Goal: Transaction & Acquisition: Book appointment/travel/reservation

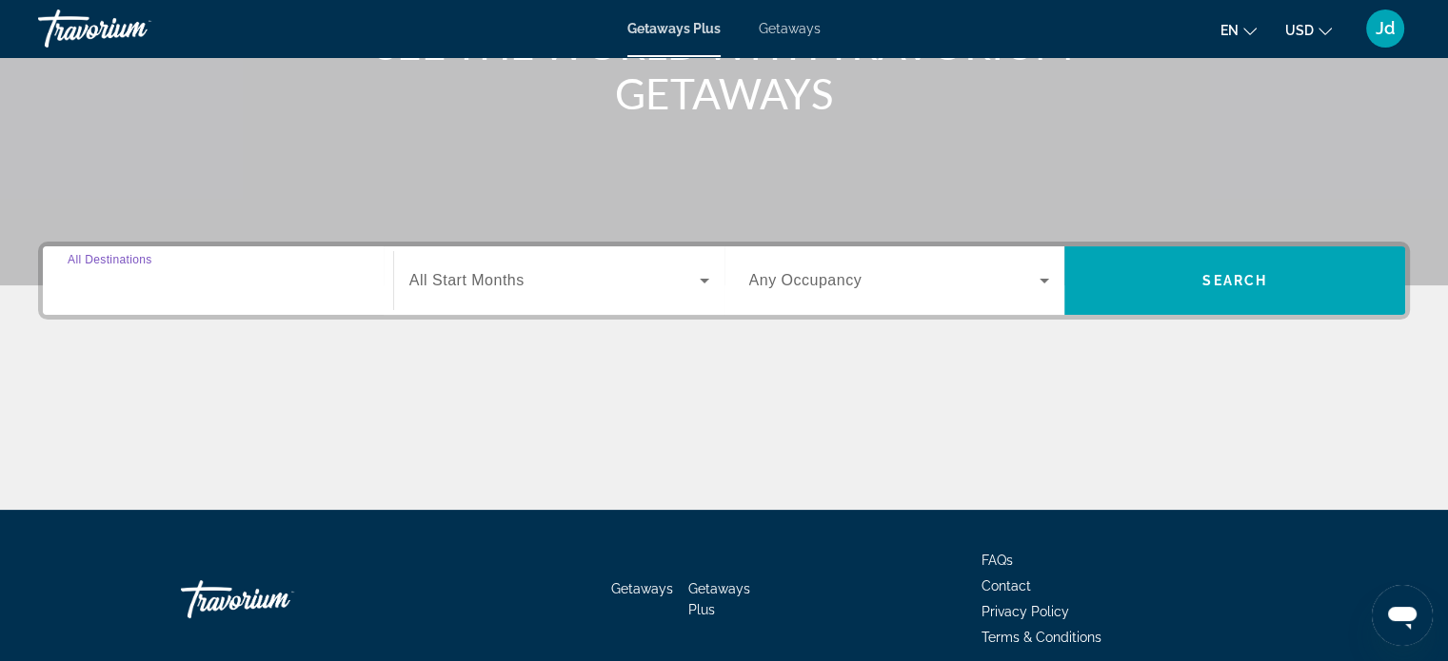
click at [190, 282] on input "Destination All Destinations" at bounding box center [218, 281] width 301 height 23
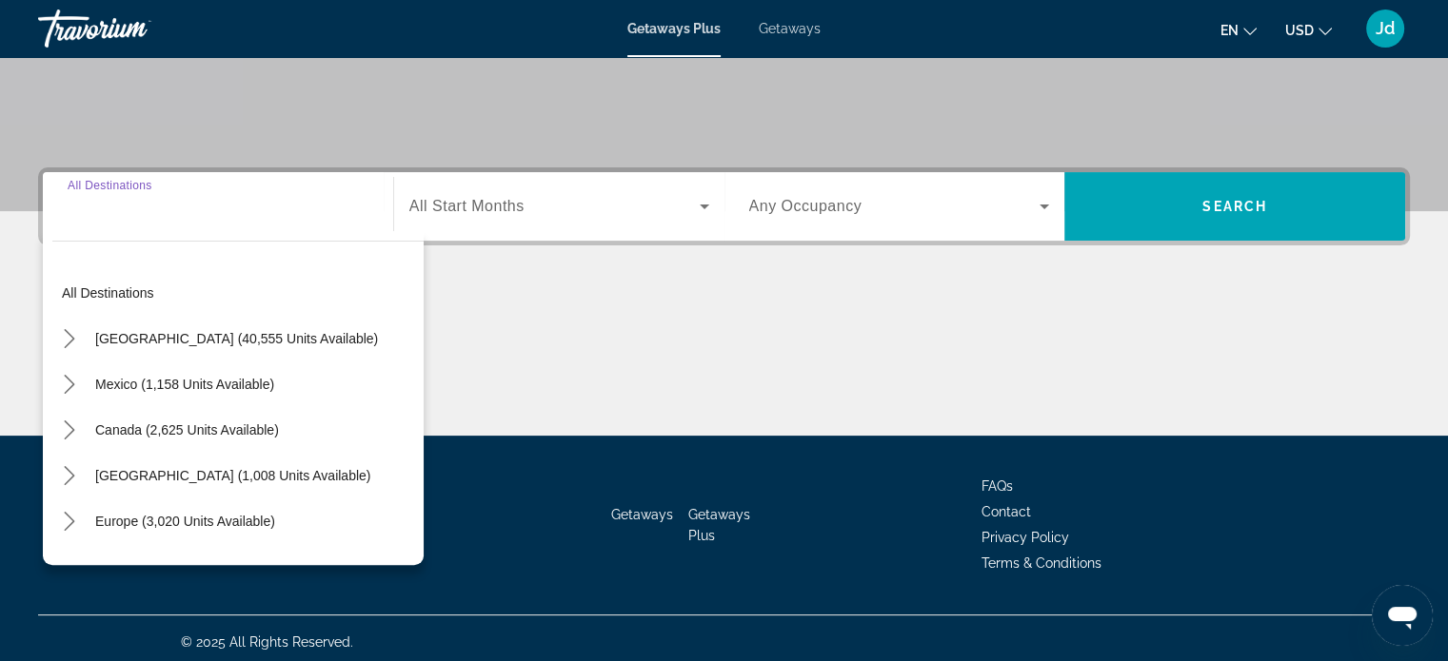
scroll to position [366, 0]
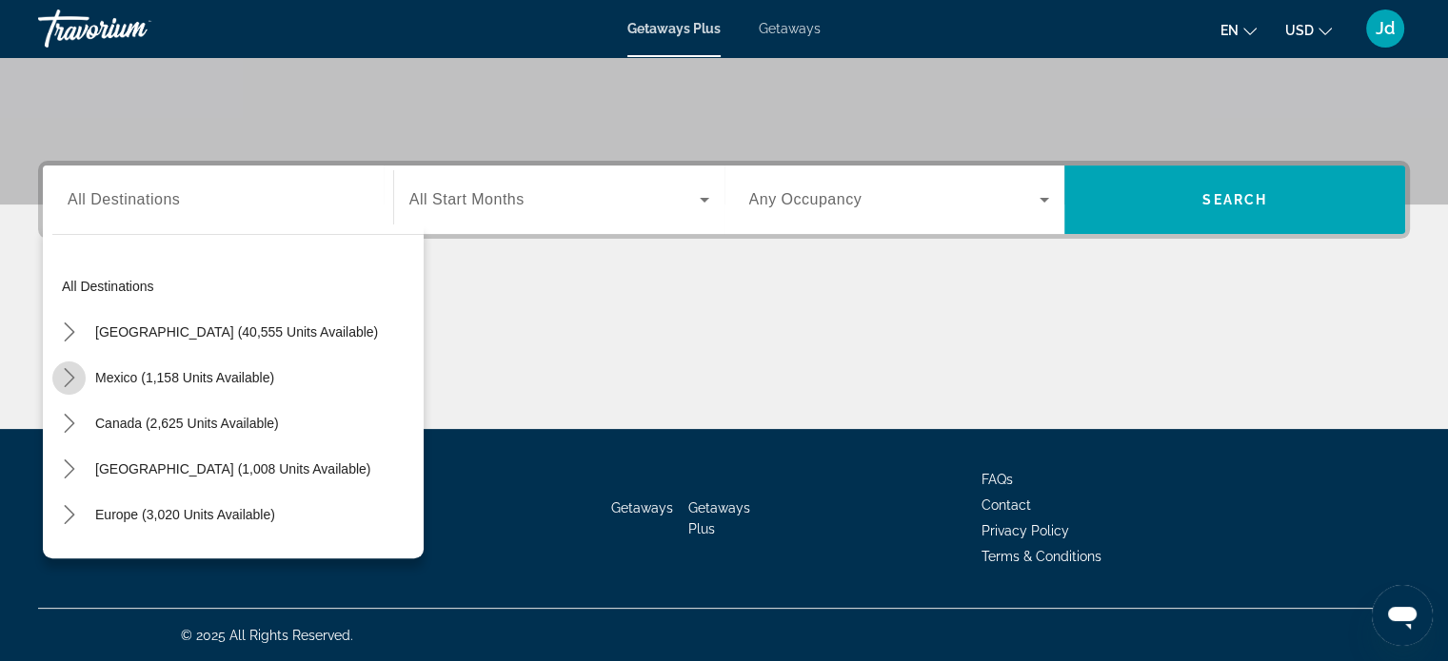
click at [61, 377] on icon "Toggle Mexico (1,158 units available) submenu" at bounding box center [69, 377] width 19 height 19
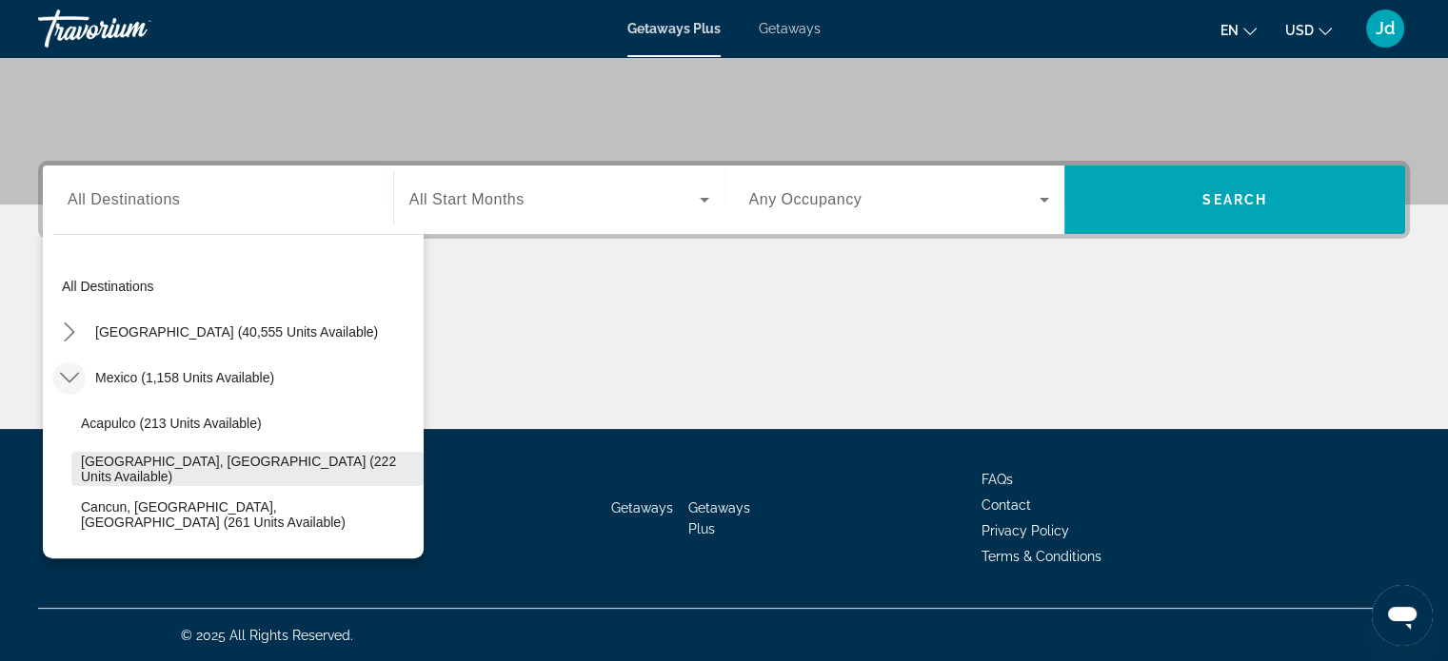
scroll to position [101, 0]
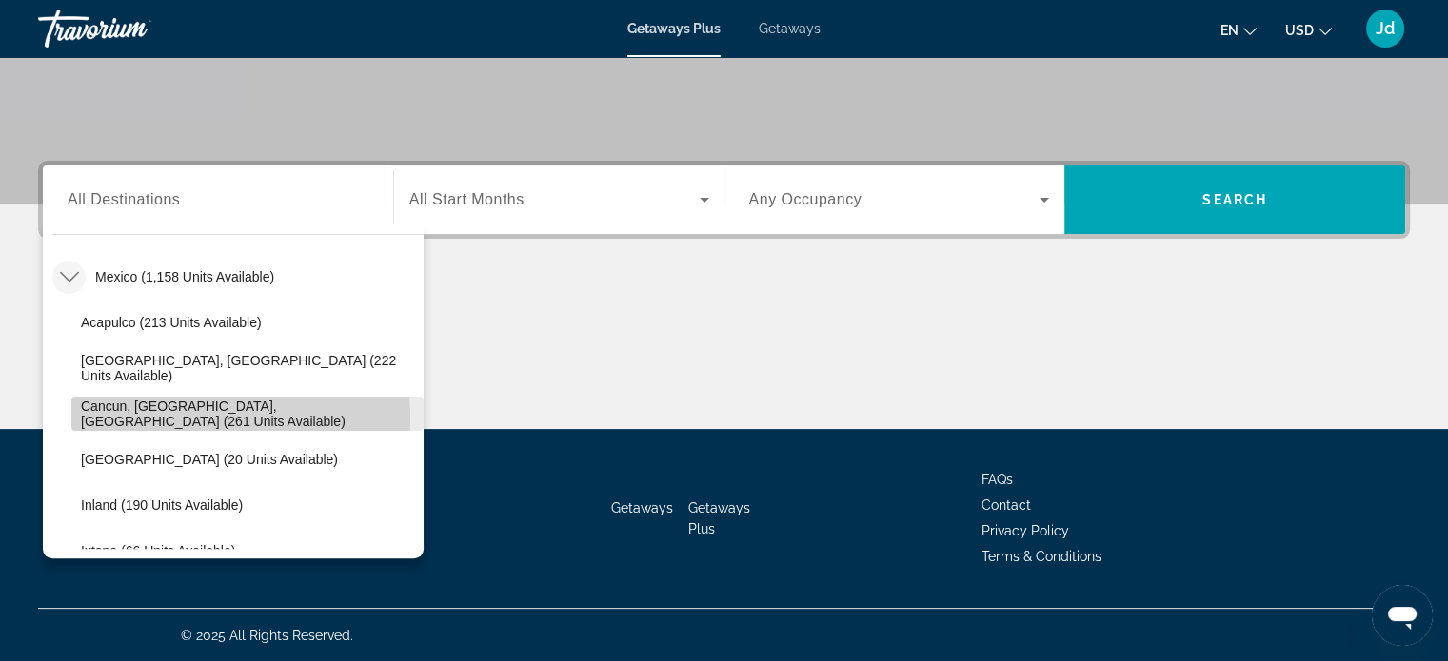
click at [171, 417] on span "Cancun, [GEOGRAPHIC_DATA], [GEOGRAPHIC_DATA] (261 units available)" at bounding box center [247, 414] width 333 height 30
type input "**********"
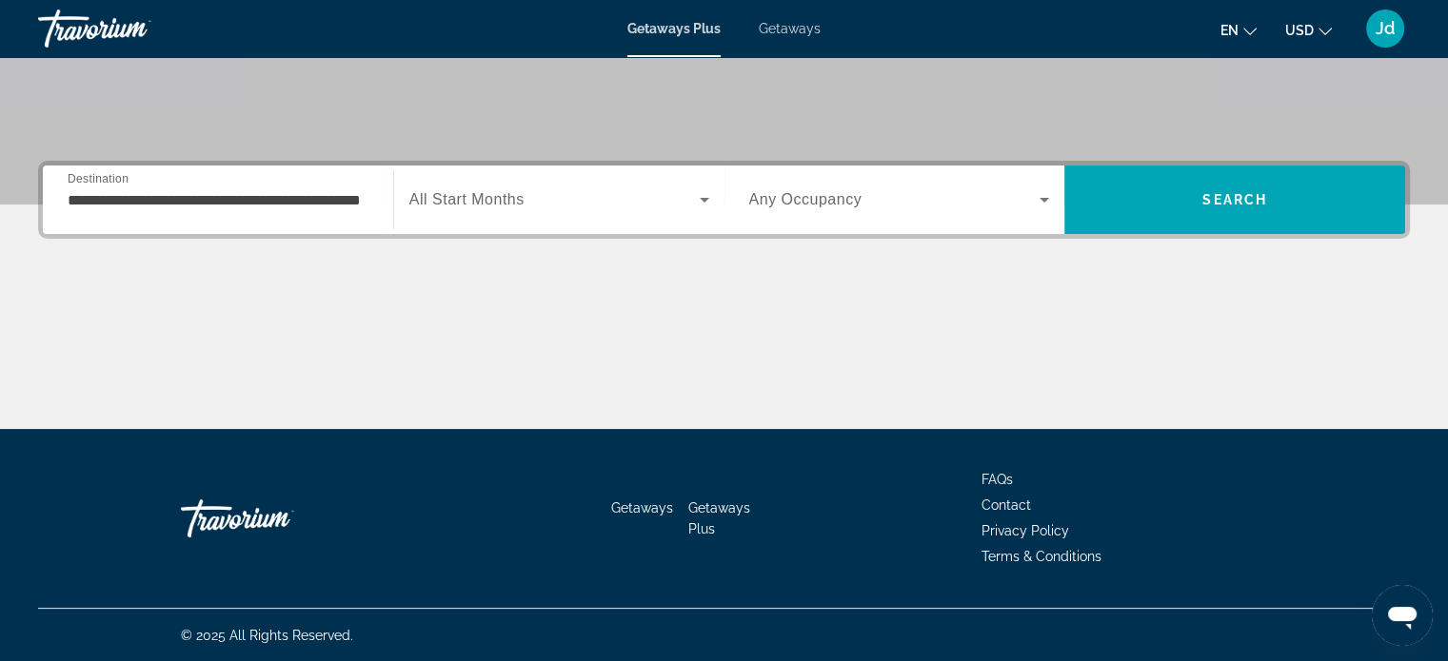
click at [660, 183] on div "Search widget" at bounding box center [559, 199] width 300 height 53
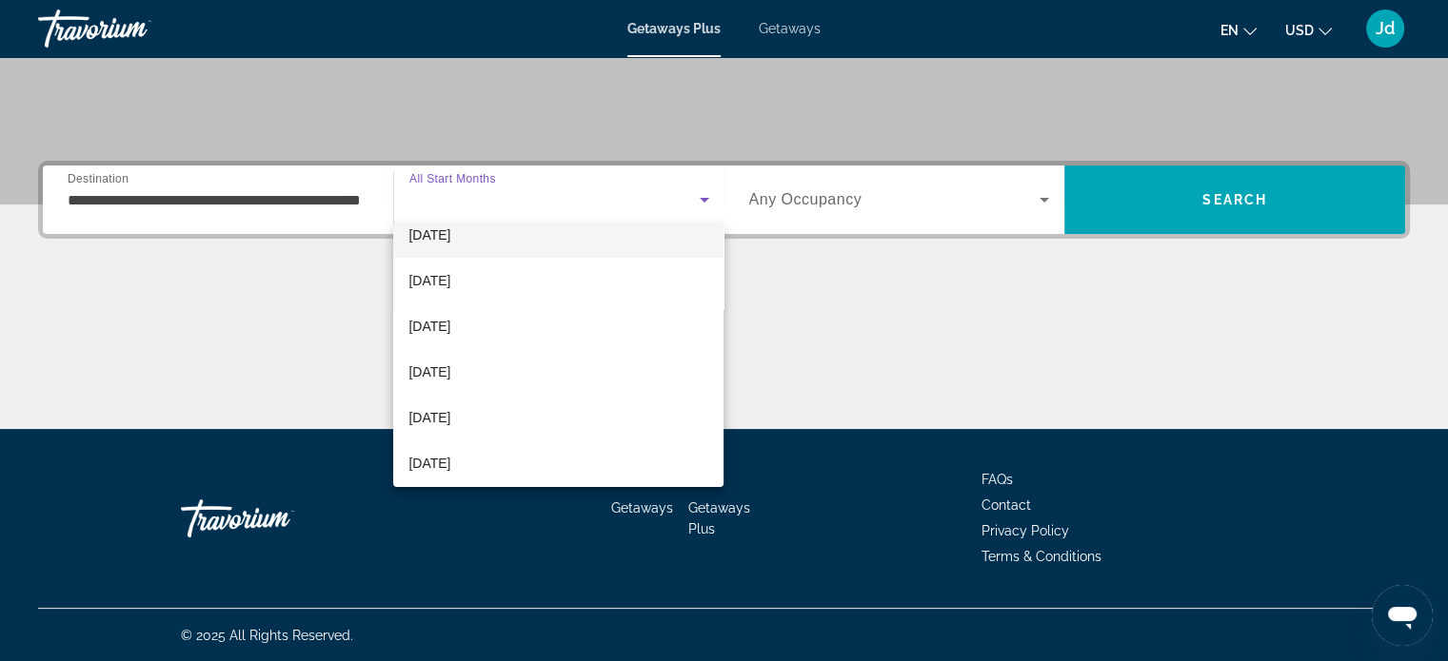
scroll to position [190, 0]
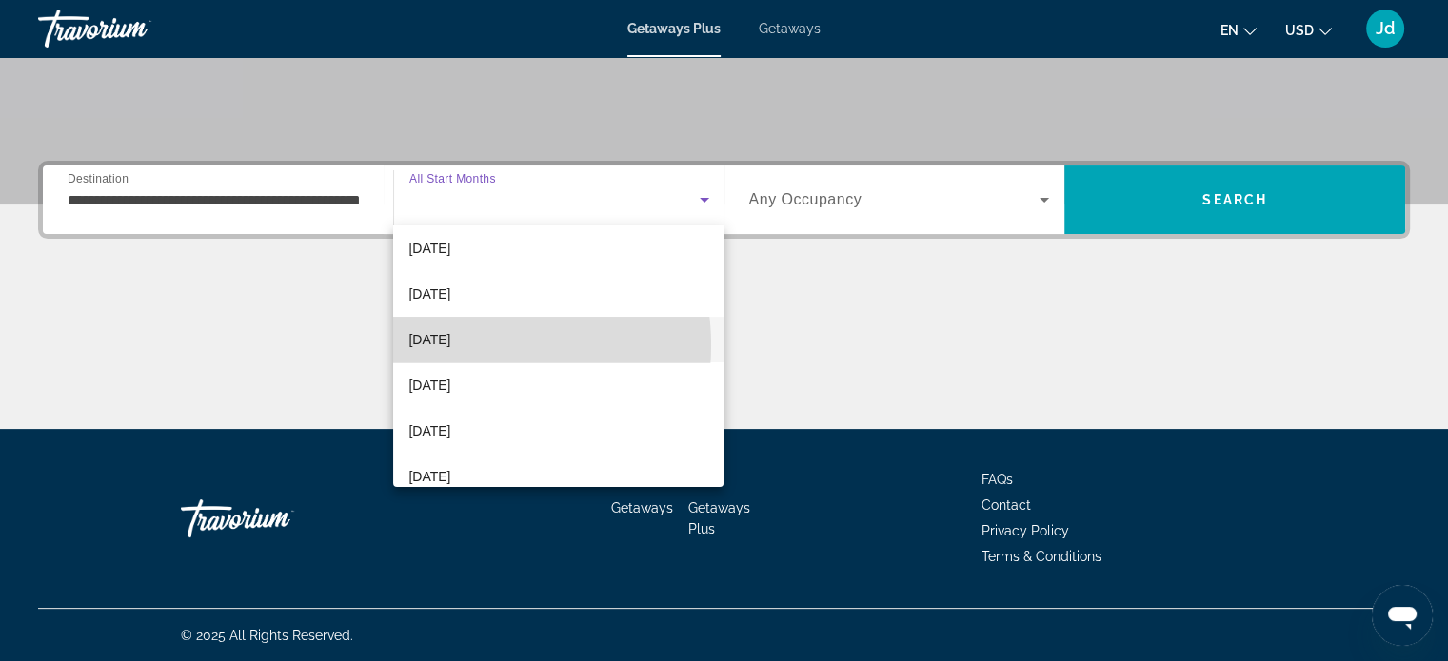
click at [450, 345] on span "[DATE]" at bounding box center [429, 339] width 42 height 23
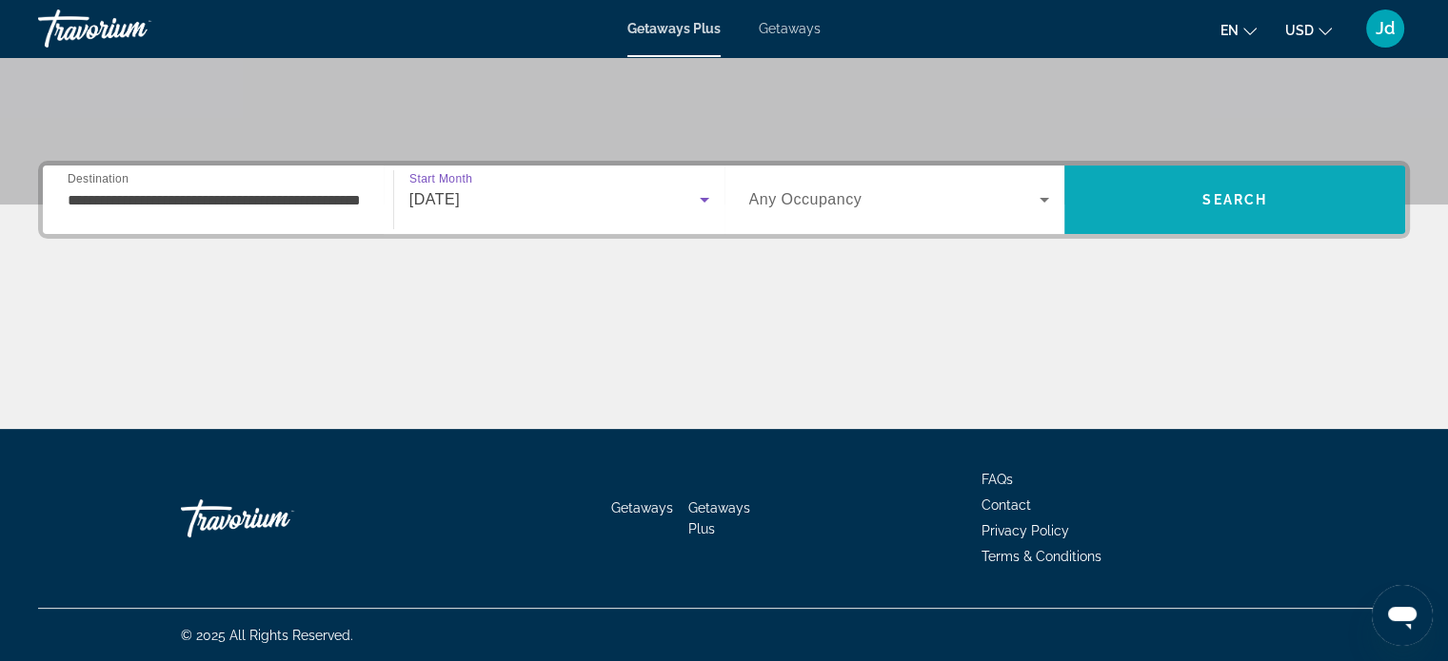
click at [1276, 203] on span "Search" at bounding box center [1234, 200] width 341 height 46
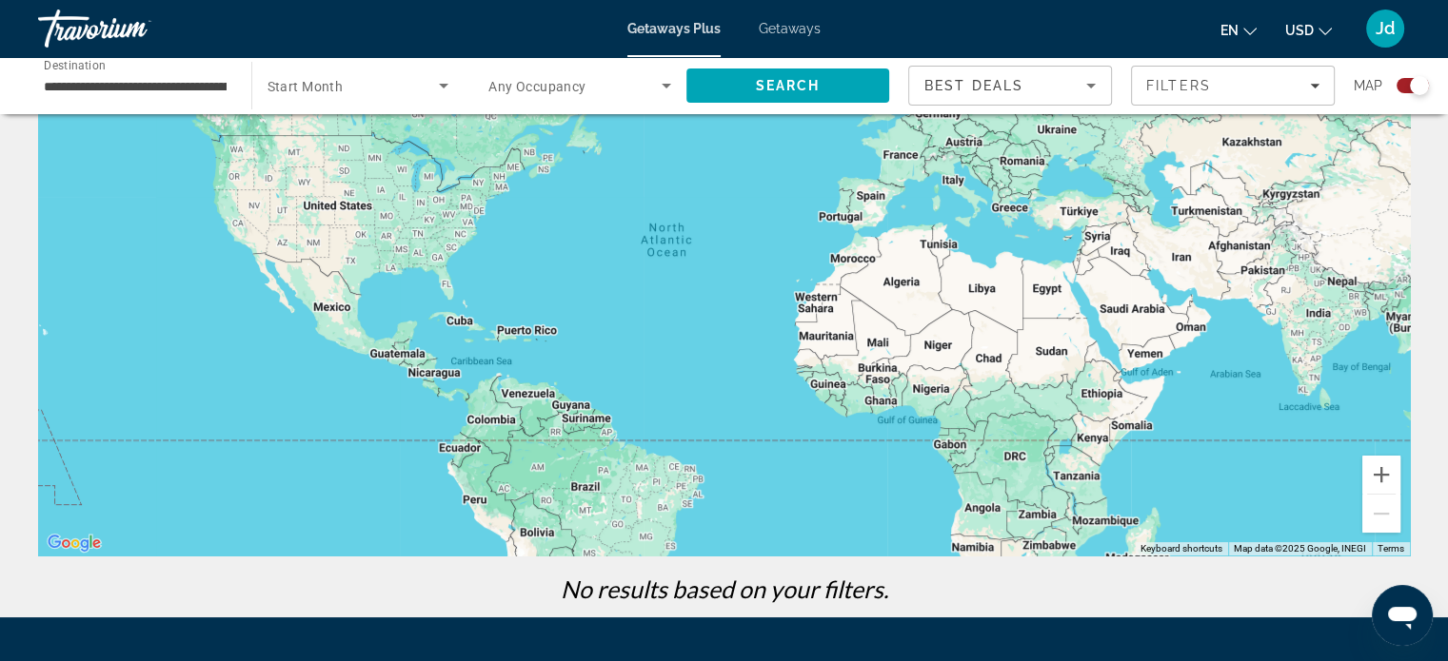
scroll to position [51, 0]
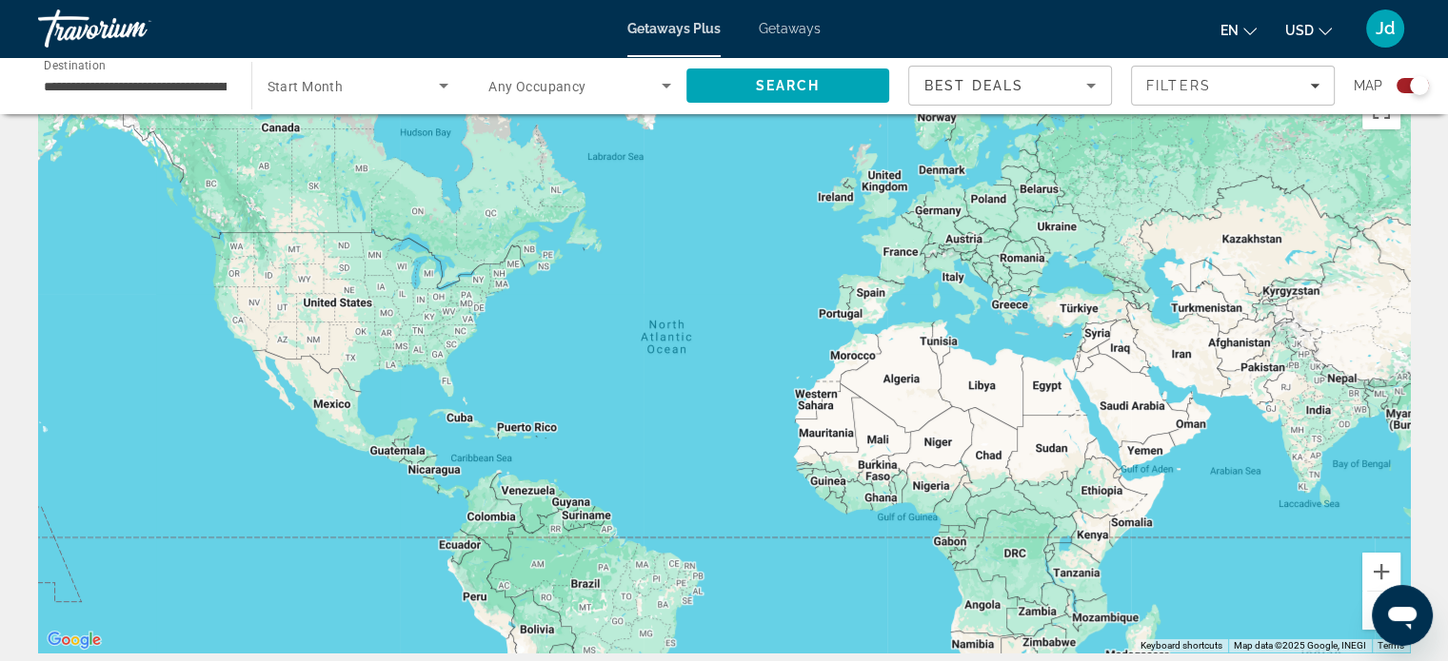
click at [1409, 83] on div "Search widget" at bounding box center [1418, 85] width 19 height 19
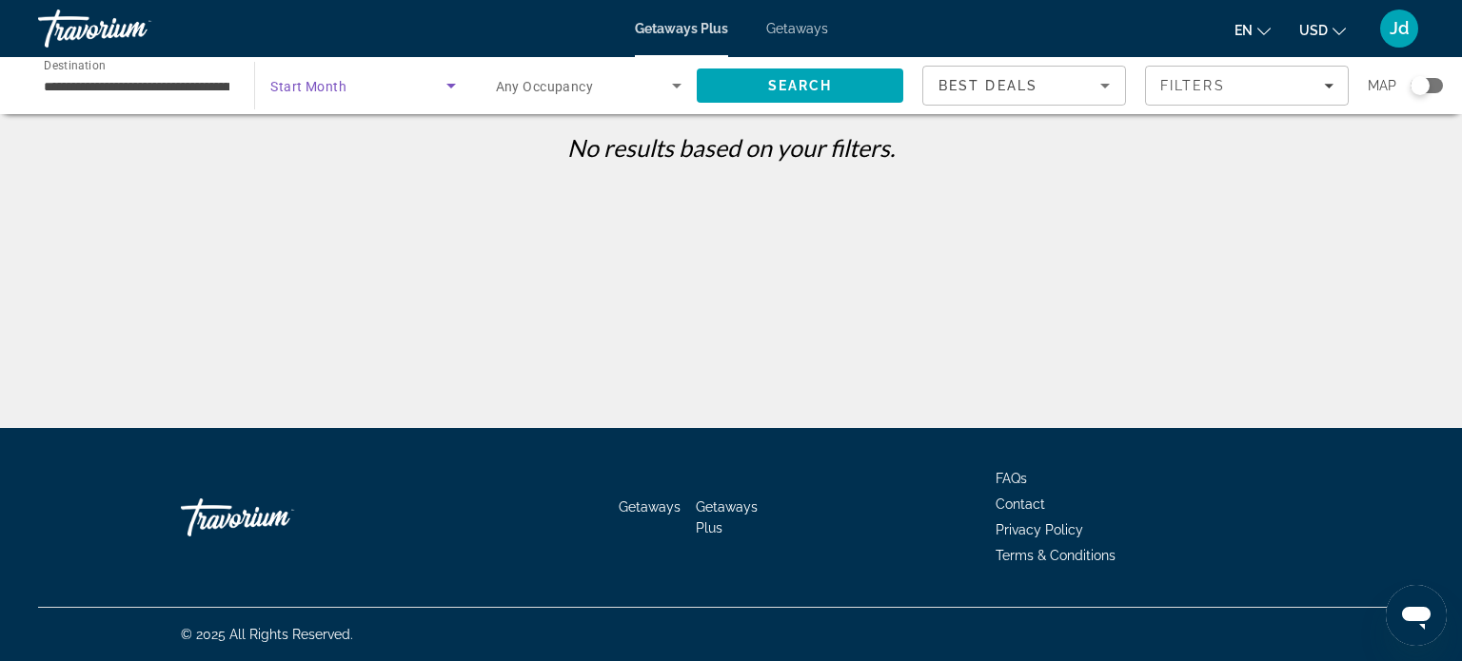
click at [438, 89] on span "Search widget" at bounding box center [357, 85] width 175 height 23
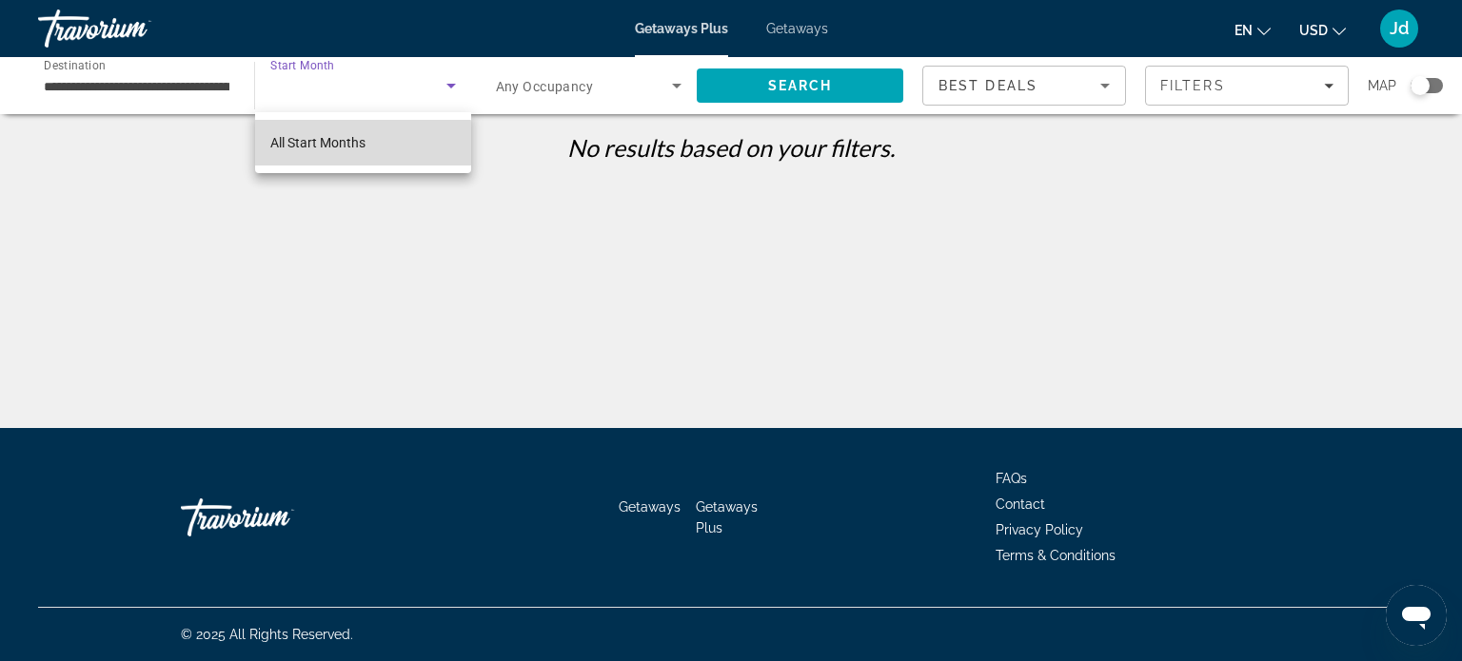
click at [342, 144] on span "All Start Months" at bounding box center [317, 142] width 95 height 15
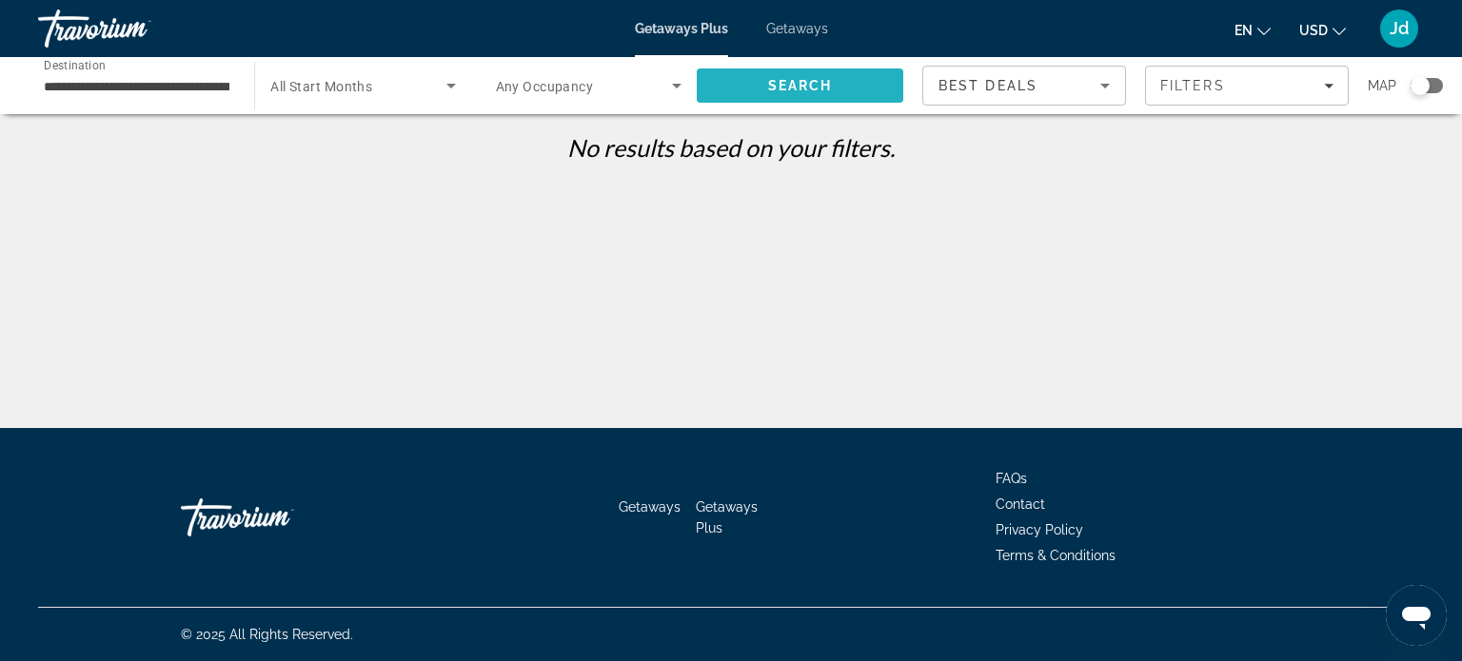
click at [779, 85] on span "Search" at bounding box center [800, 85] width 65 height 15
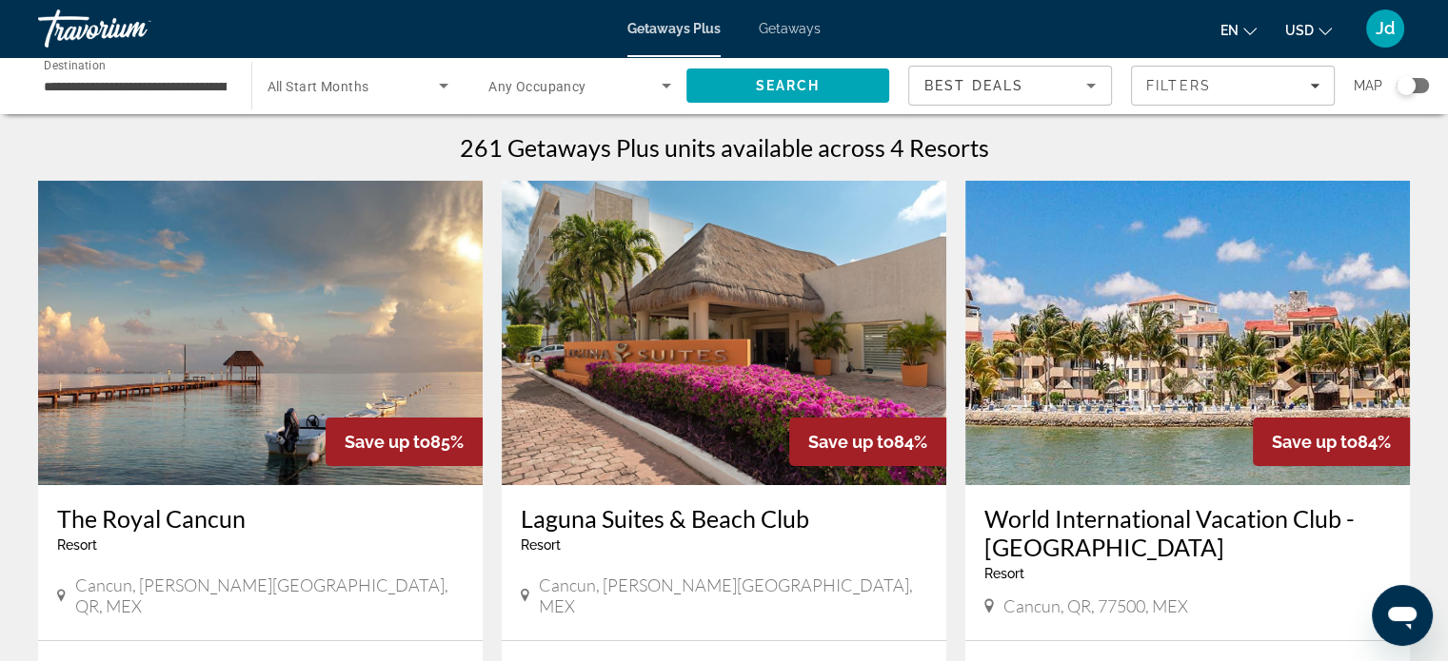
click at [795, 26] on span "Getaways" at bounding box center [790, 28] width 62 height 15
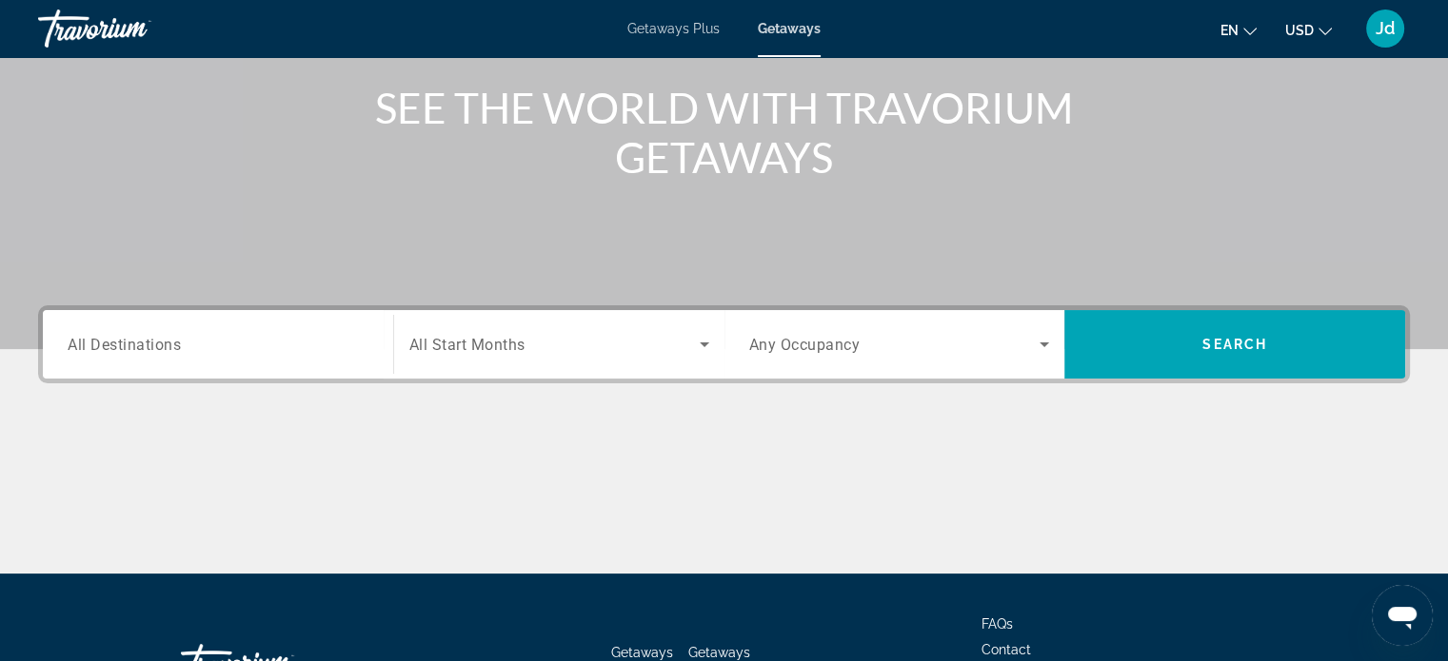
click at [227, 347] on input "Destination All Destinations" at bounding box center [218, 345] width 301 height 23
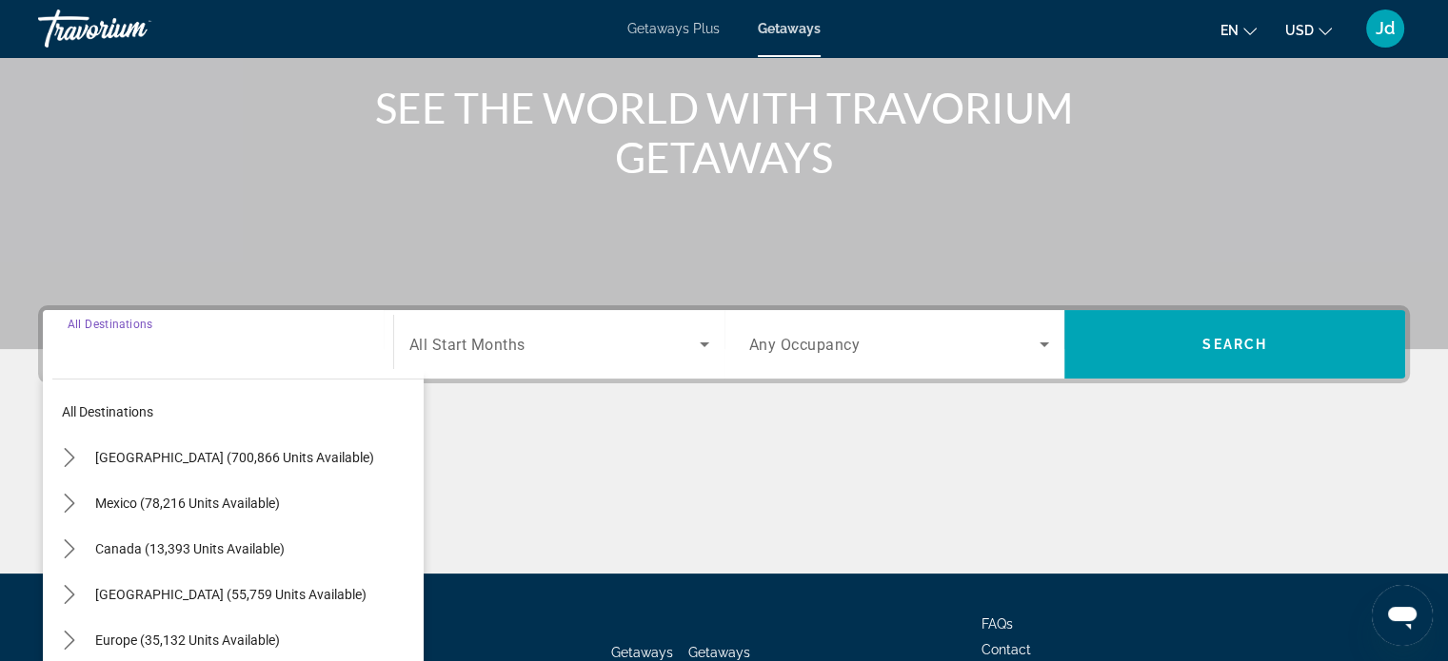
scroll to position [366, 0]
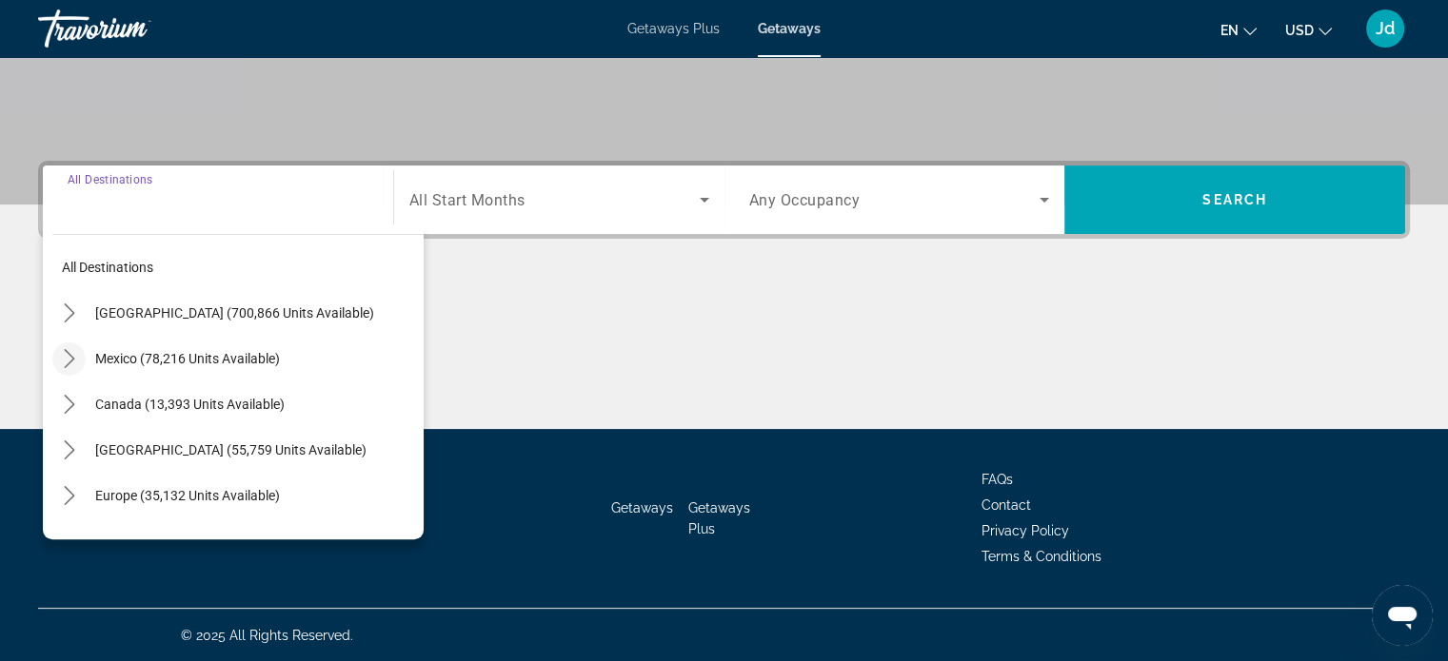
click at [71, 357] on icon "Toggle Mexico (78,216 units available) submenu" at bounding box center [69, 358] width 19 height 19
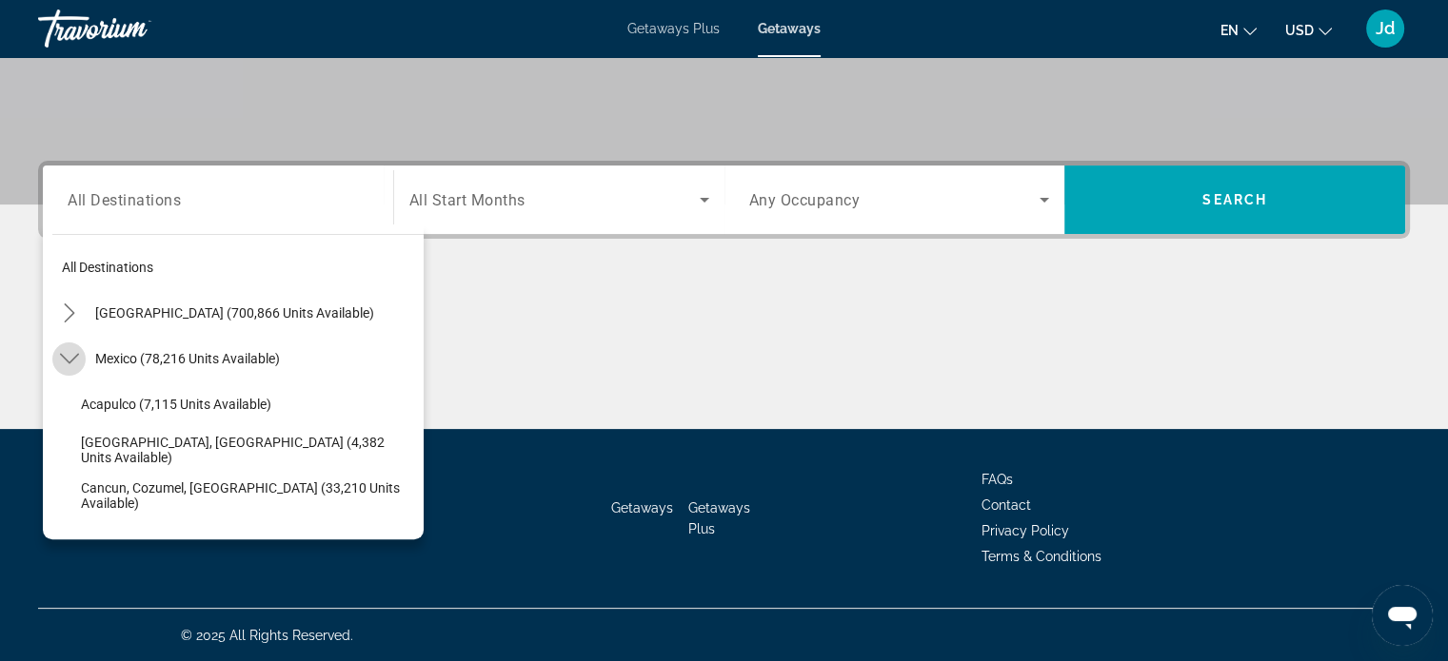
scroll to position [101, 0]
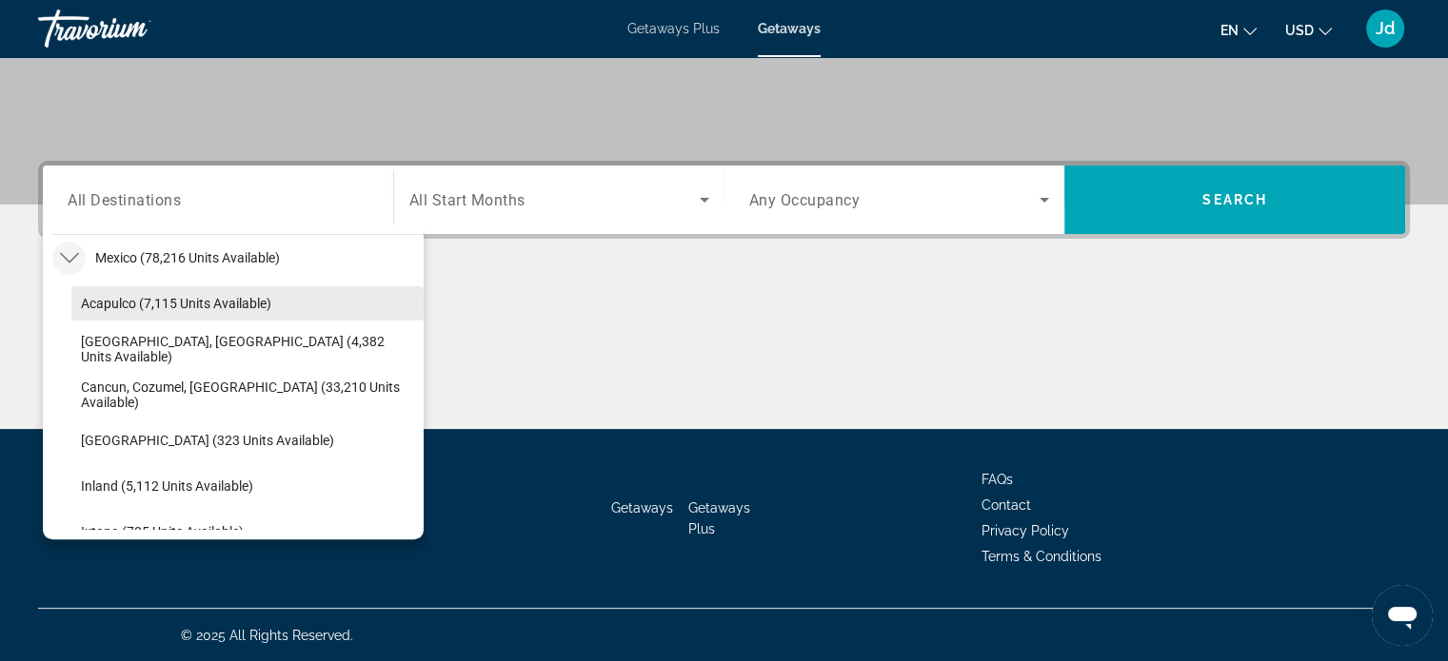
click at [151, 304] on span "Acapulco (7,115 units available)" at bounding box center [176, 303] width 190 height 15
type input "**********"
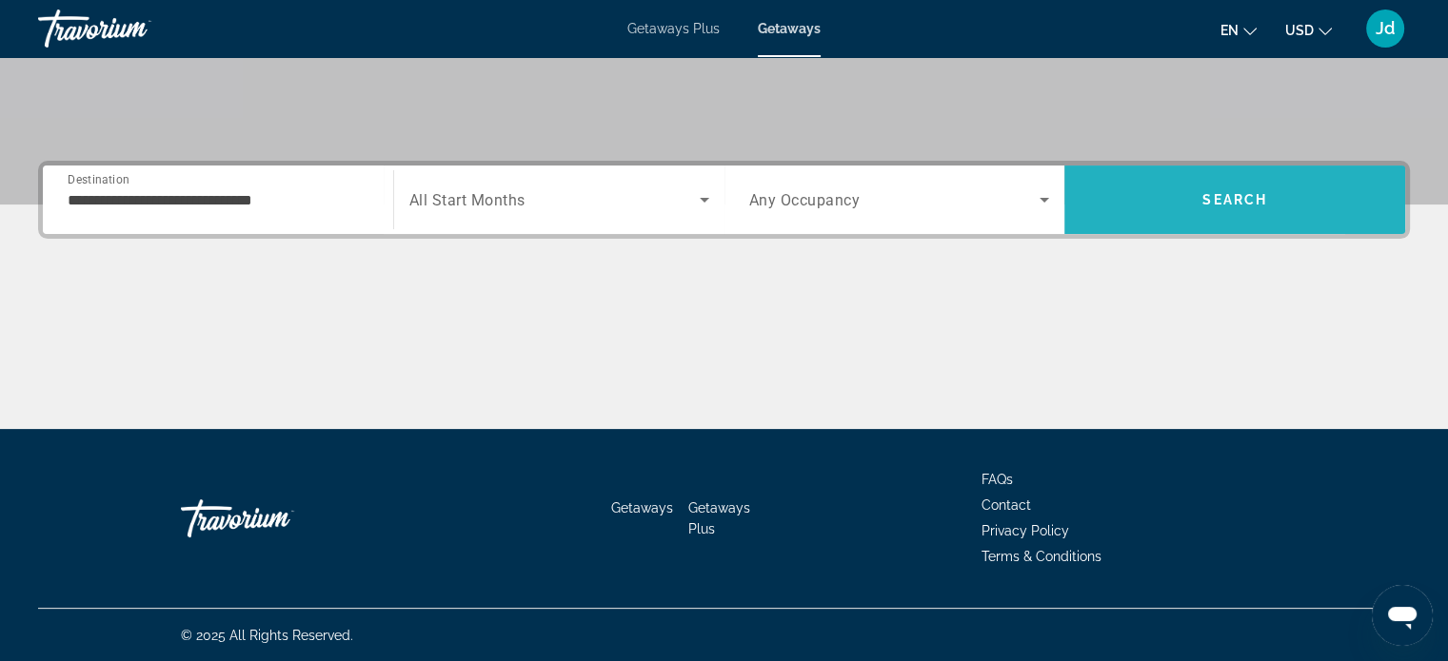
click at [1133, 201] on span "Search" at bounding box center [1234, 200] width 341 height 46
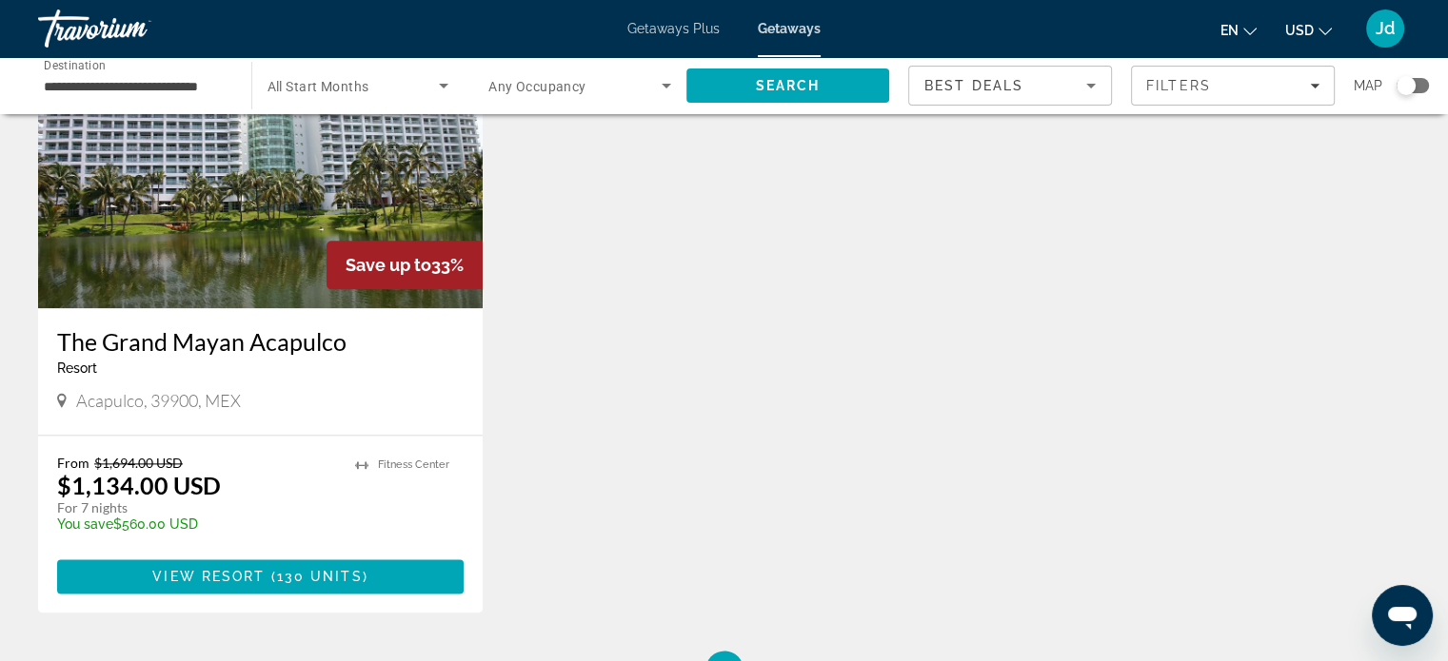
scroll to position [2442, 0]
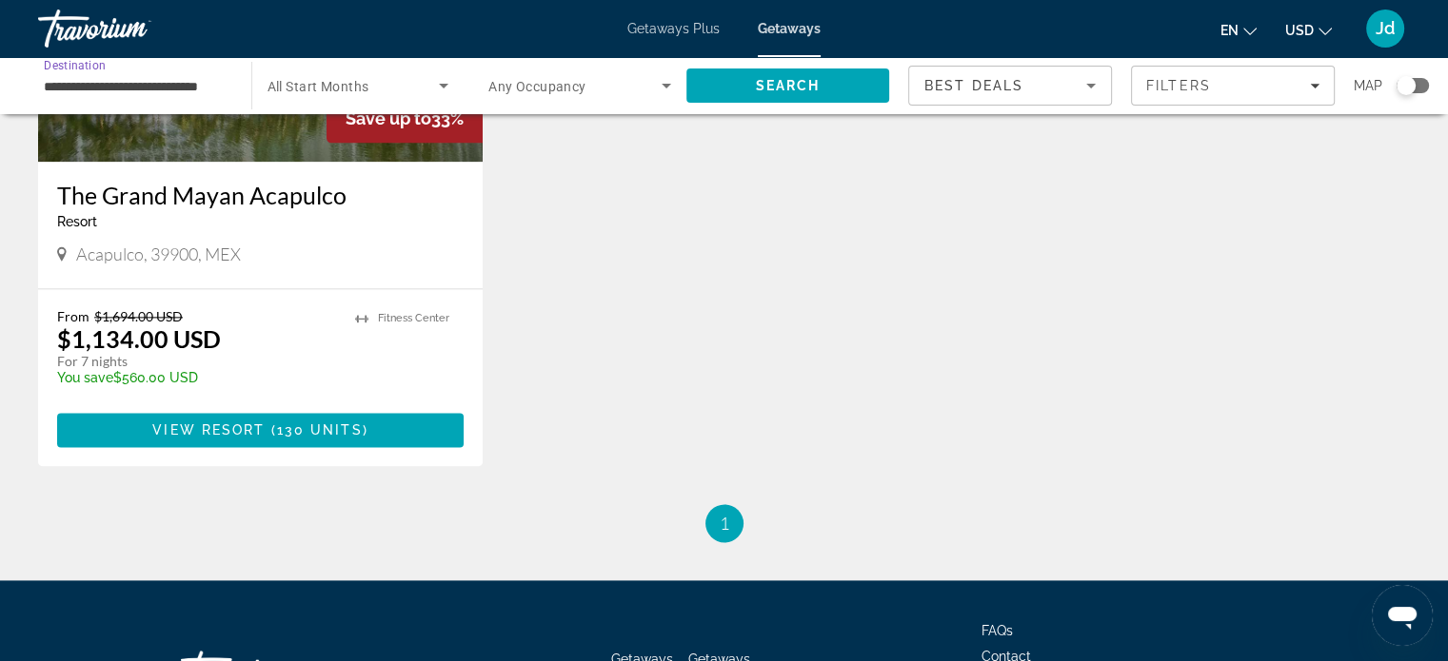
click at [155, 82] on input "**********" at bounding box center [135, 86] width 183 height 23
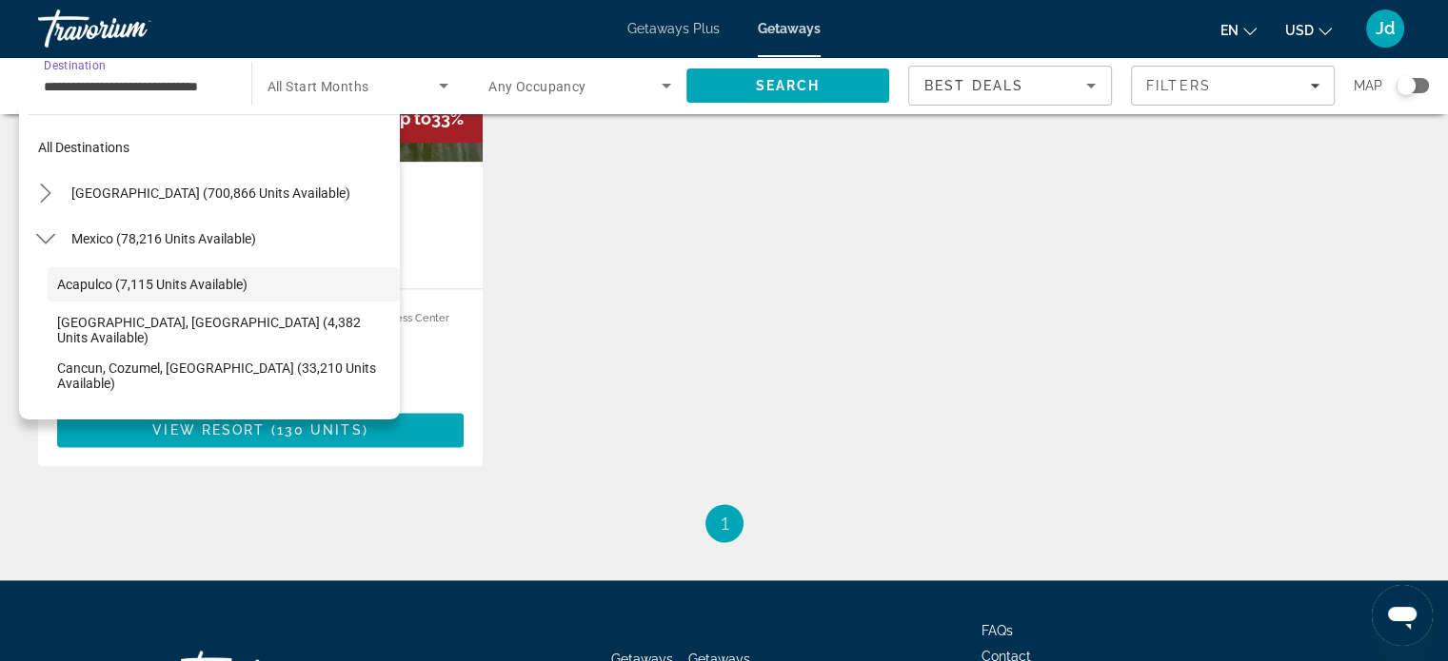
scroll to position [22, 0]
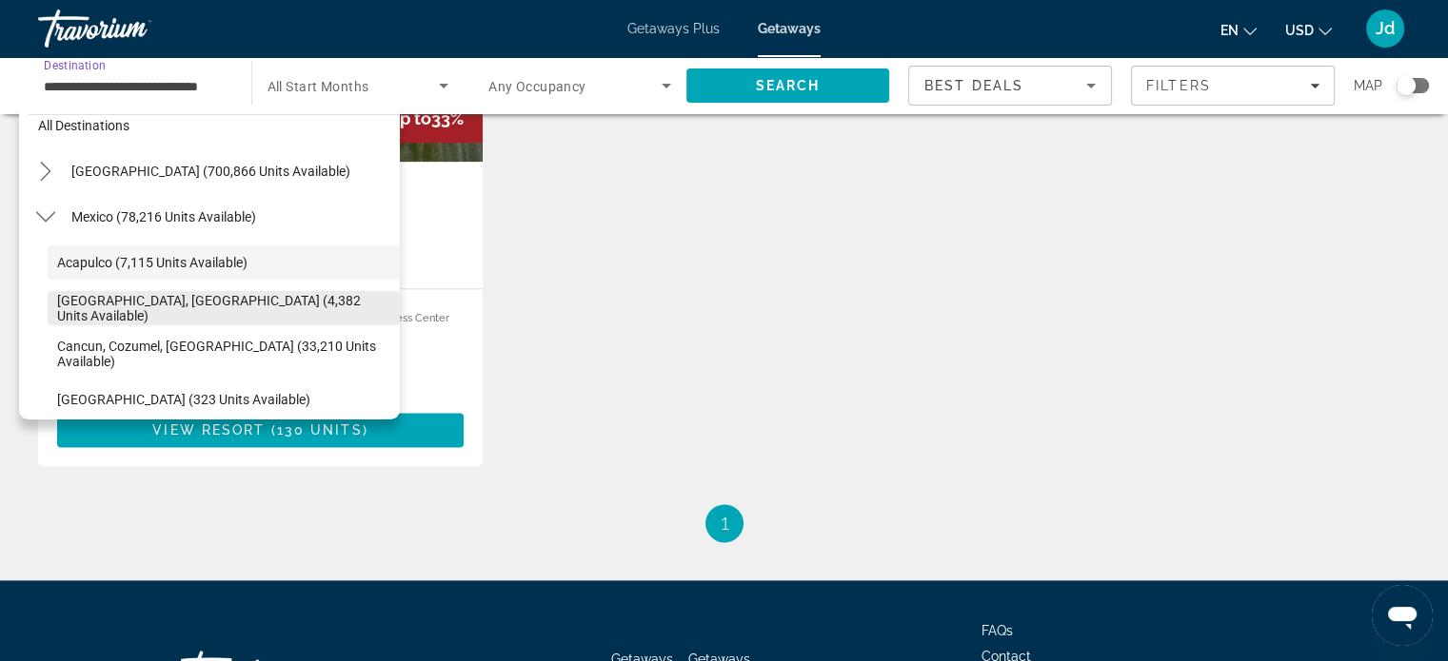
click at [145, 300] on span "[GEOGRAPHIC_DATA], [GEOGRAPHIC_DATA] (4,382 units available)" at bounding box center [223, 308] width 333 height 30
type input "**********"
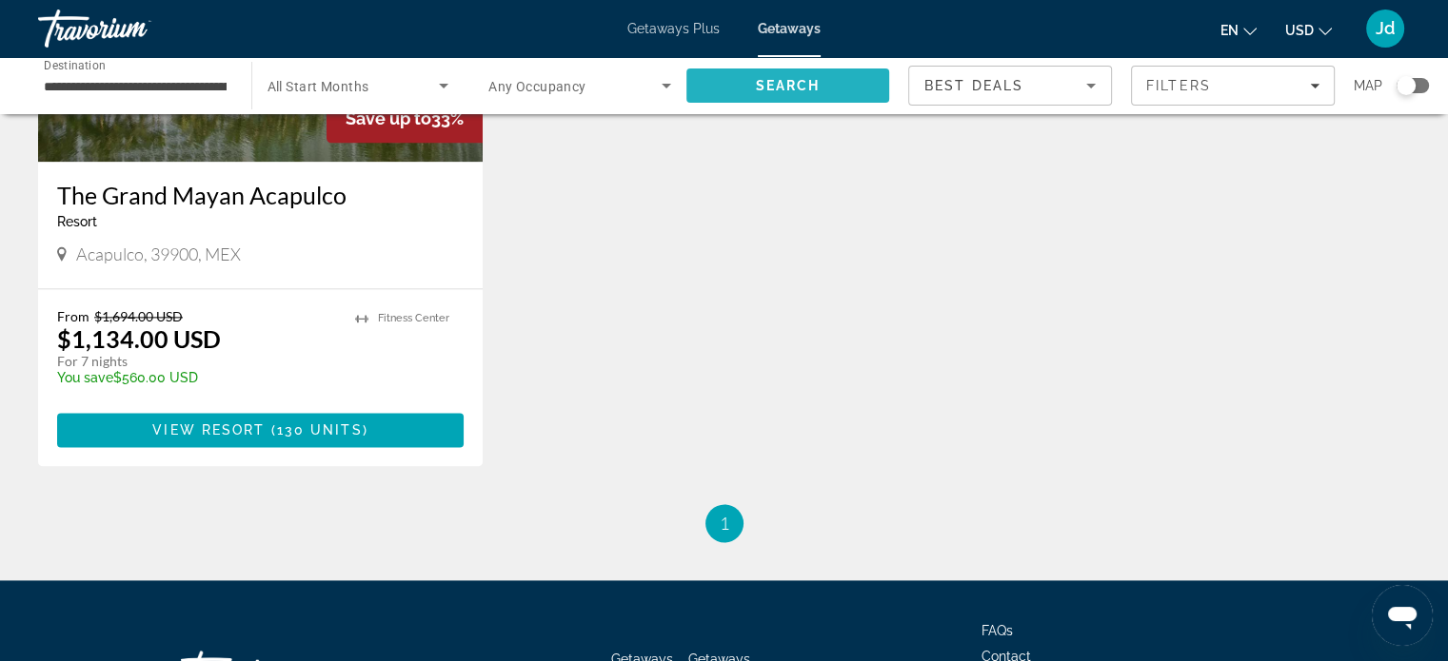
click at [789, 75] on span "Search" at bounding box center [788, 86] width 204 height 46
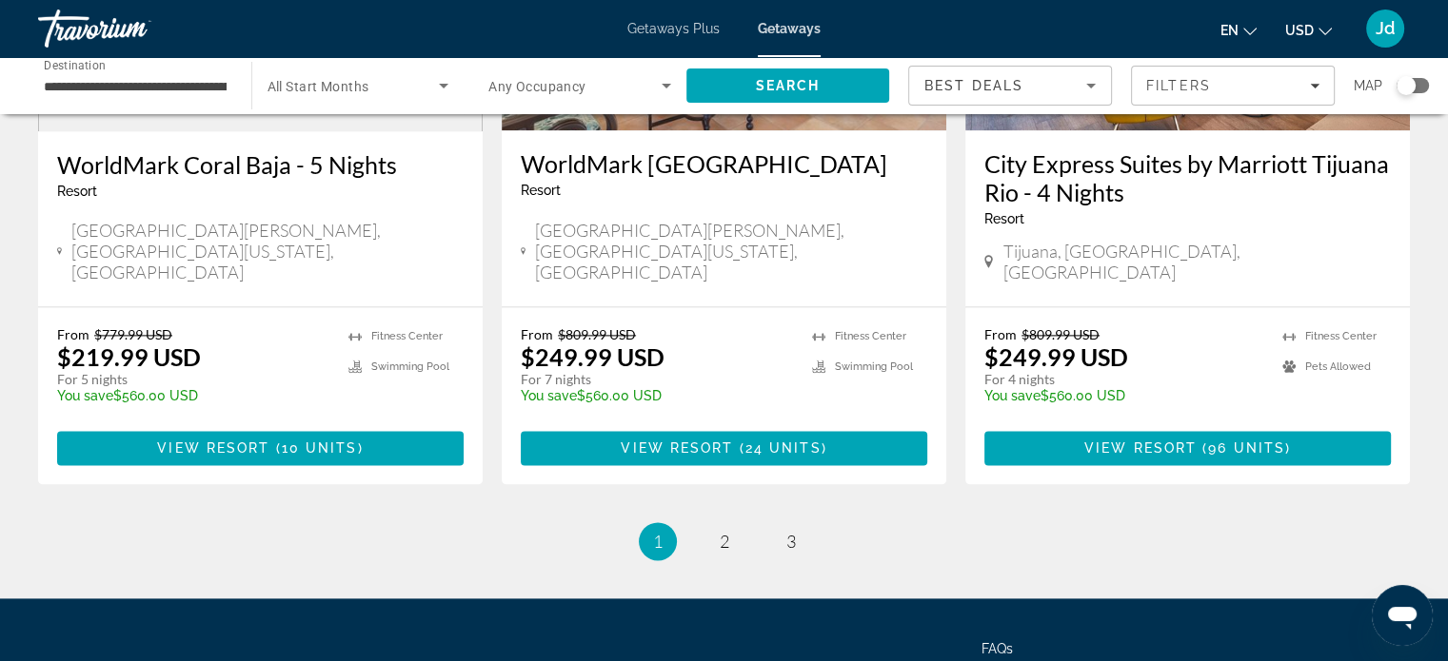
scroll to position [2532, 0]
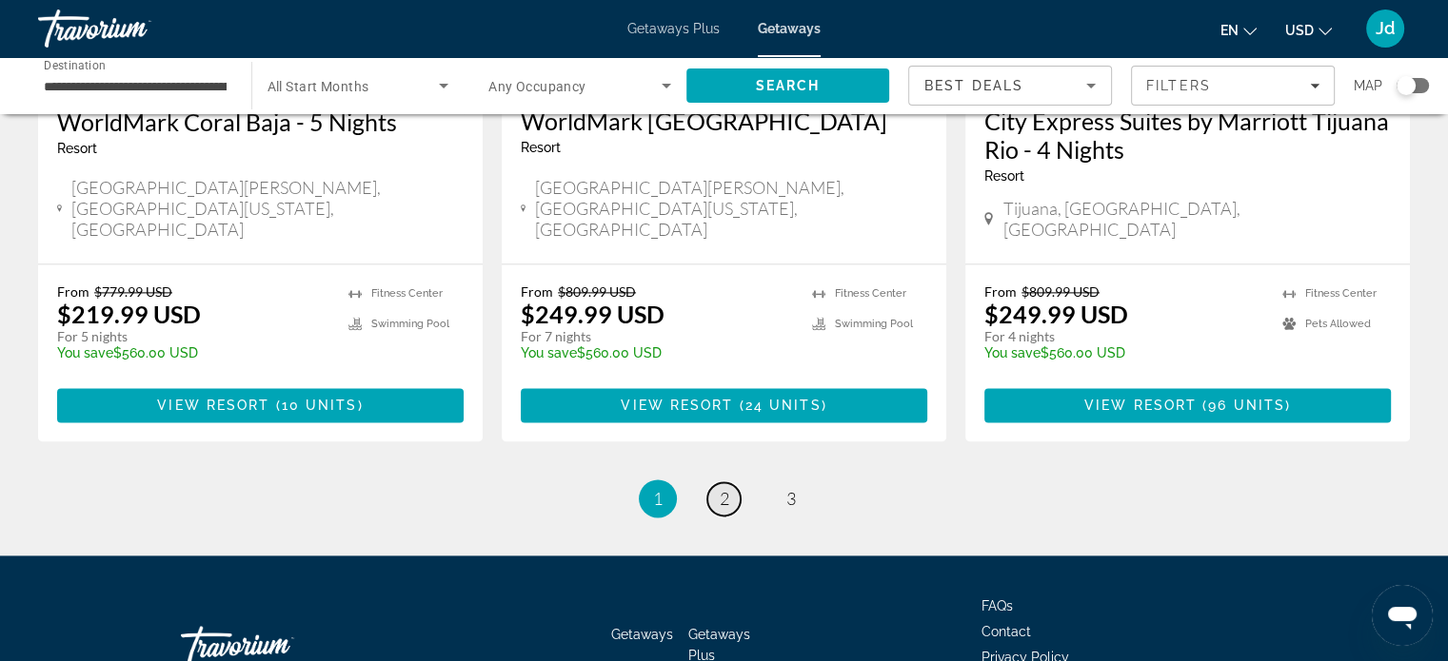
click at [731, 483] on link "page 2" at bounding box center [723, 499] width 33 height 33
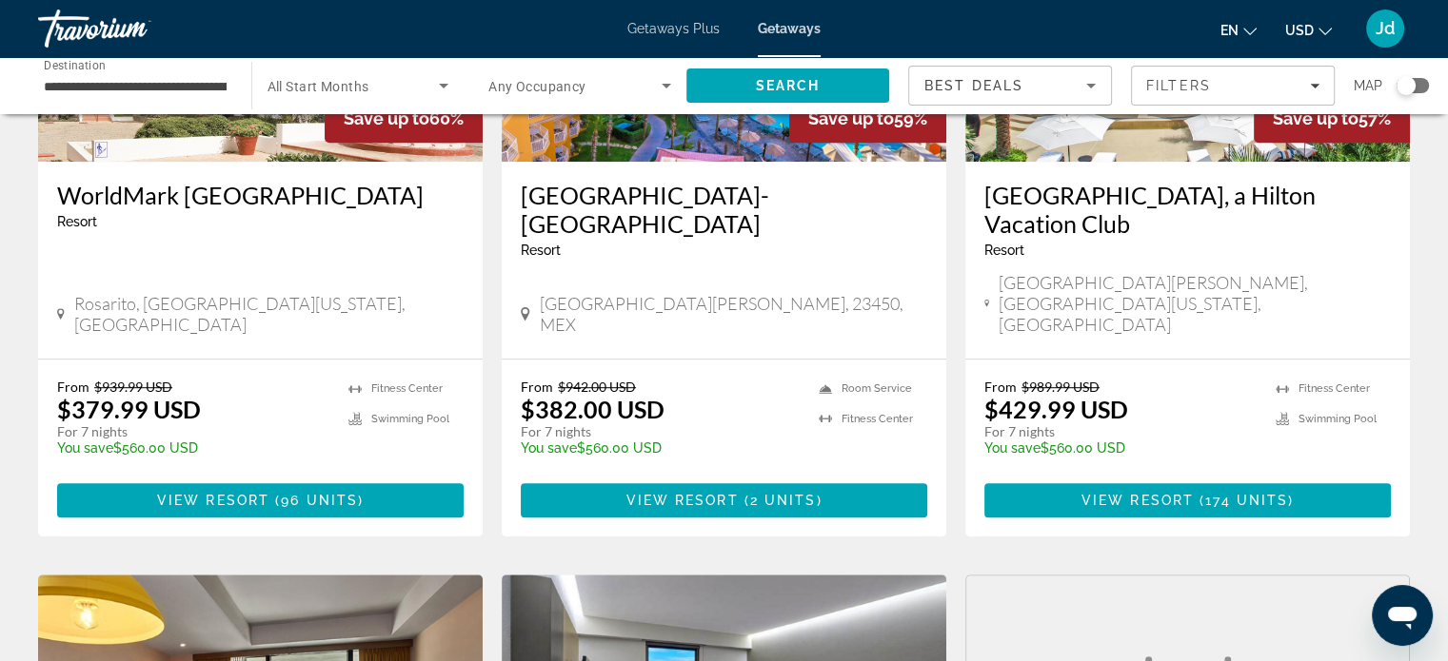
scroll to position [1078, 0]
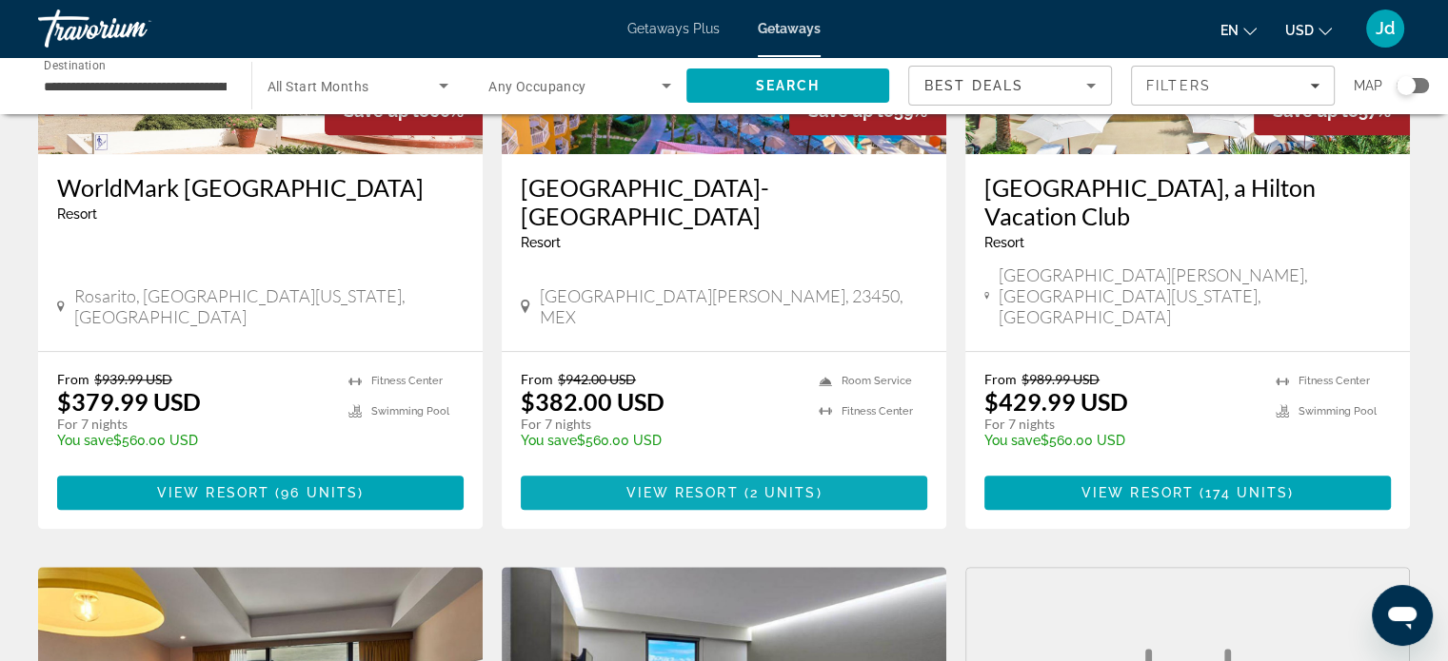
click at [752, 485] on span "2 units" at bounding box center [783, 492] width 67 height 15
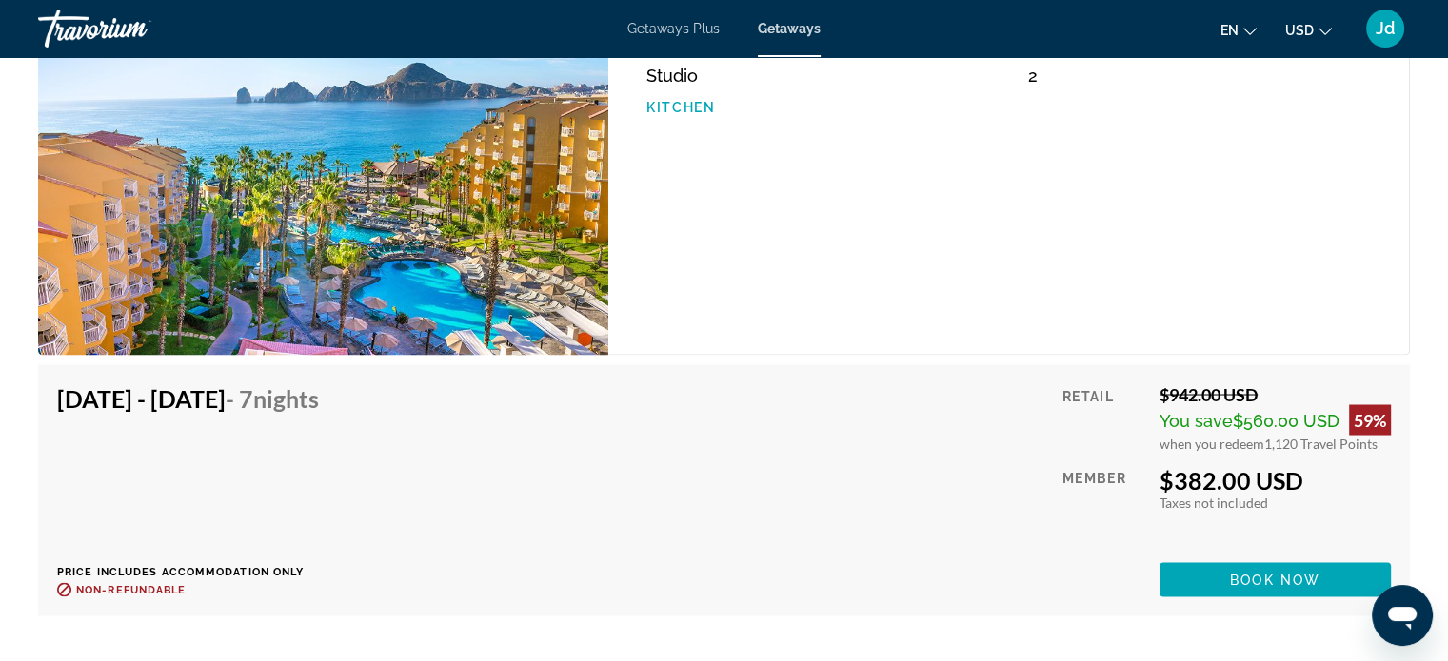
scroll to position [3579, 0]
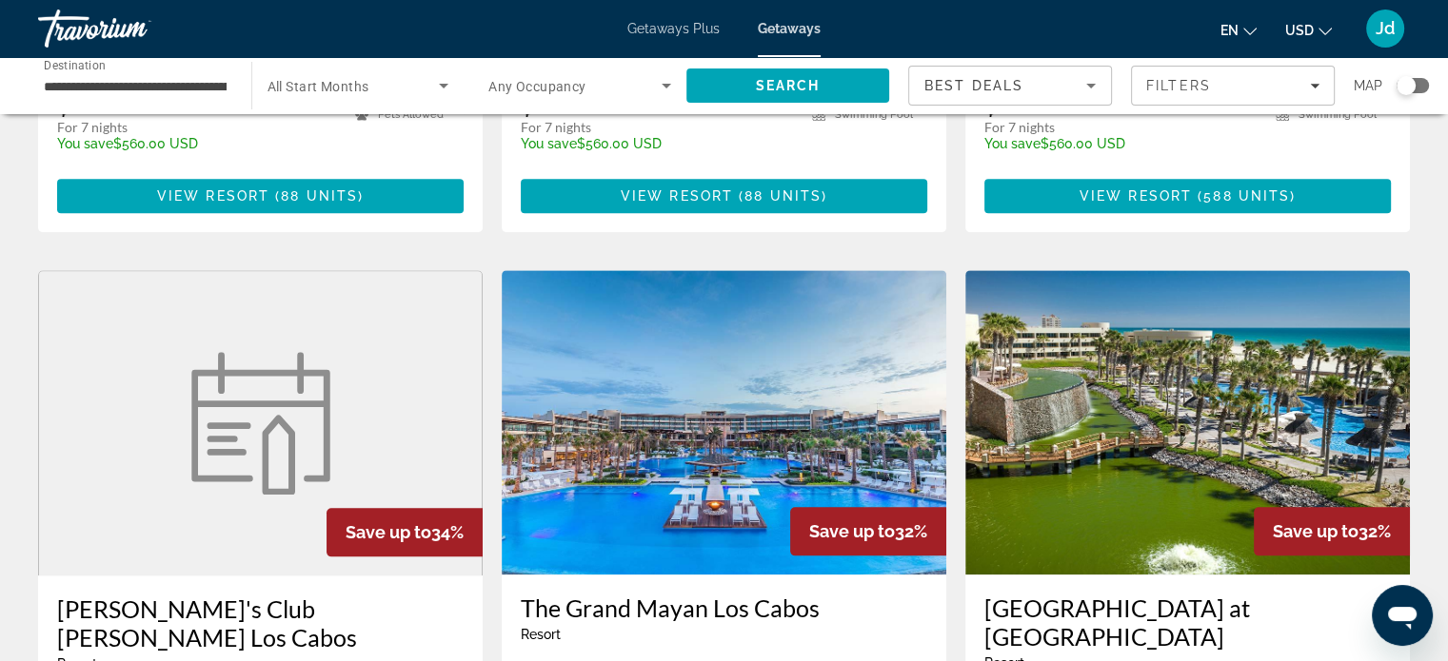
scroll to position [2125, 0]
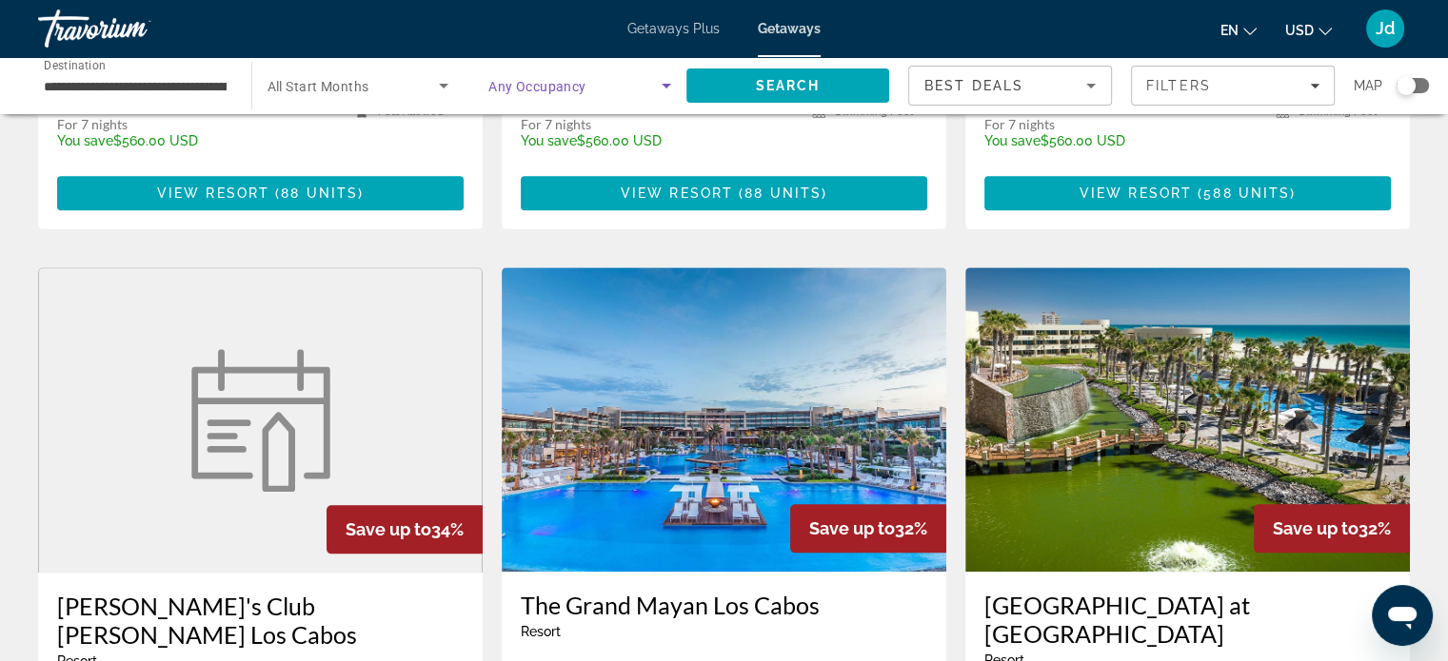
click at [660, 86] on icon "Search widget" at bounding box center [666, 85] width 23 height 23
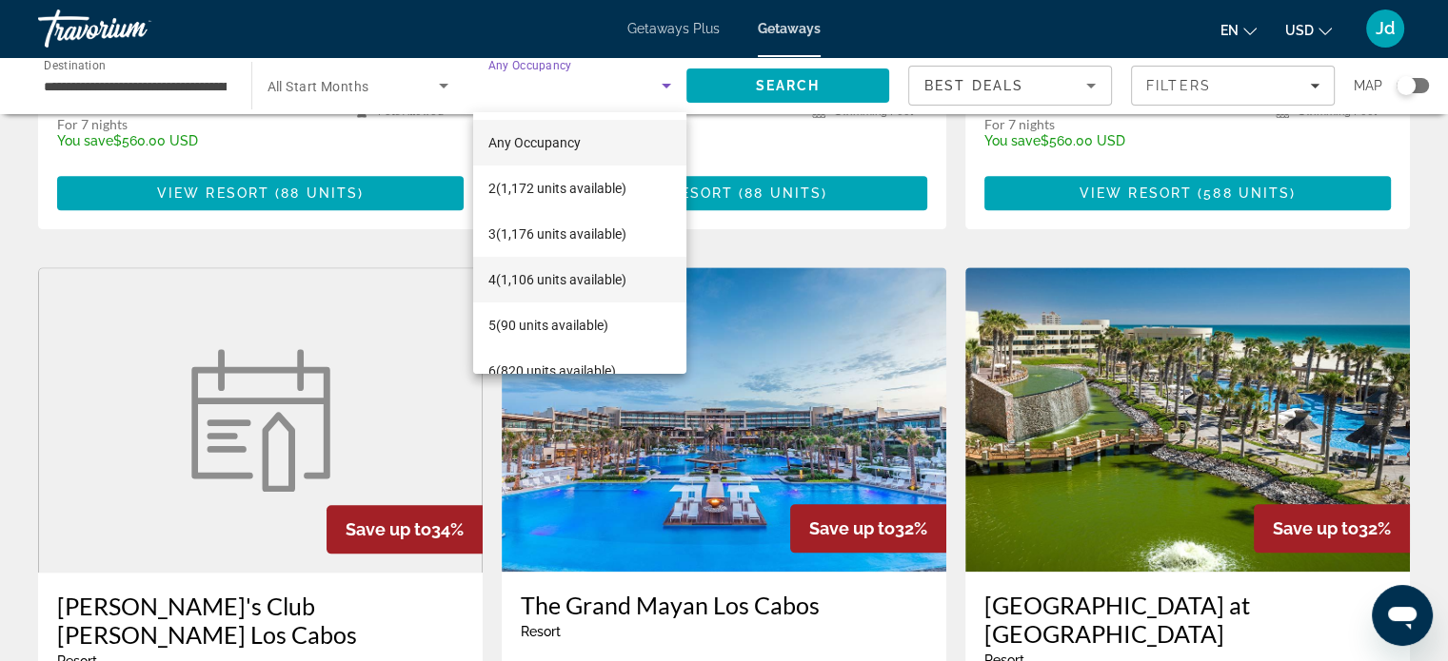
click at [572, 286] on span "4 (1,106 units available)" at bounding box center [557, 279] width 138 height 23
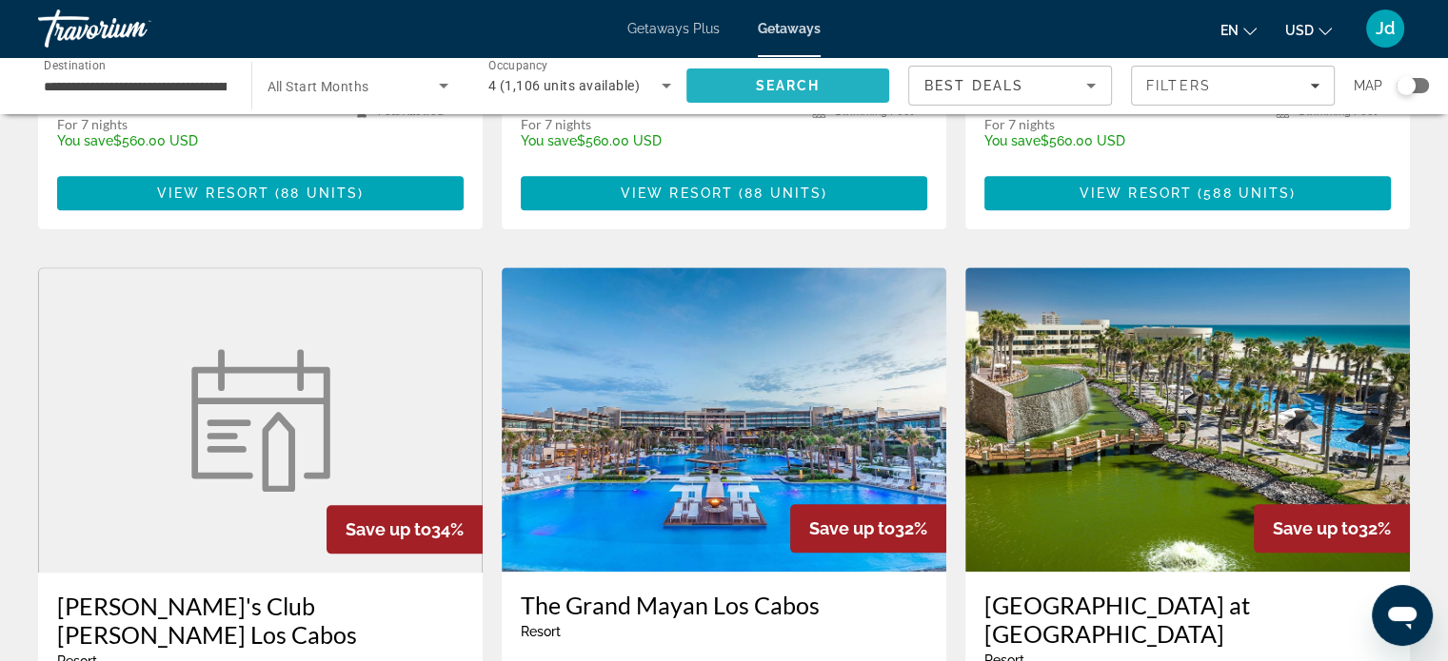
click at [759, 78] on span "Search" at bounding box center [787, 85] width 65 height 15
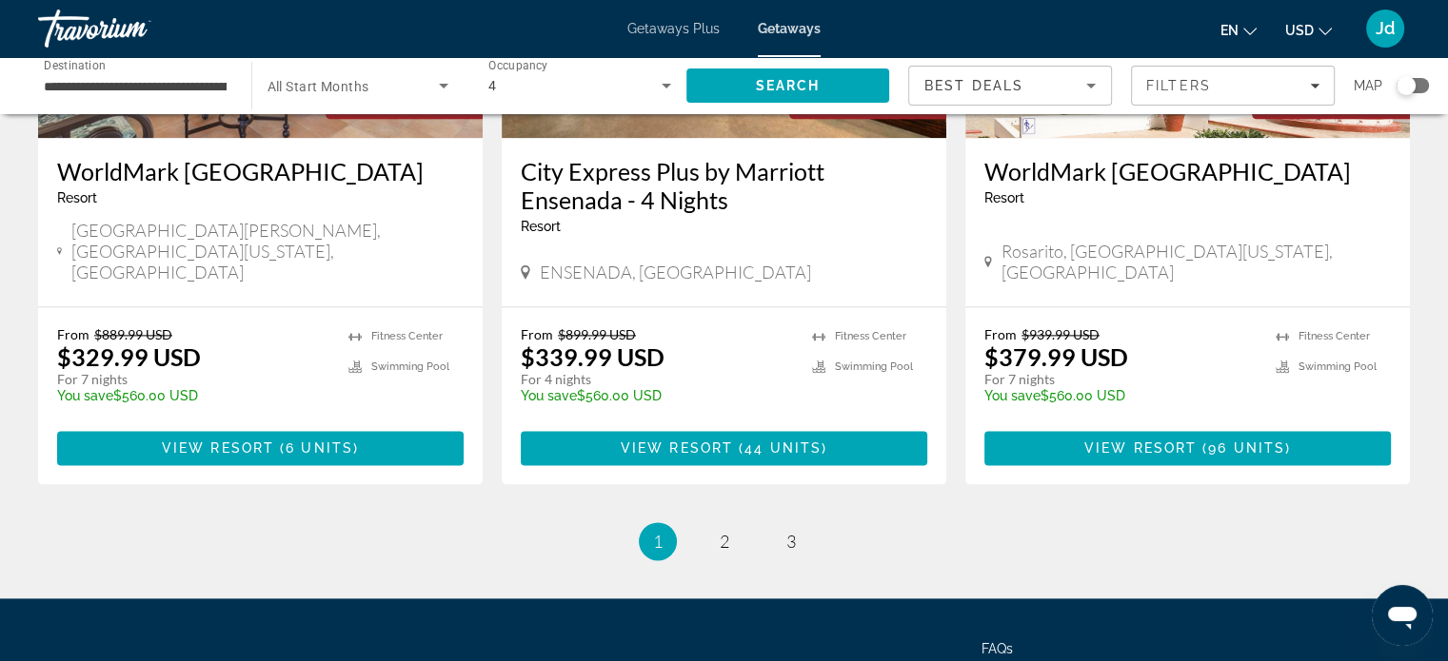
scroll to position [2503, 0]
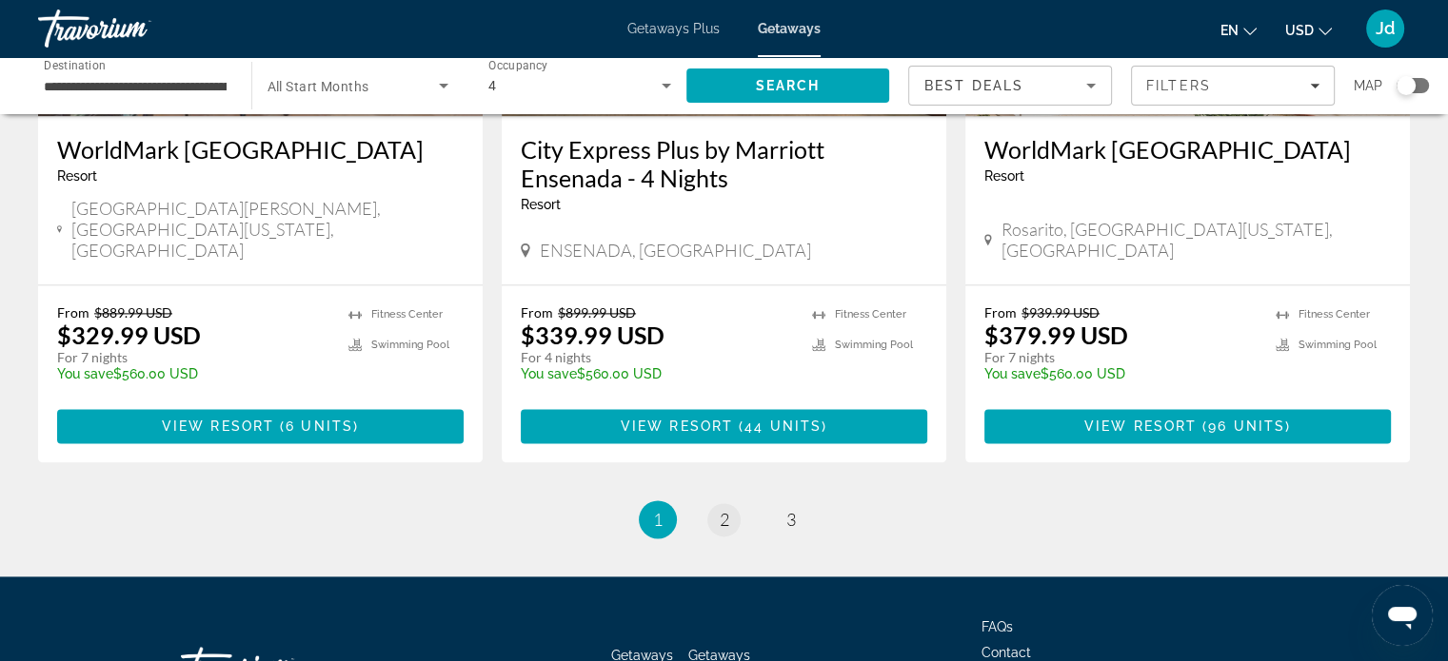
click at [719, 501] on li "page 2" at bounding box center [724, 520] width 38 height 38
click at [720, 509] on span "2" at bounding box center [724, 519] width 10 height 21
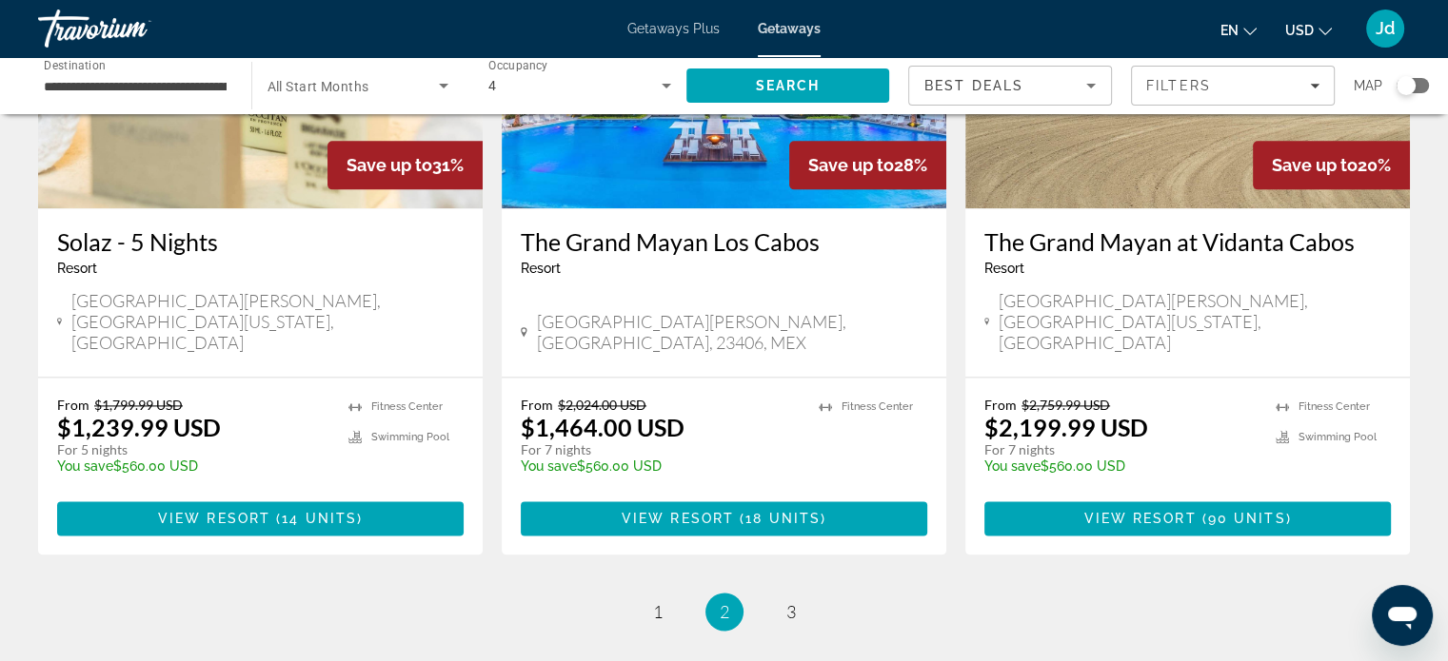
scroll to position [2503, 0]
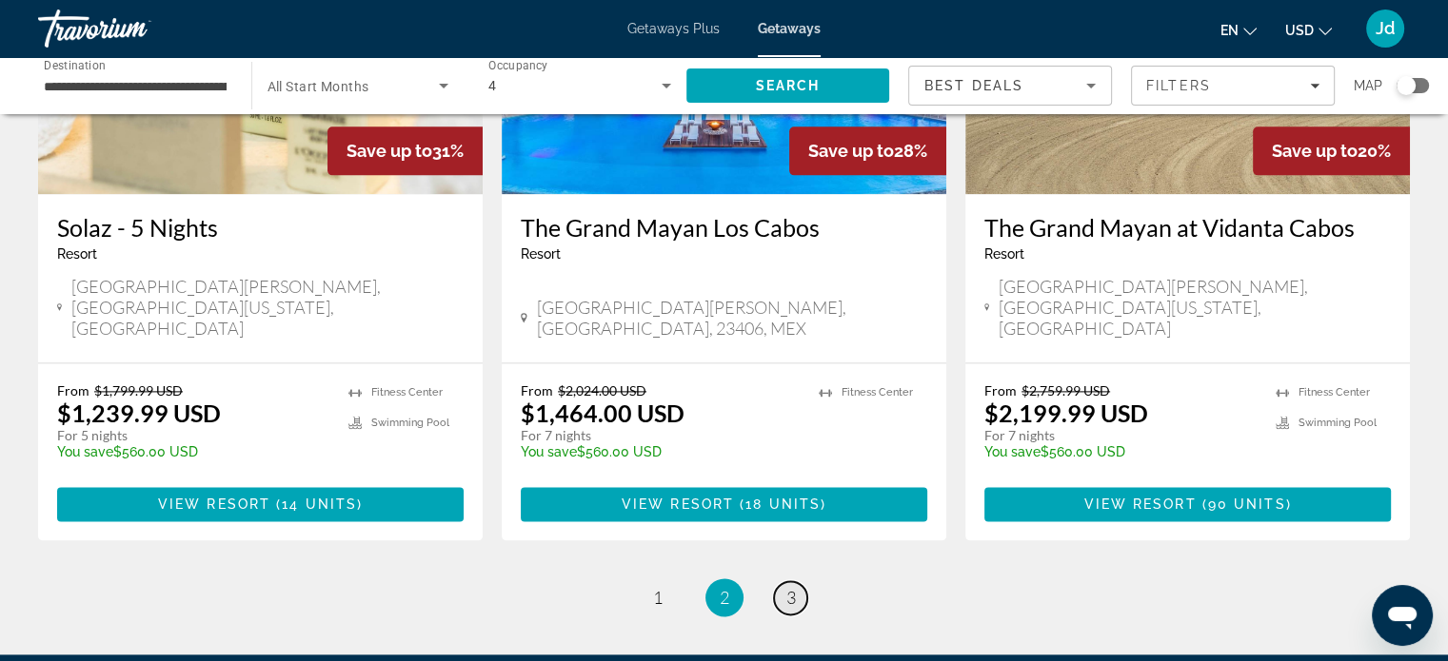
click at [792, 587] on span "3" at bounding box center [791, 597] width 10 height 21
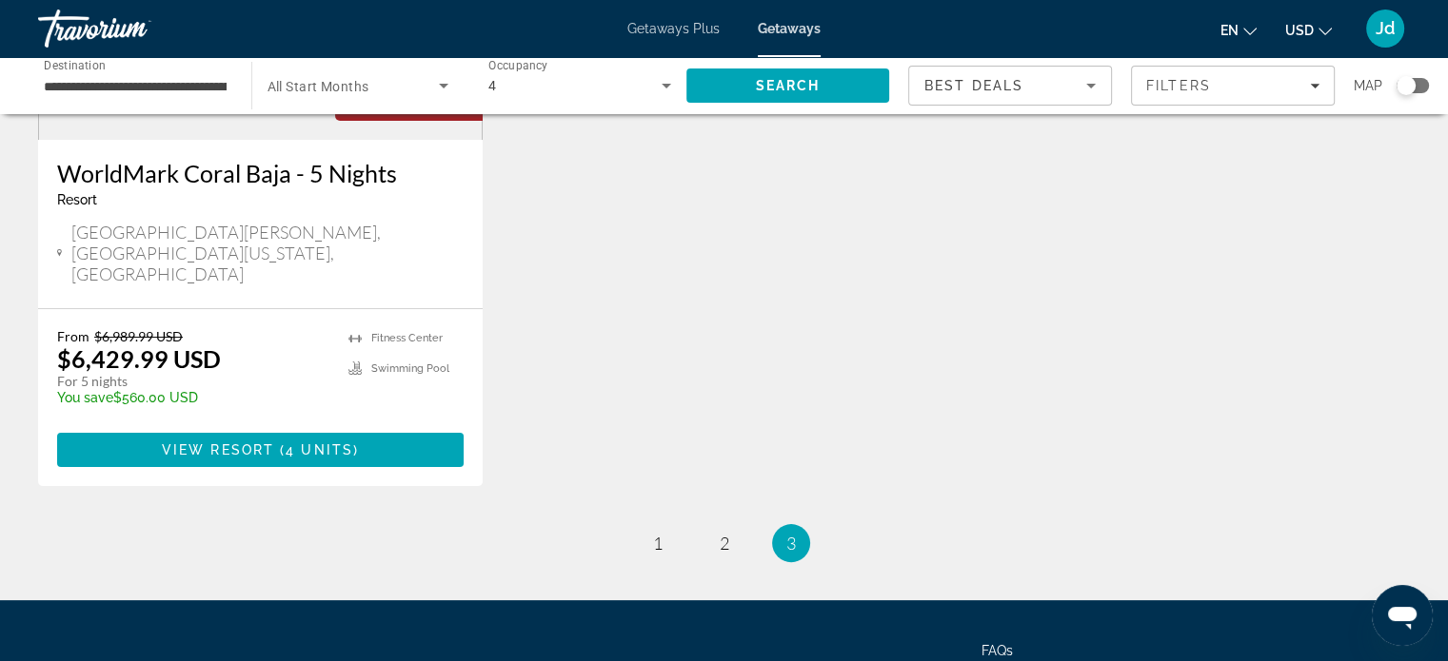
scroll to position [348, 0]
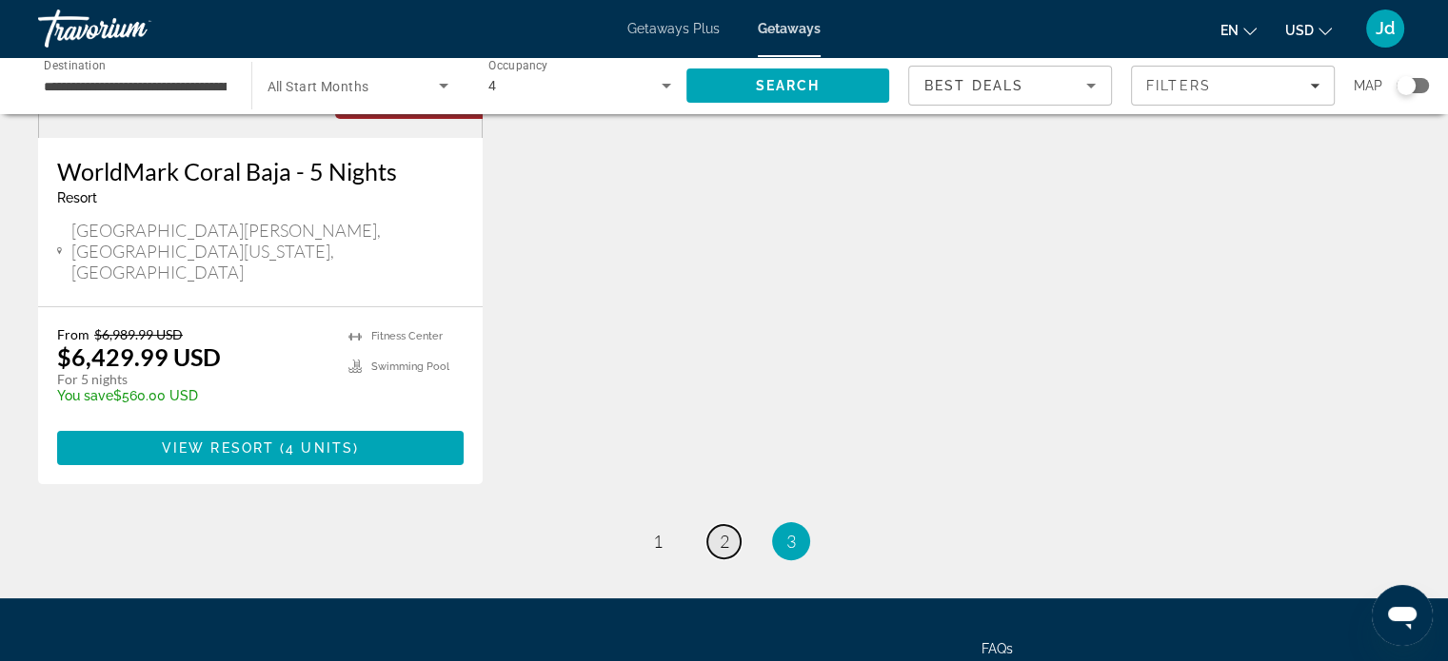
click at [729, 525] on link "page 2" at bounding box center [723, 541] width 33 height 33
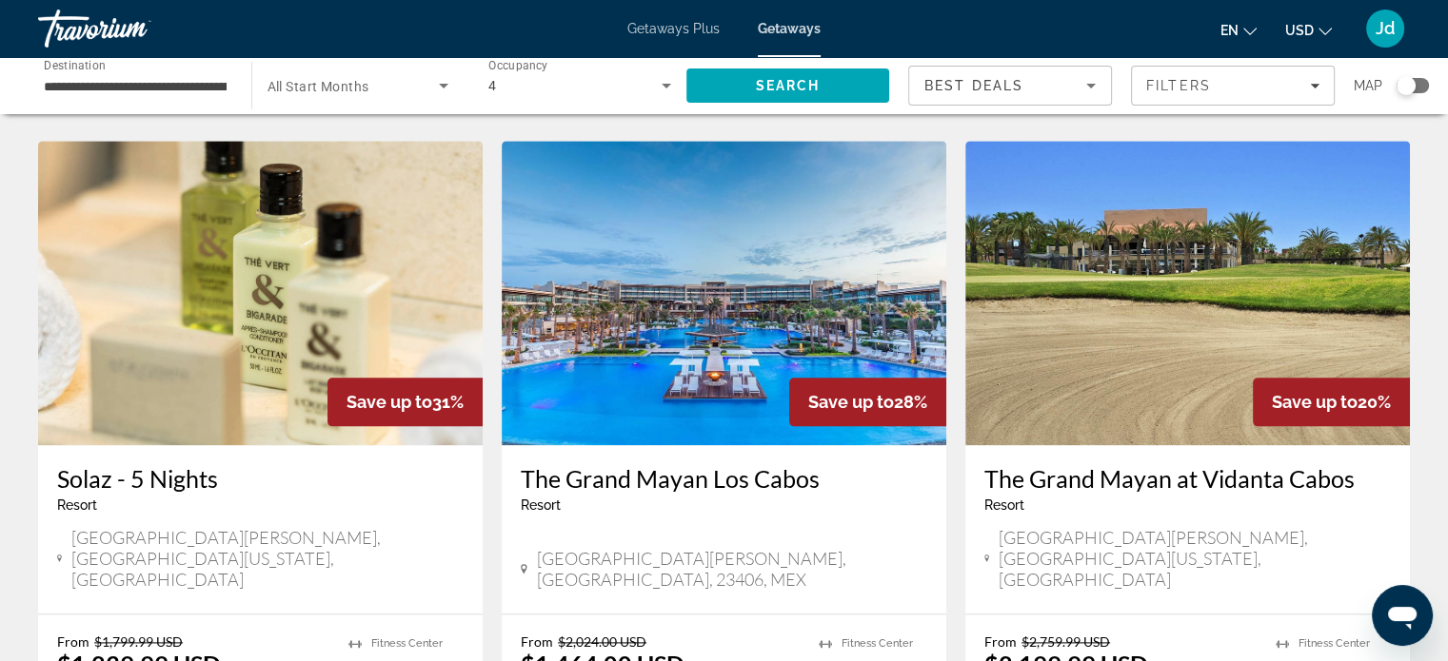
scroll to position [2284, 0]
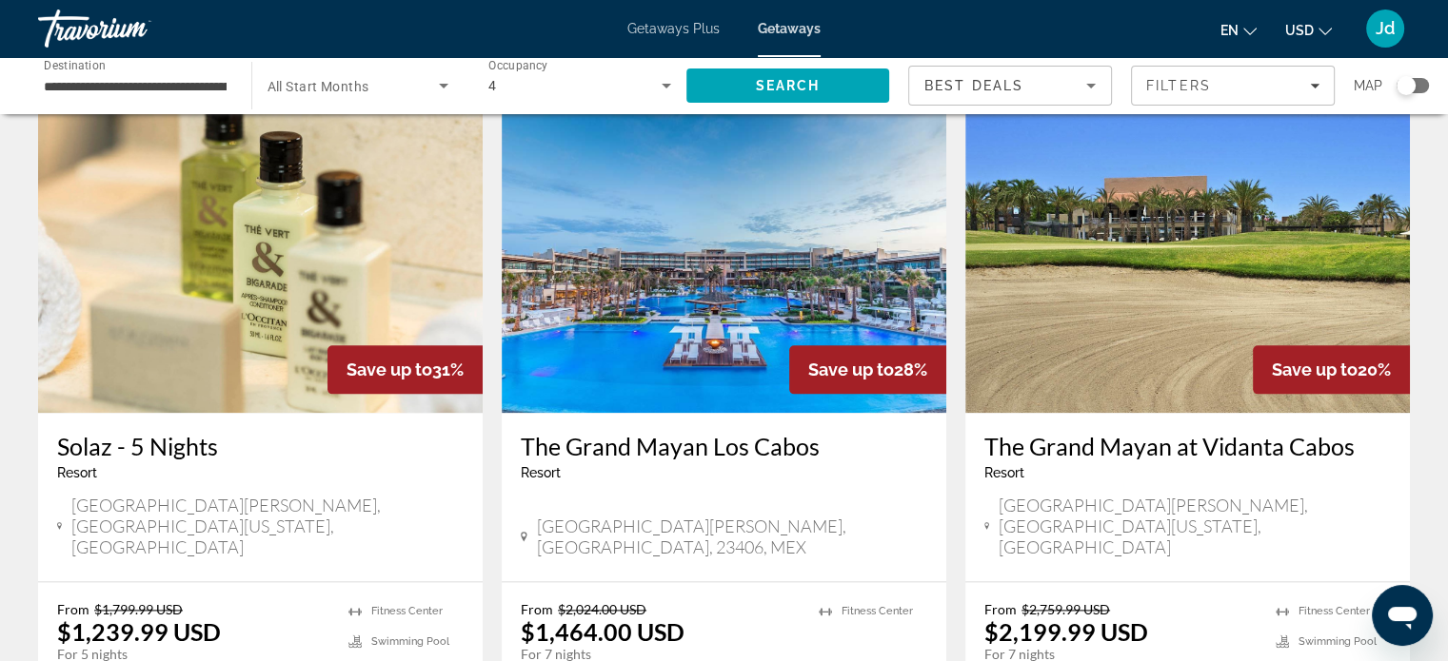
click at [723, 432] on h3 "The Grand Mayan Los Cabos" at bounding box center [724, 446] width 406 height 29
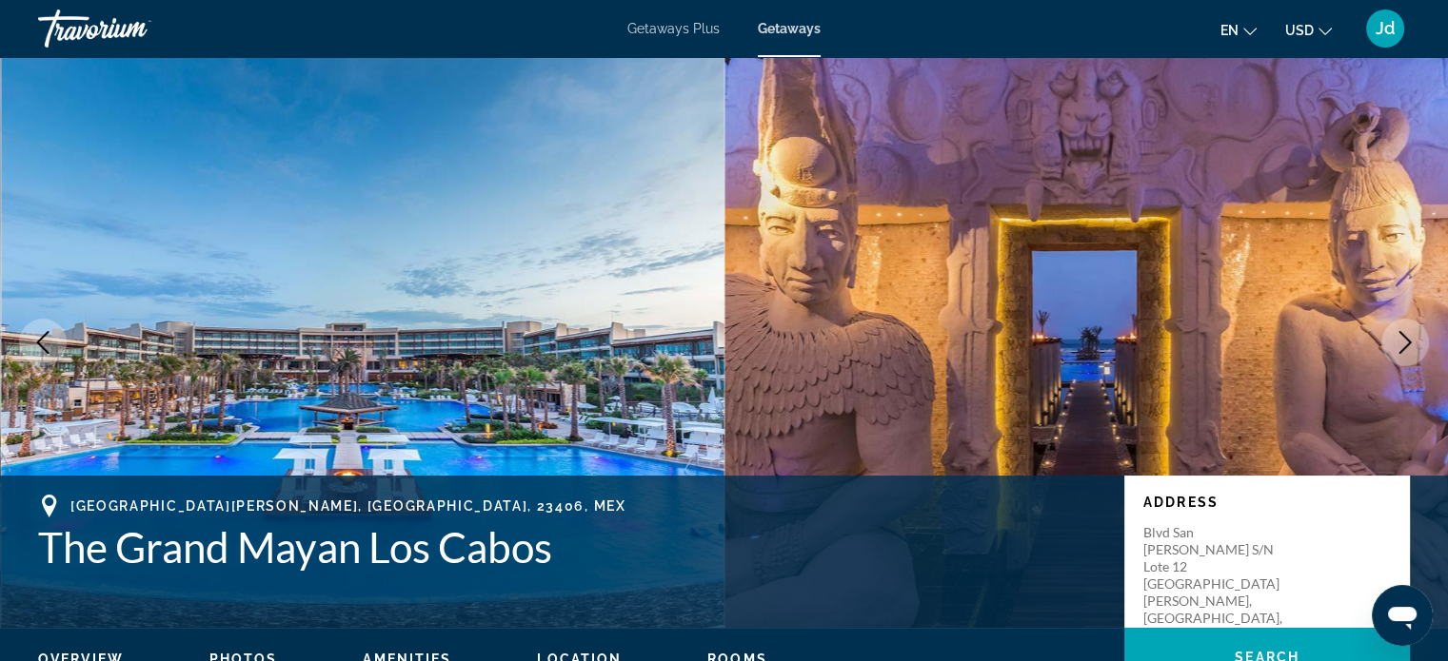
click at [609, 380] on img "Main content" at bounding box center [363, 342] width 724 height 571
click at [1412, 333] on icon "Next image" at bounding box center [1404, 342] width 23 height 23
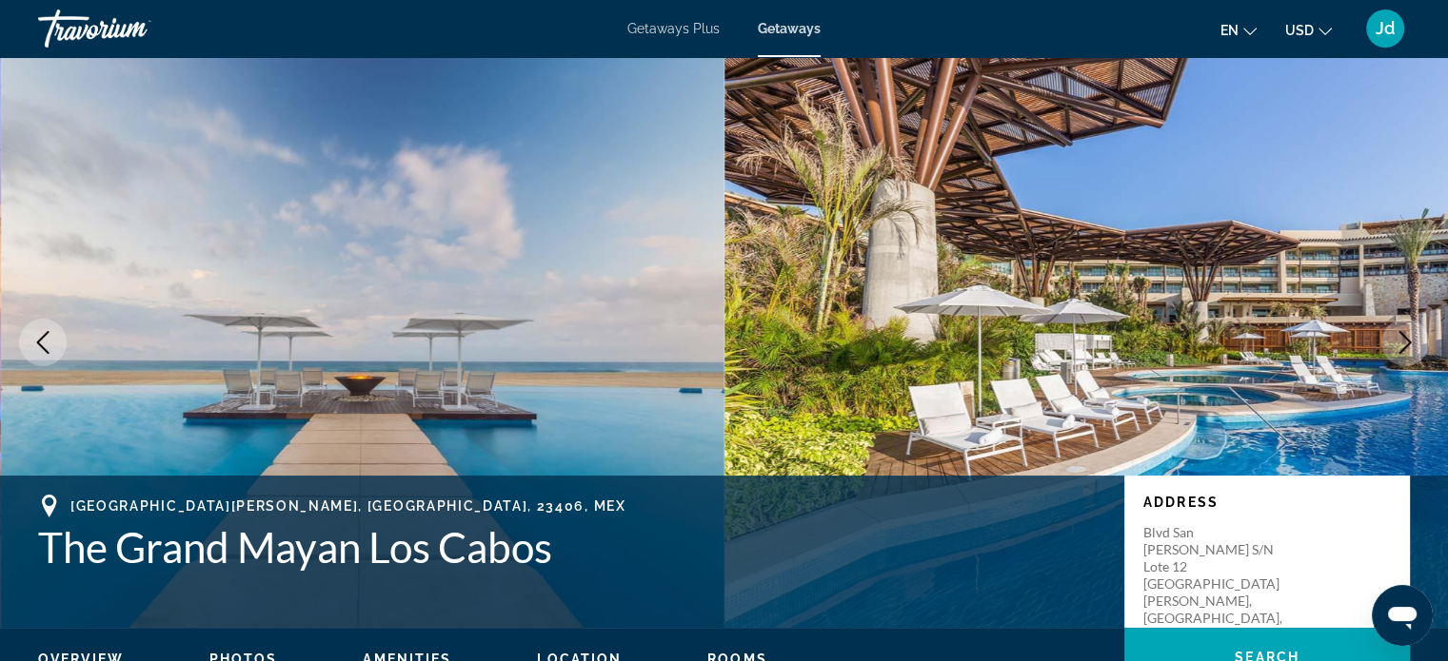
click at [1412, 333] on icon "Next image" at bounding box center [1404, 342] width 23 height 23
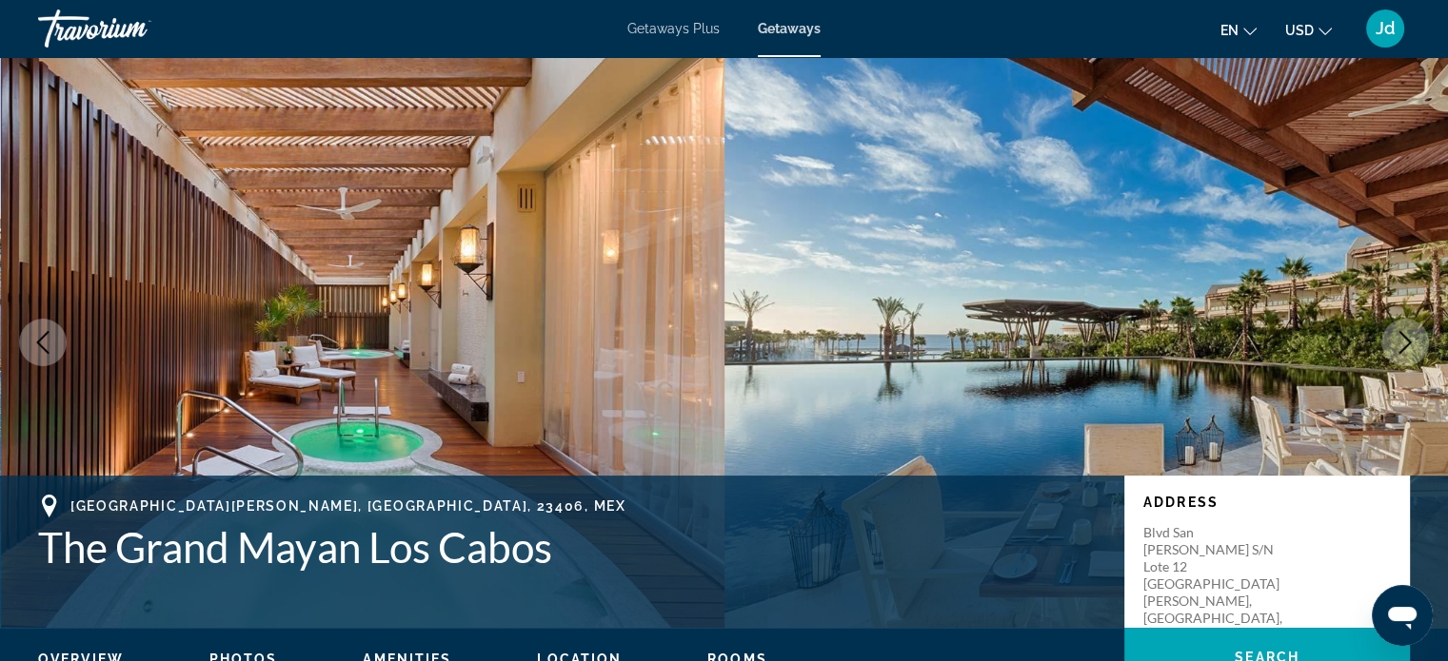
click at [1412, 333] on icon "Next image" at bounding box center [1404, 342] width 23 height 23
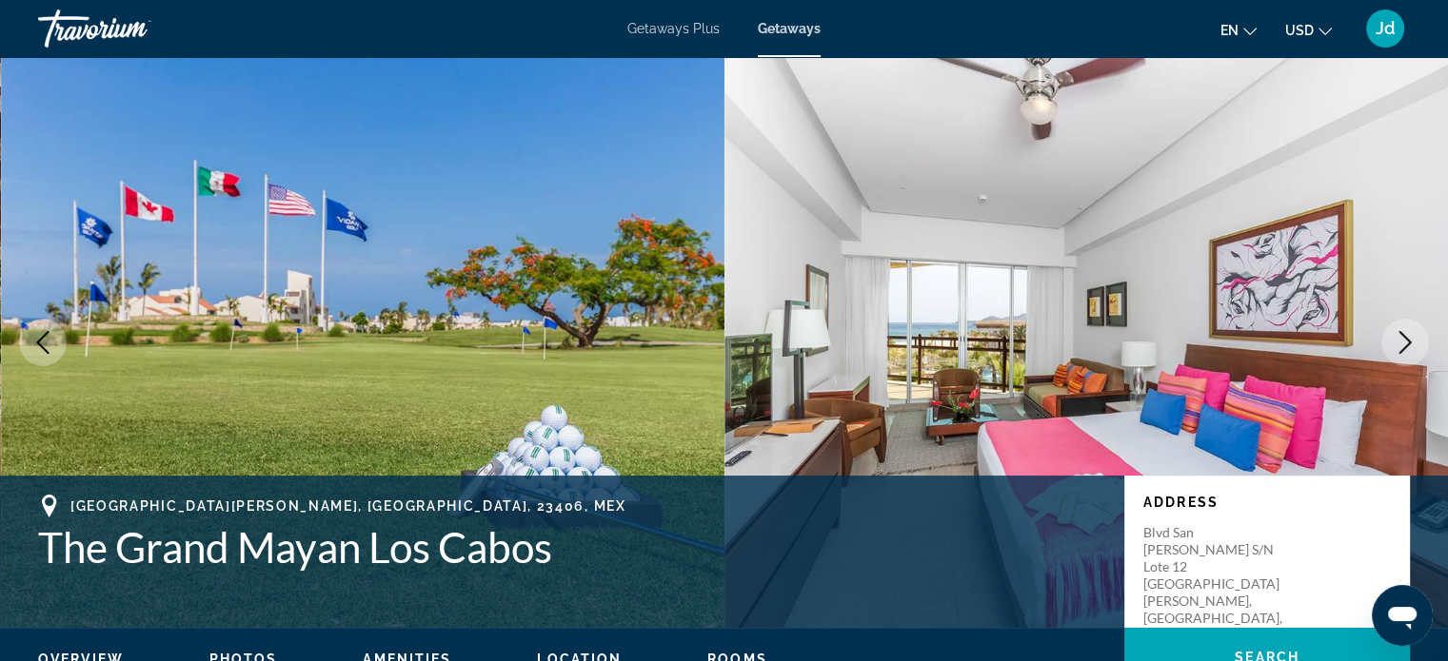
click at [1412, 344] on icon "Next image" at bounding box center [1404, 342] width 23 height 23
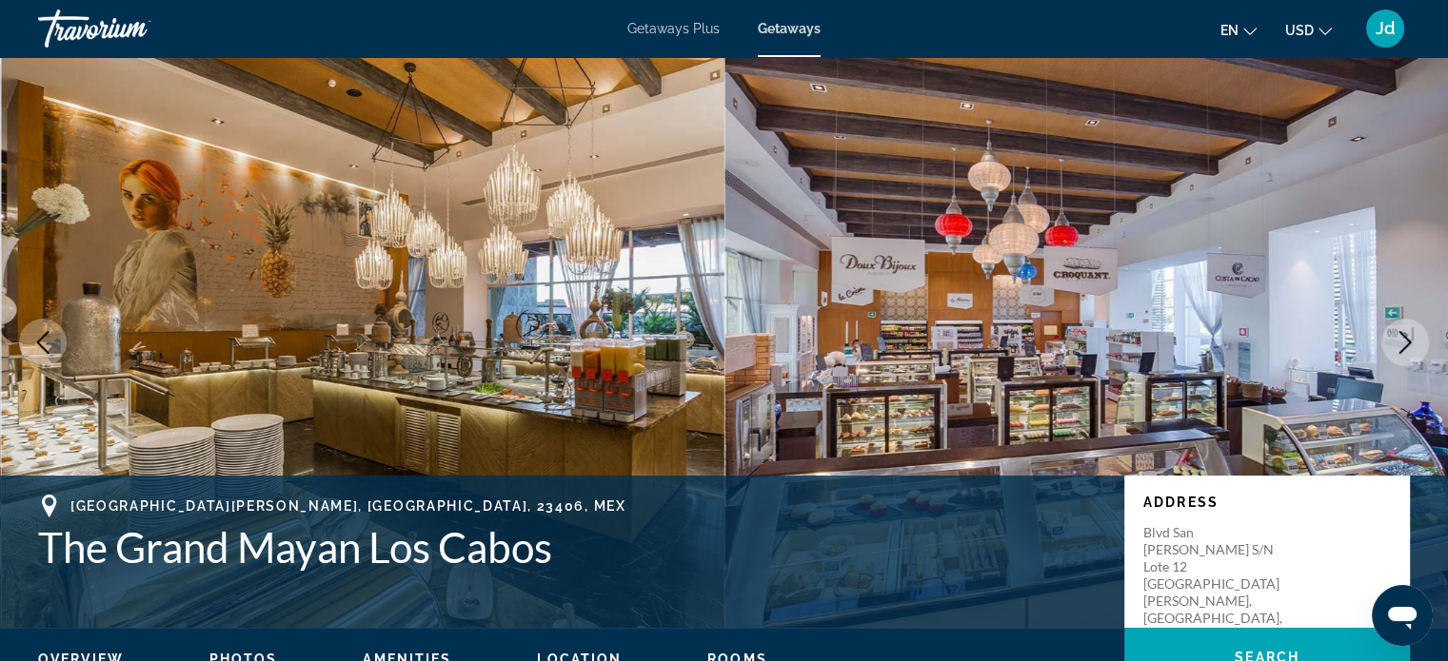
click at [1414, 344] on icon "Next image" at bounding box center [1404, 342] width 23 height 23
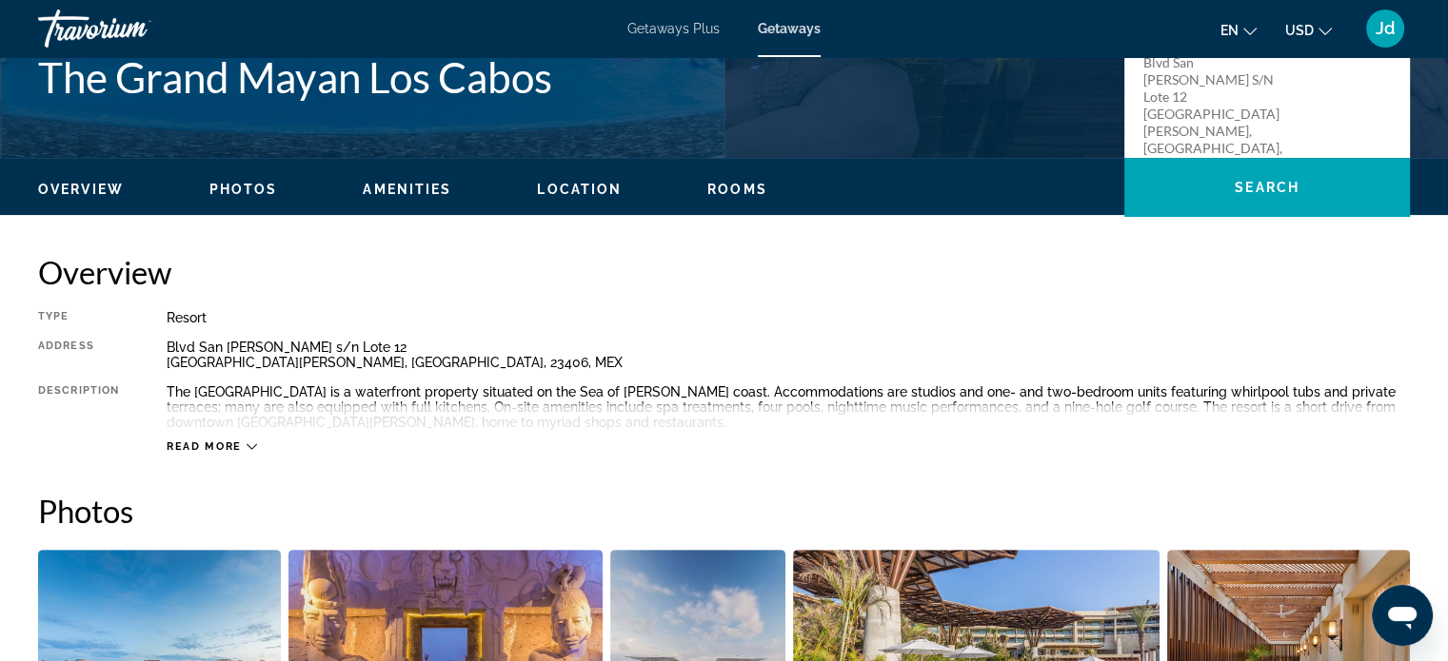
scroll to position [476, 0]
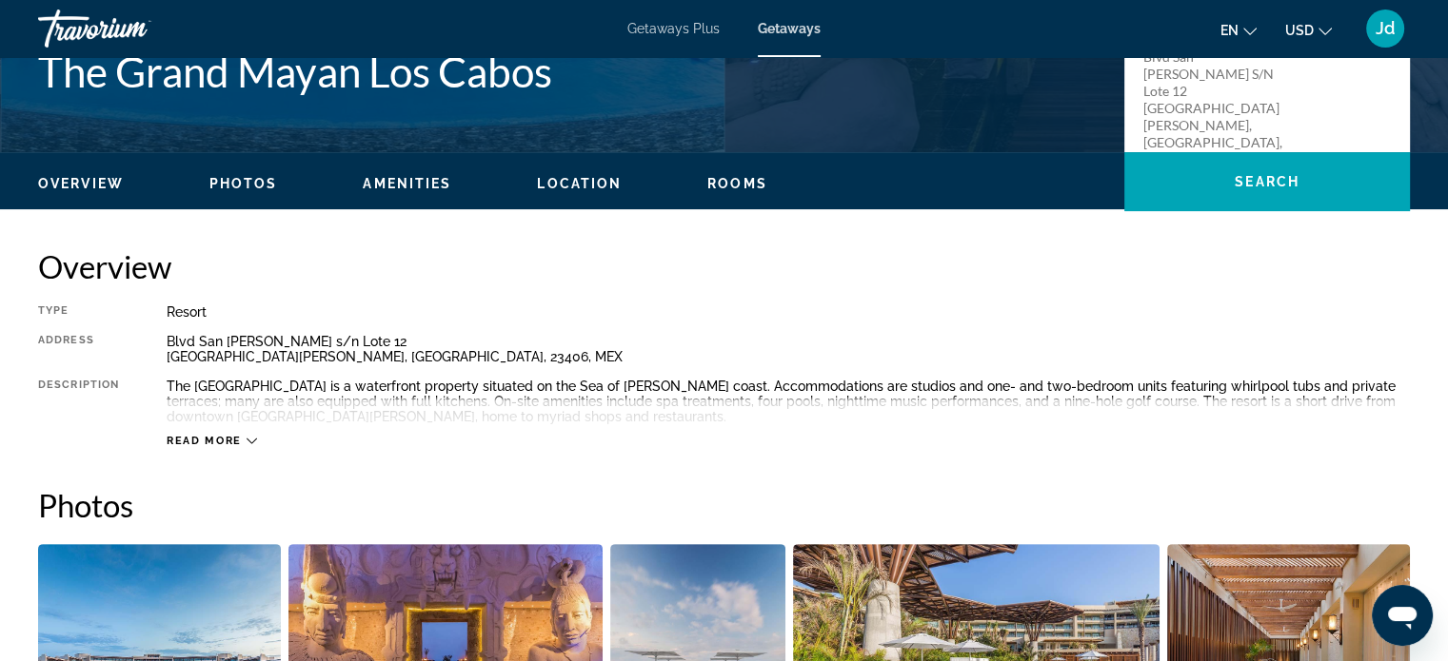
click at [247, 442] on icon "Main content" at bounding box center [251, 441] width 10 height 10
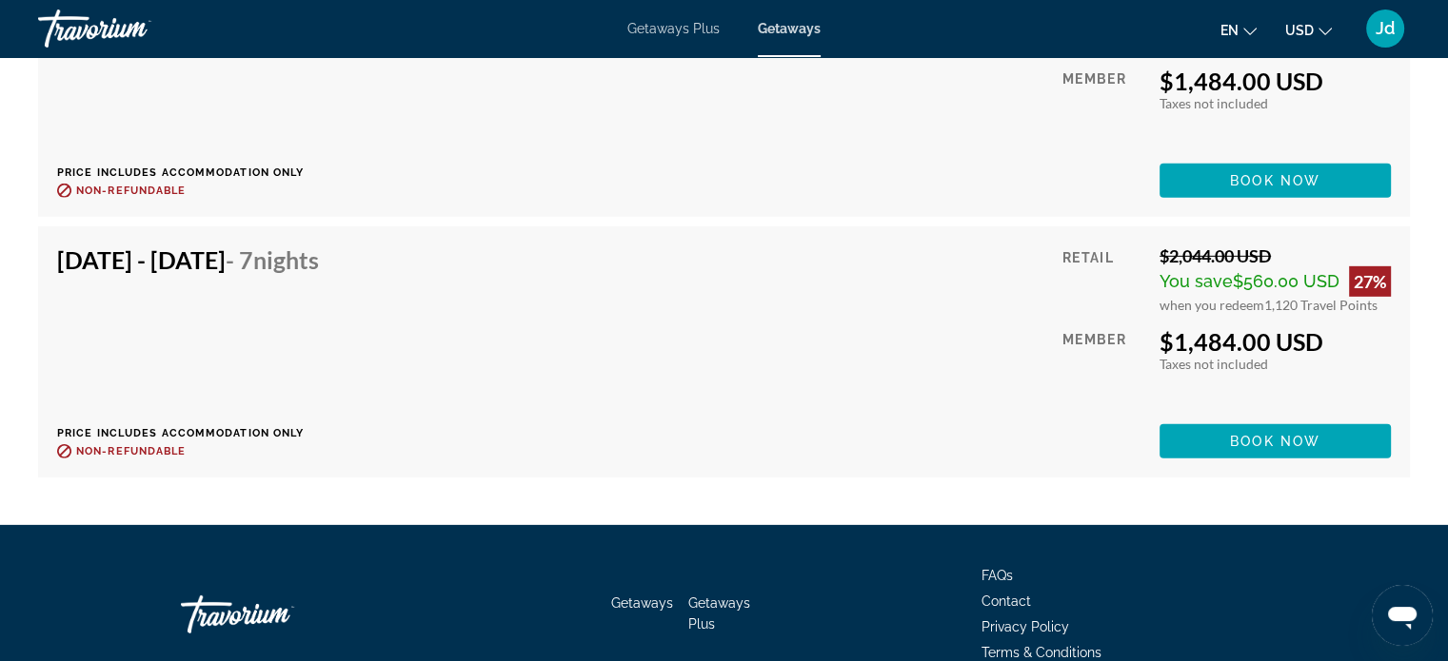
scroll to position [5867, 0]
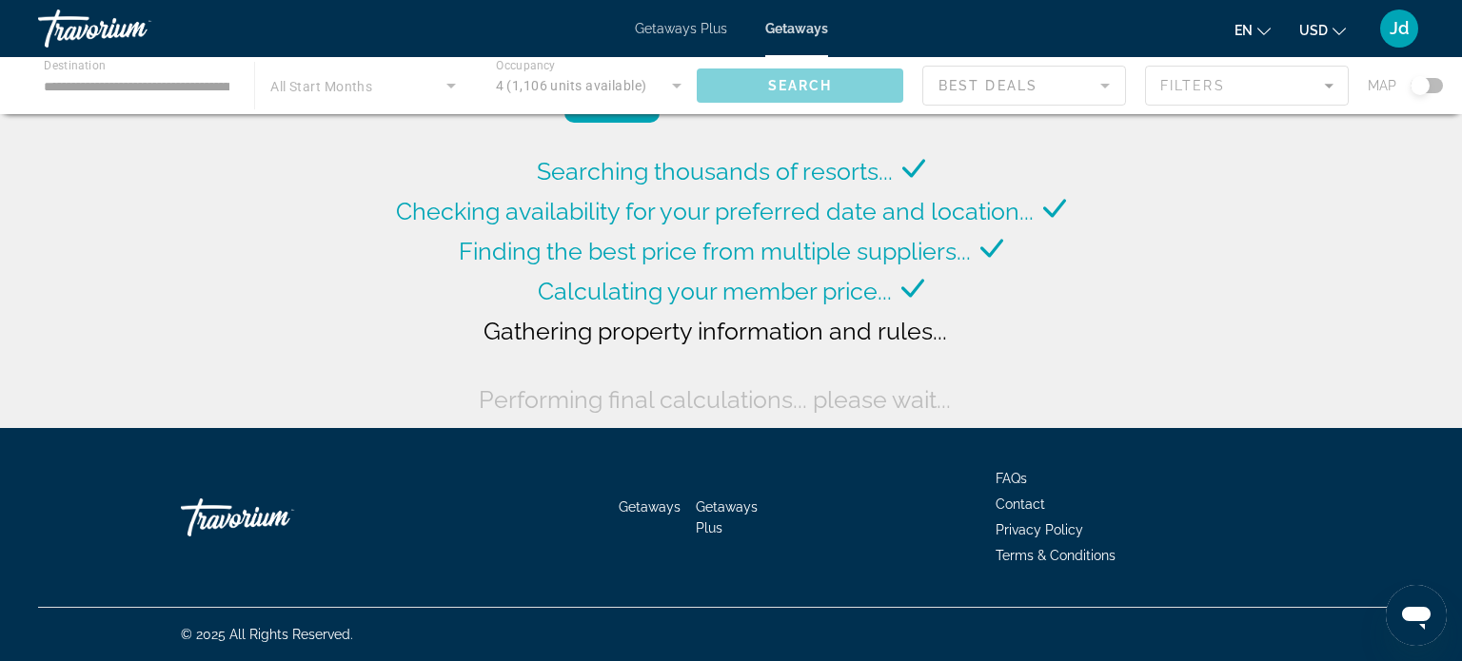
click at [164, 94] on div "Main content" at bounding box center [731, 85] width 1462 height 57
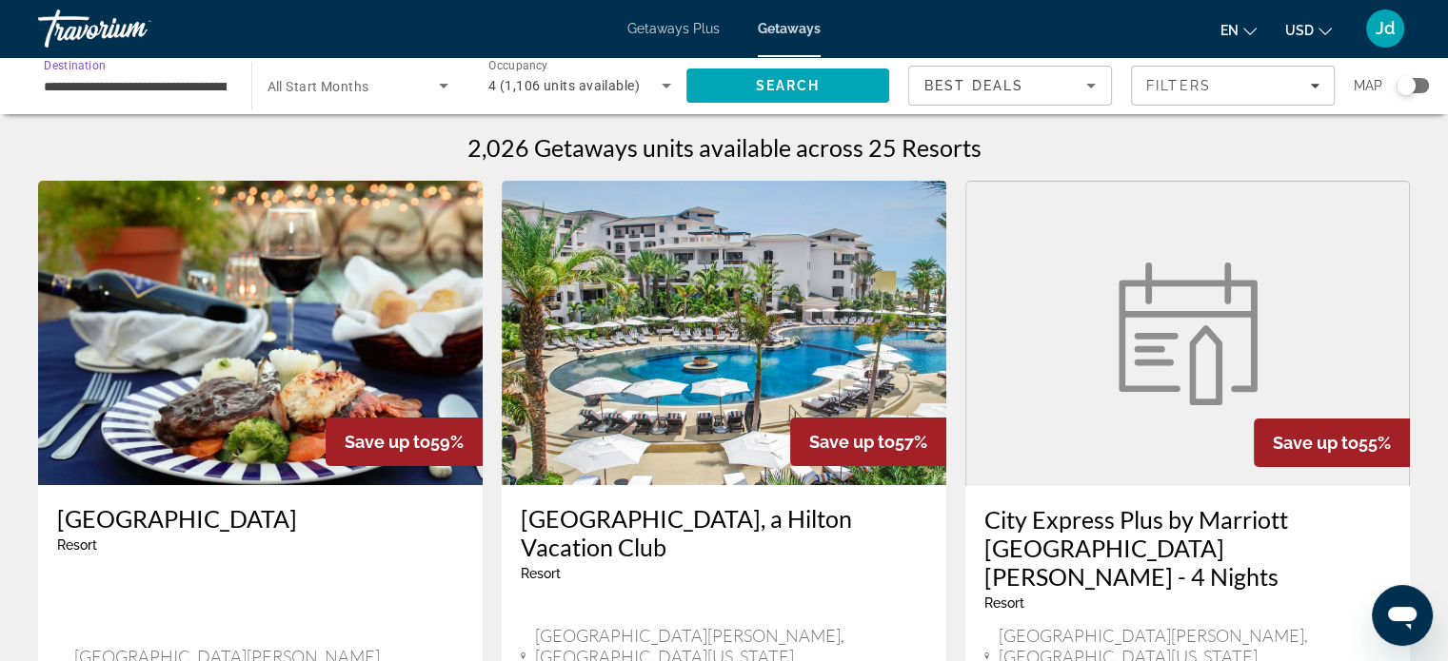
click at [148, 79] on input "**********" at bounding box center [135, 86] width 183 height 23
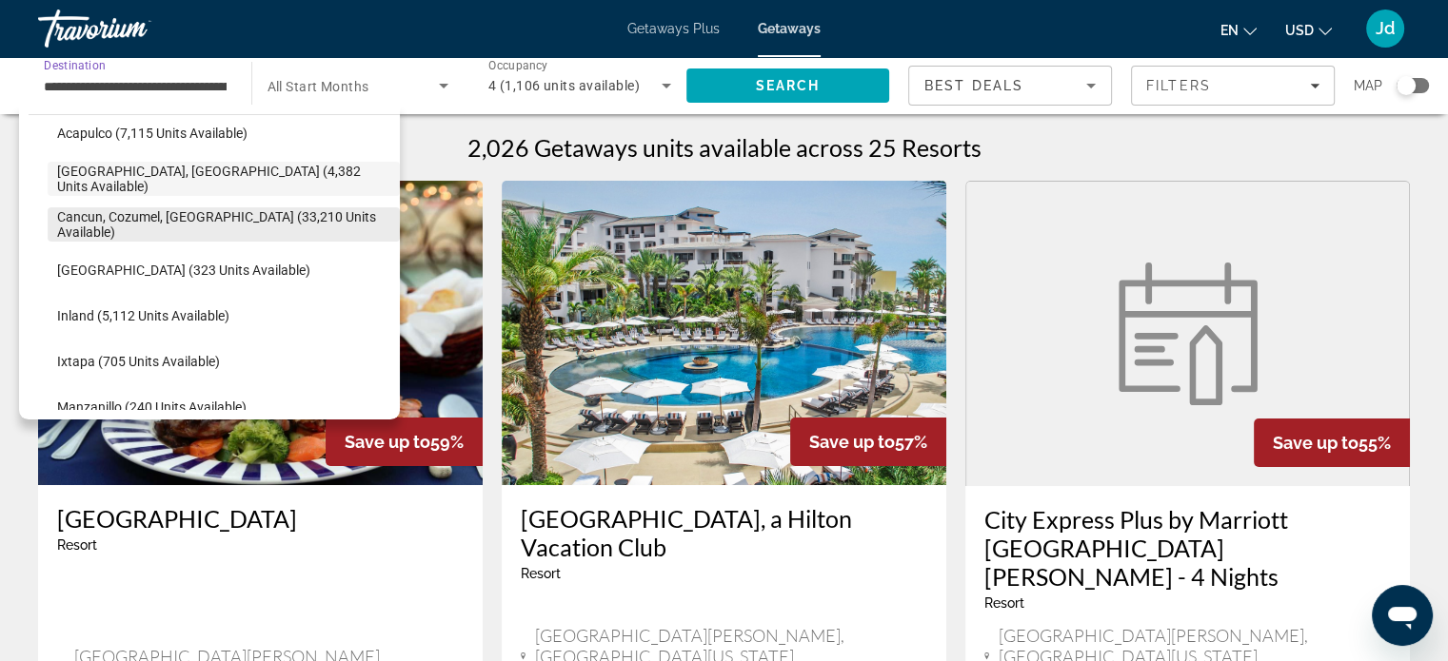
scroll to position [163, 0]
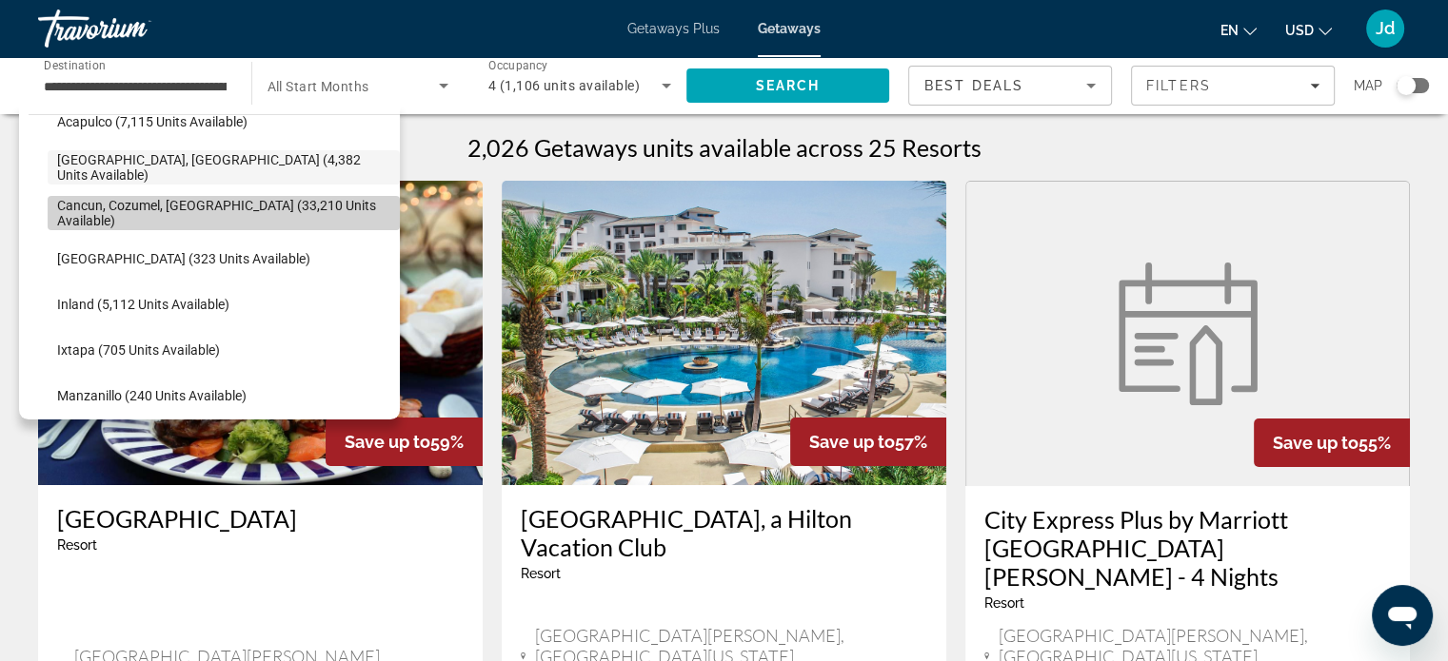
click at [251, 212] on span "Cancun, Cozumel, [GEOGRAPHIC_DATA] (33,210 units available)" at bounding box center [223, 213] width 333 height 30
type input "**********"
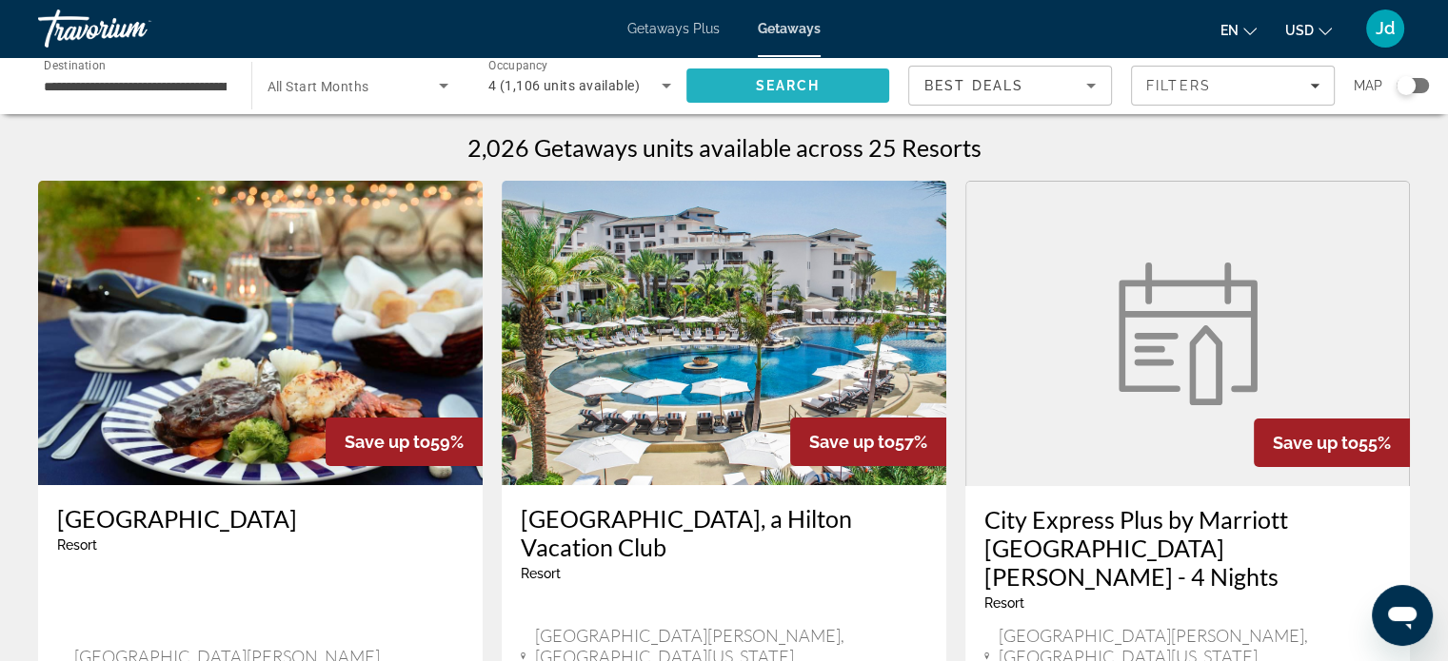
click at [756, 83] on span "Search" at bounding box center [787, 85] width 65 height 15
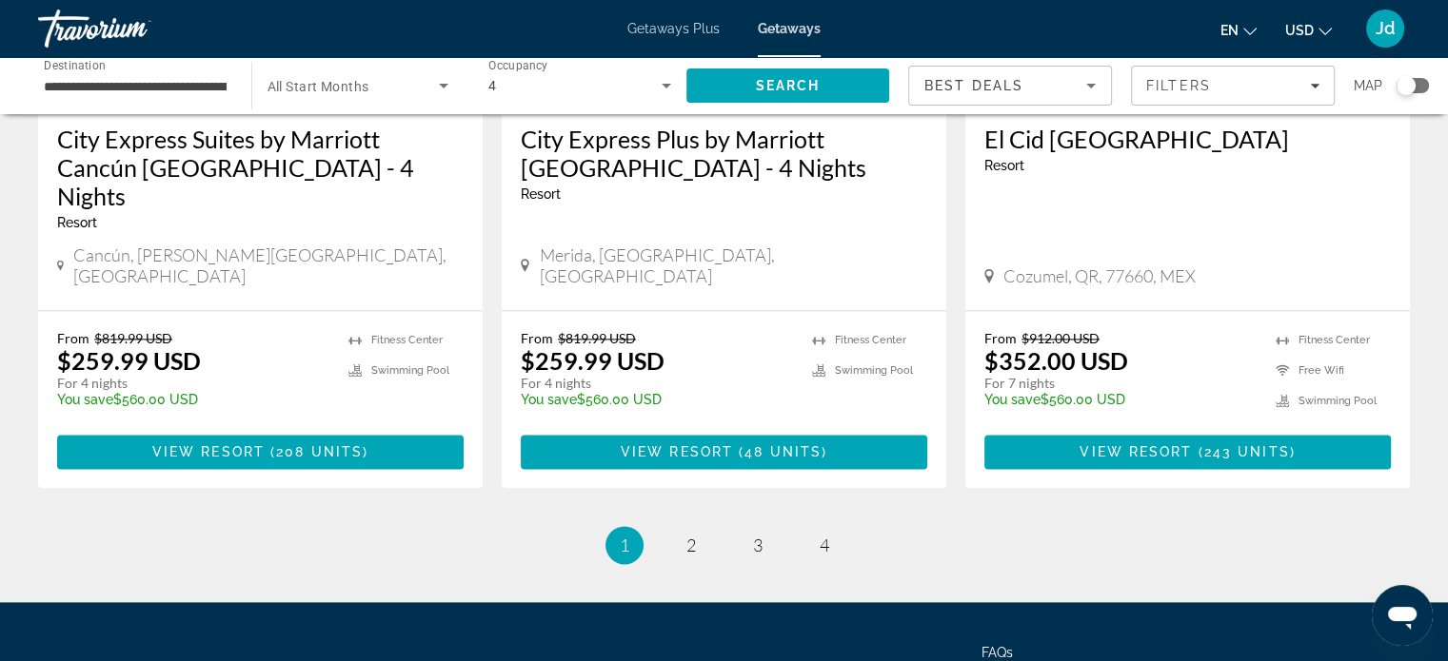
scroll to position [2531, 0]
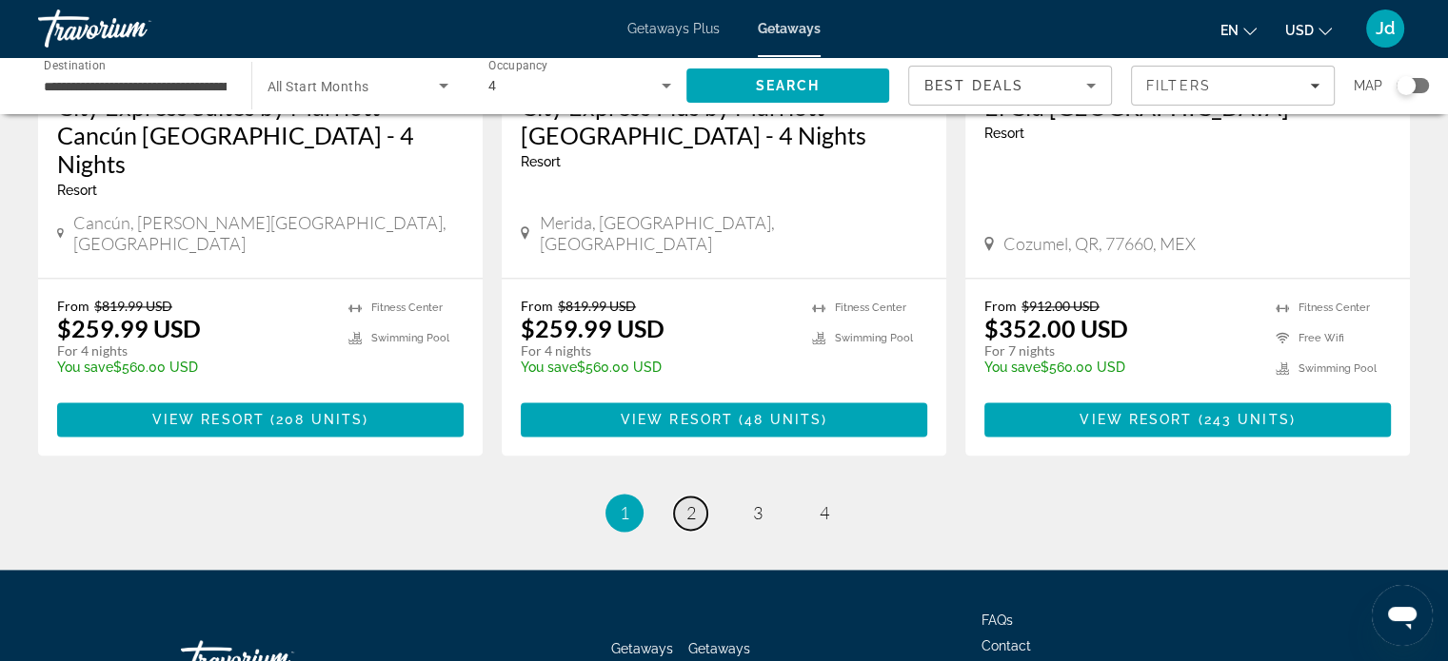
click at [683, 497] on link "page 2" at bounding box center [690, 513] width 33 height 33
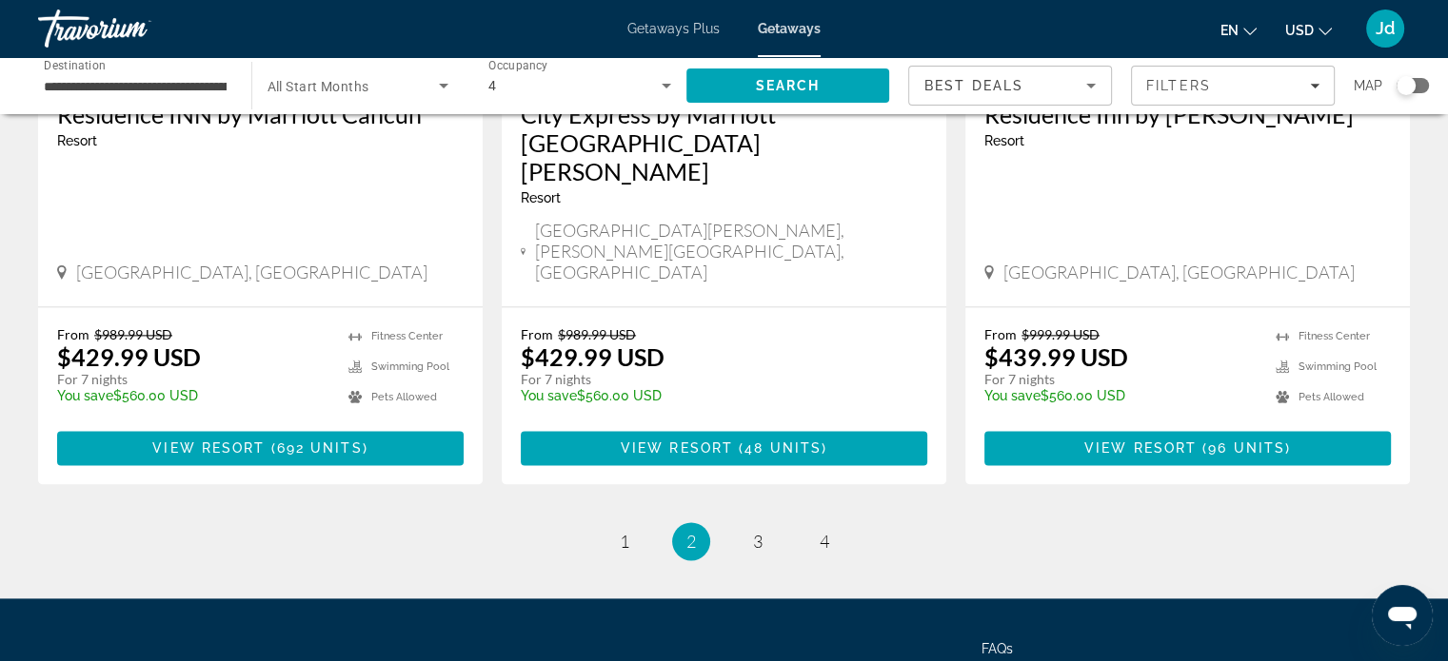
scroll to position [2474, 0]
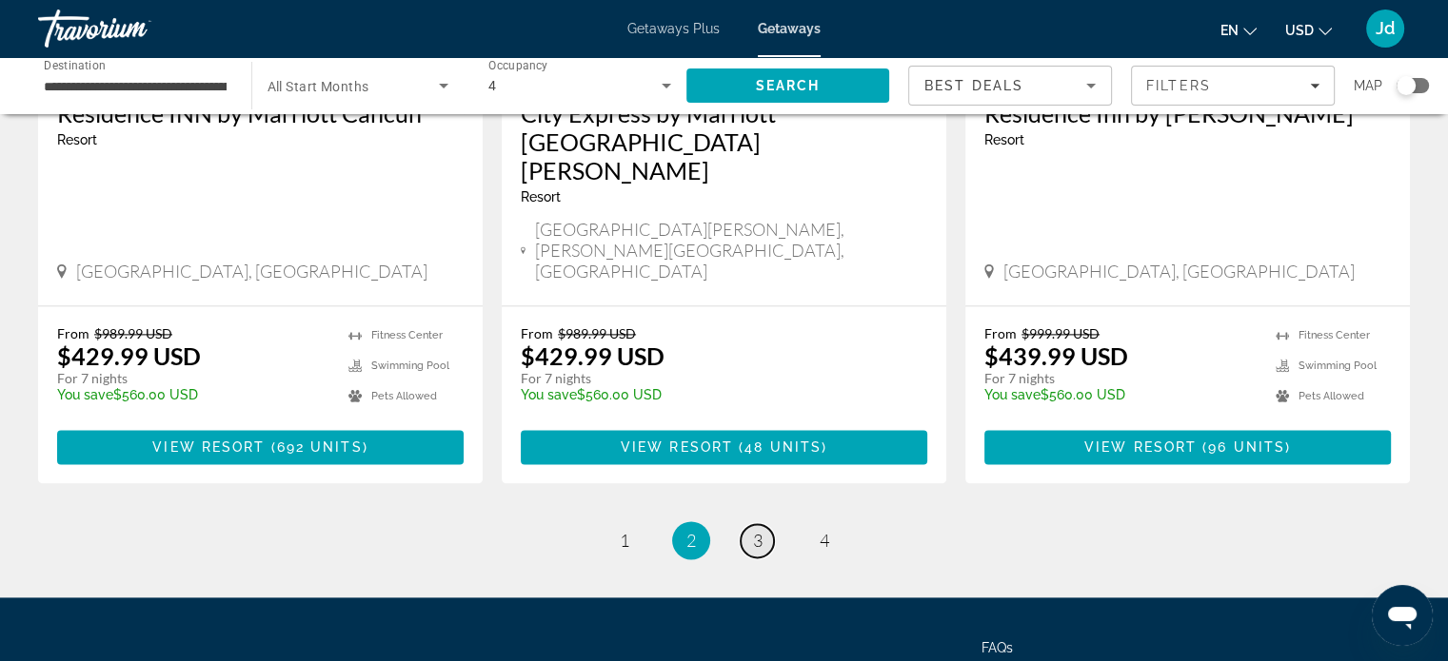
click at [765, 524] on link "page 3" at bounding box center [756, 540] width 33 height 33
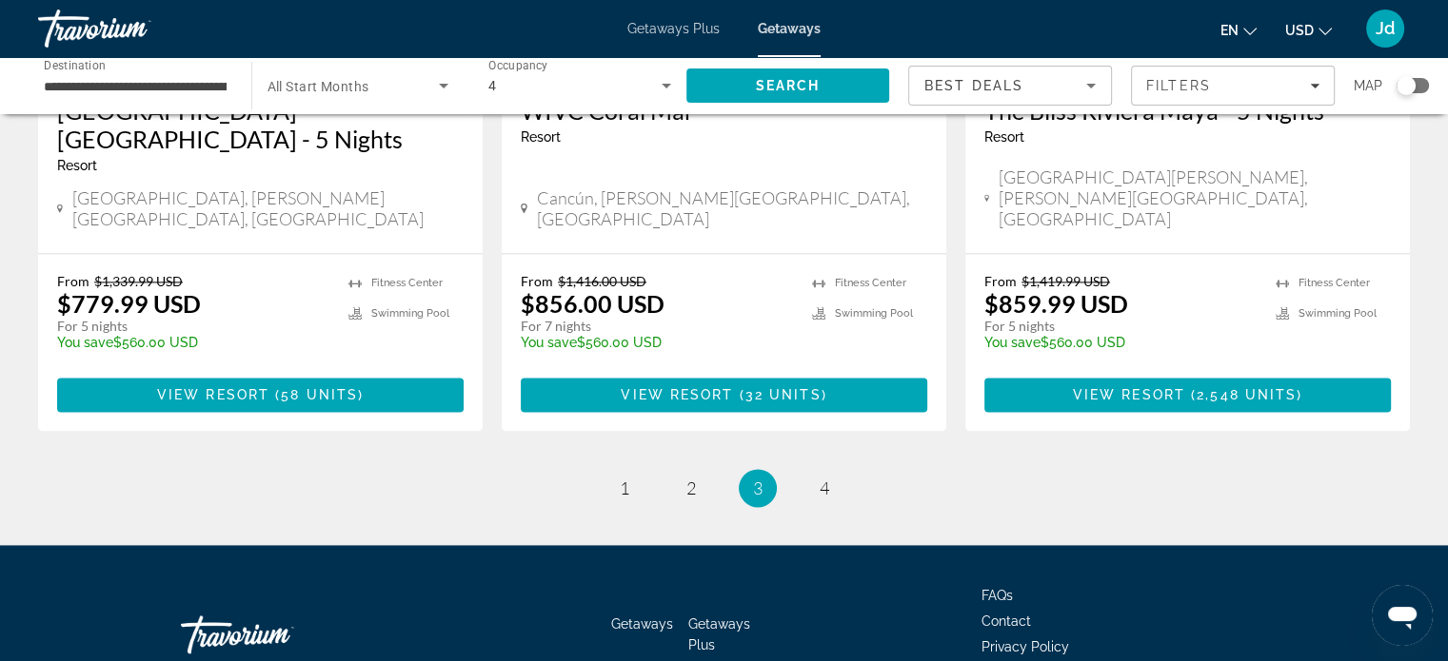
scroll to position [2531, 0]
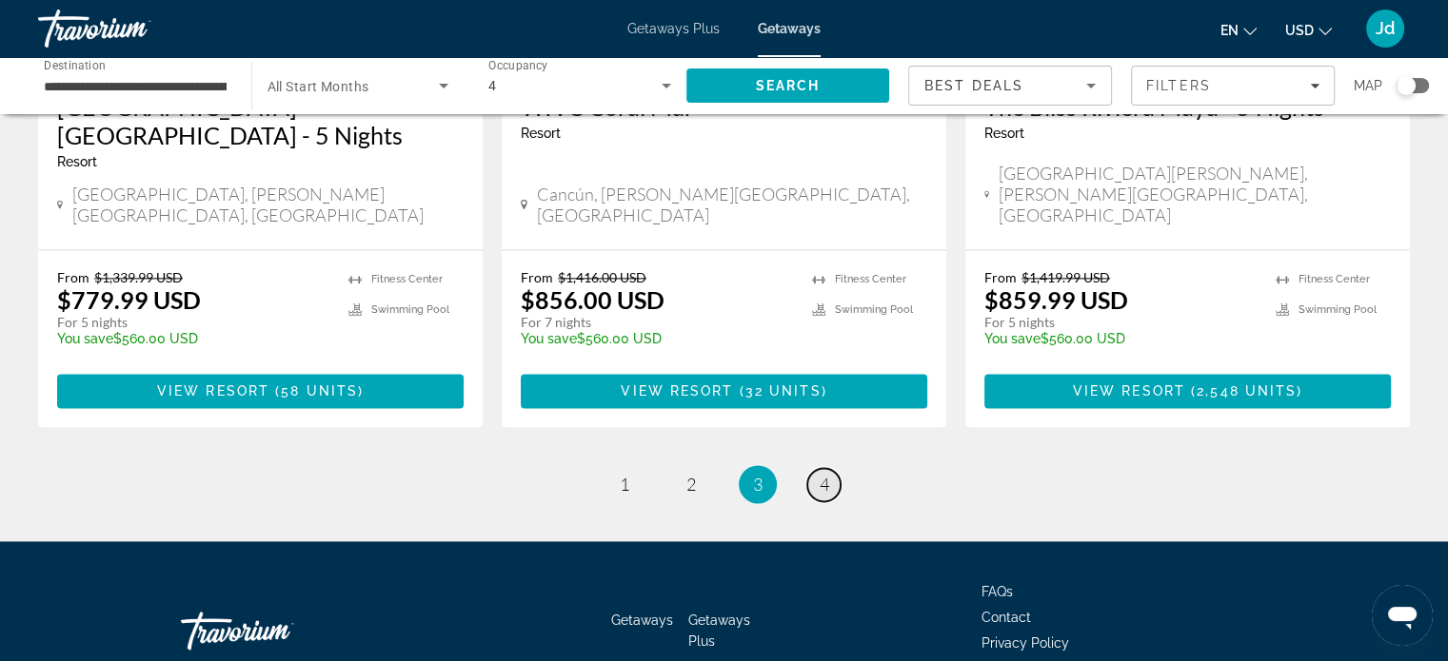
click at [825, 474] on span "4" at bounding box center [824, 484] width 10 height 21
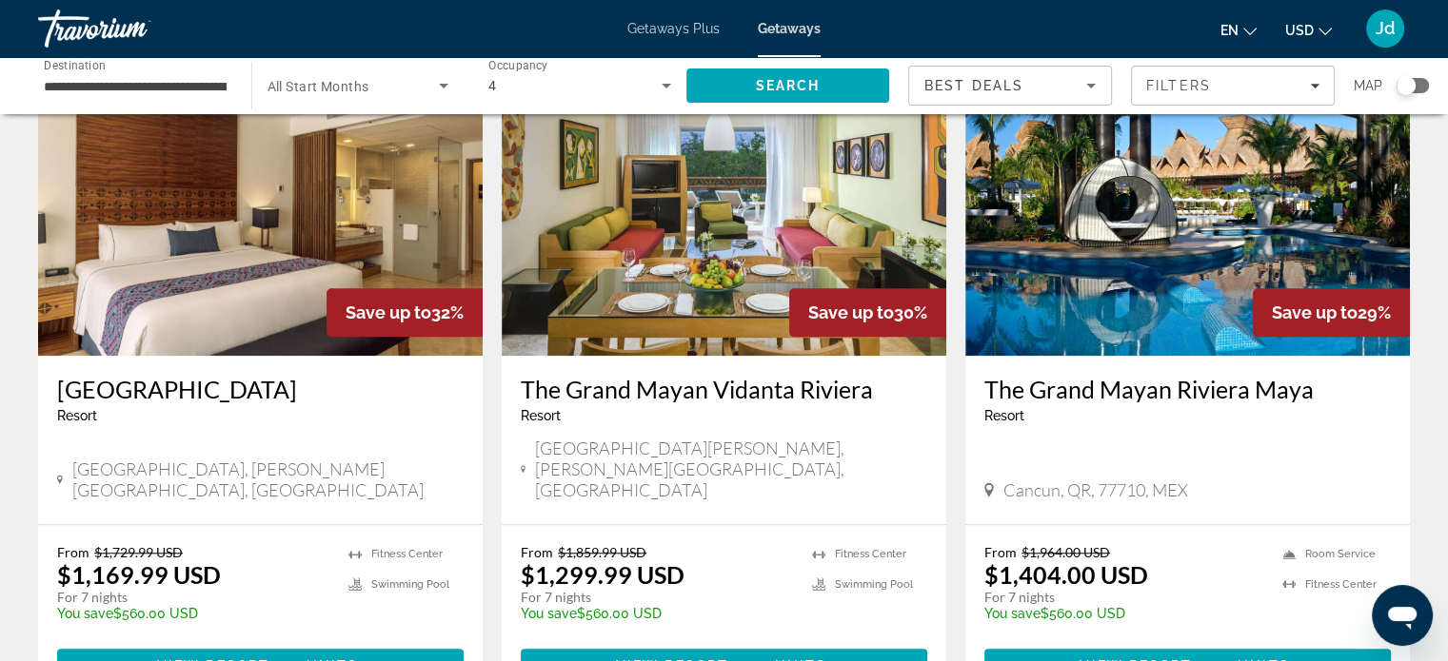
scroll to position [1618, 0]
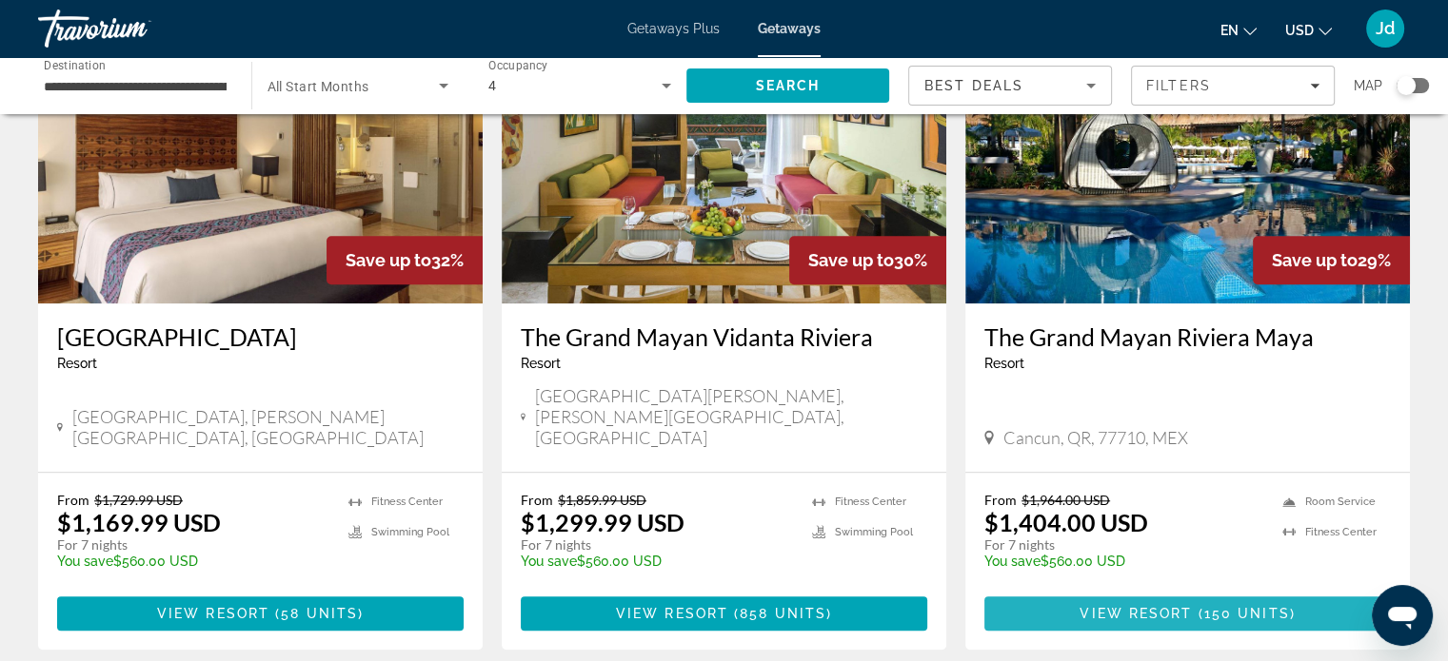
click at [1182, 606] on span "View Resort" at bounding box center [1135, 613] width 112 height 15
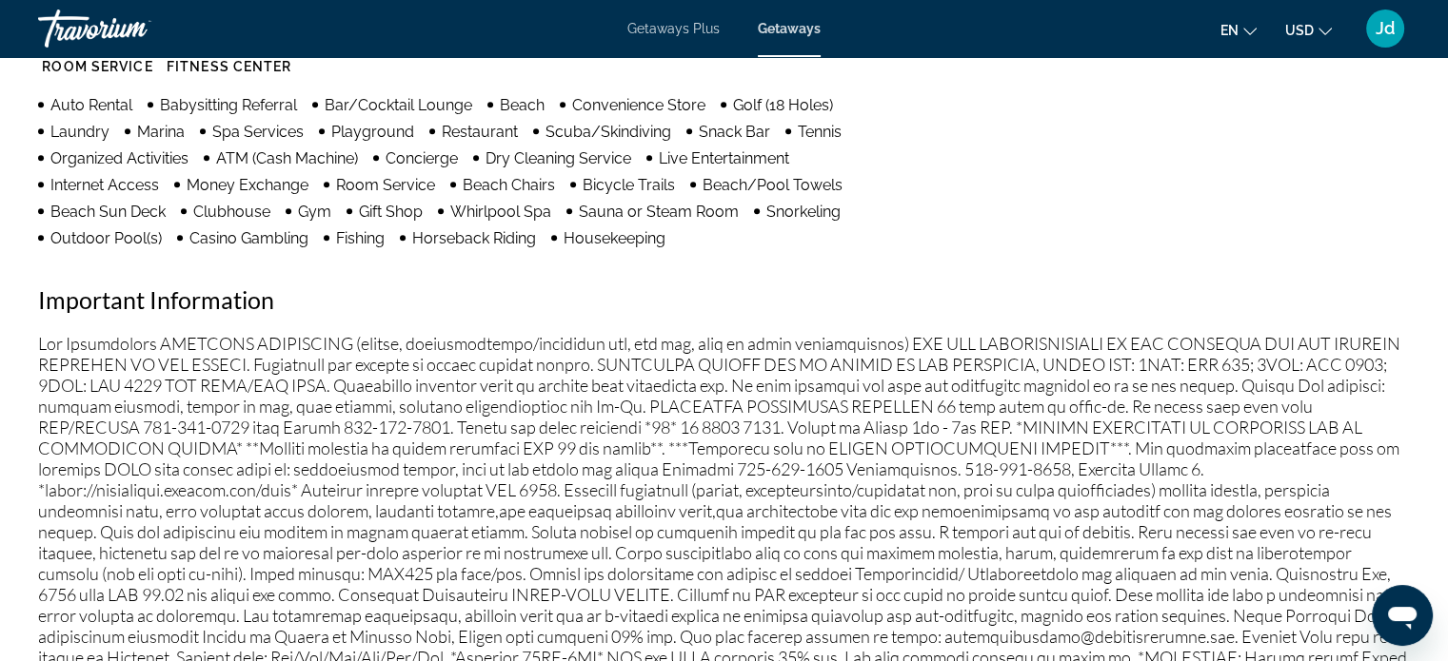
scroll to position [1713, 0]
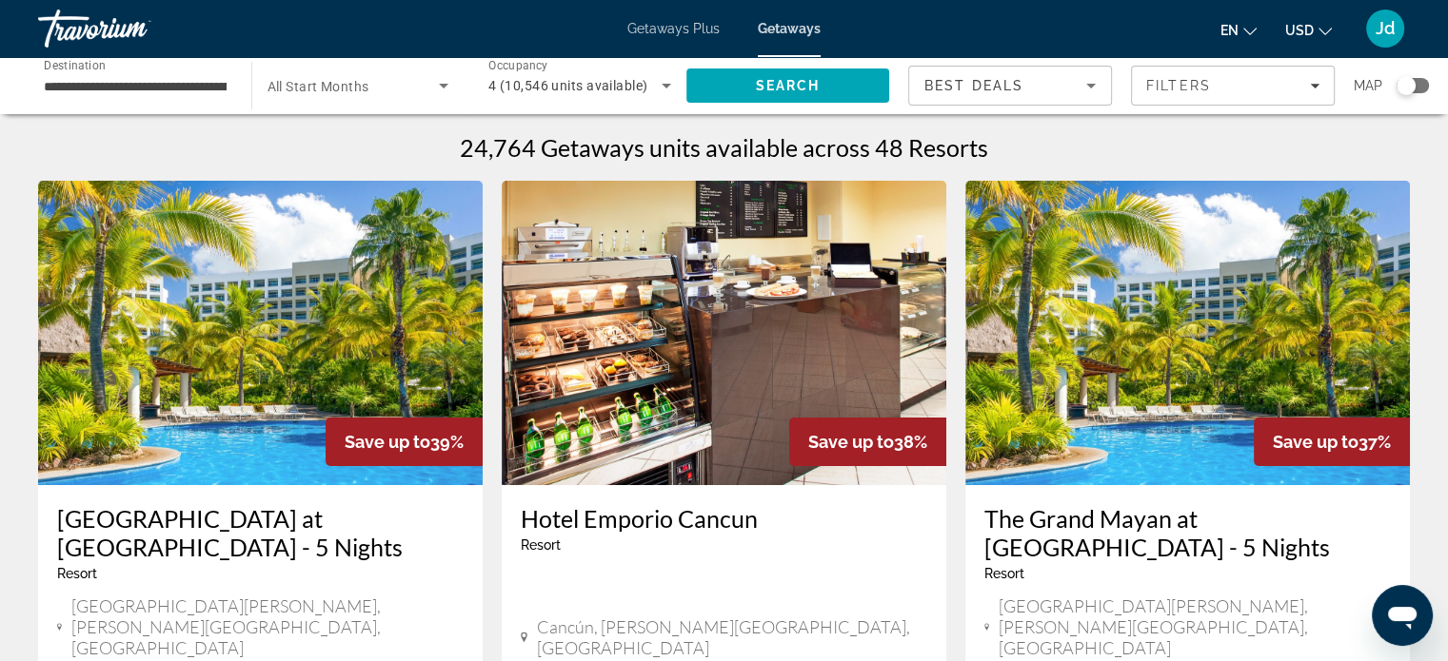
click at [140, 87] on input "**********" at bounding box center [135, 86] width 183 height 23
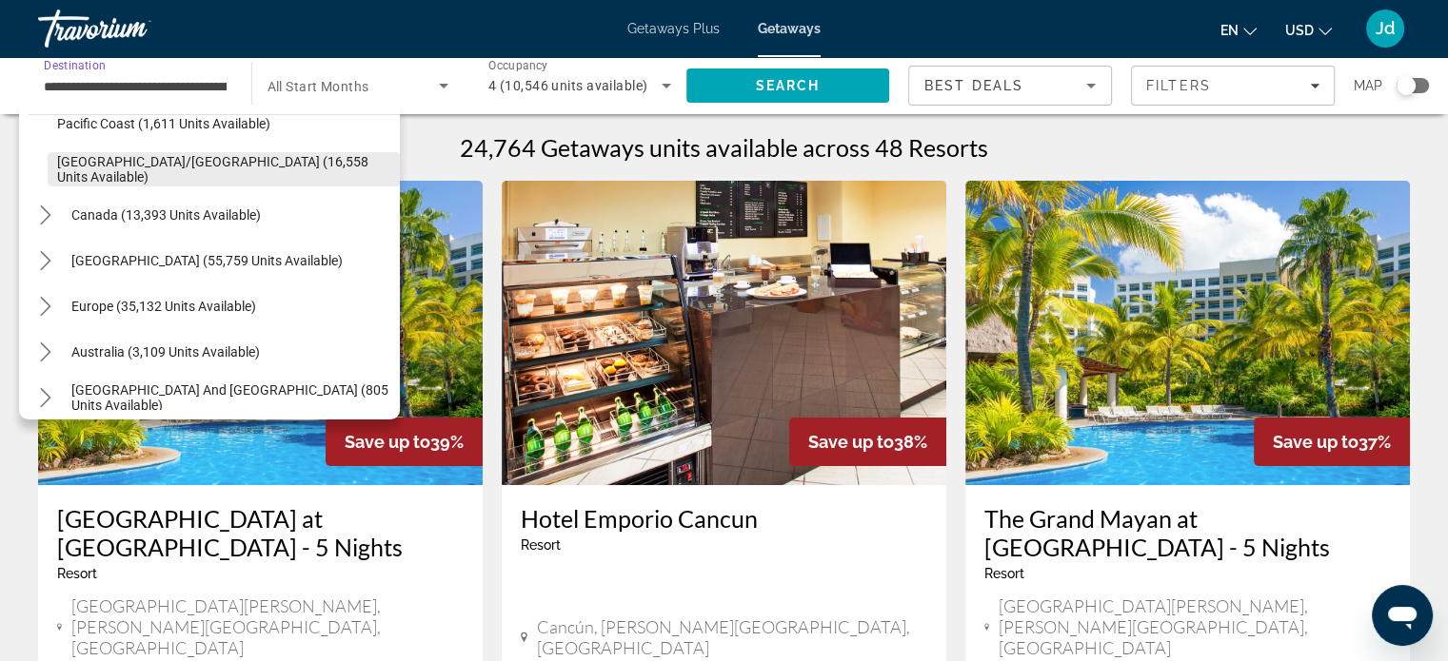
scroll to position [589, 0]
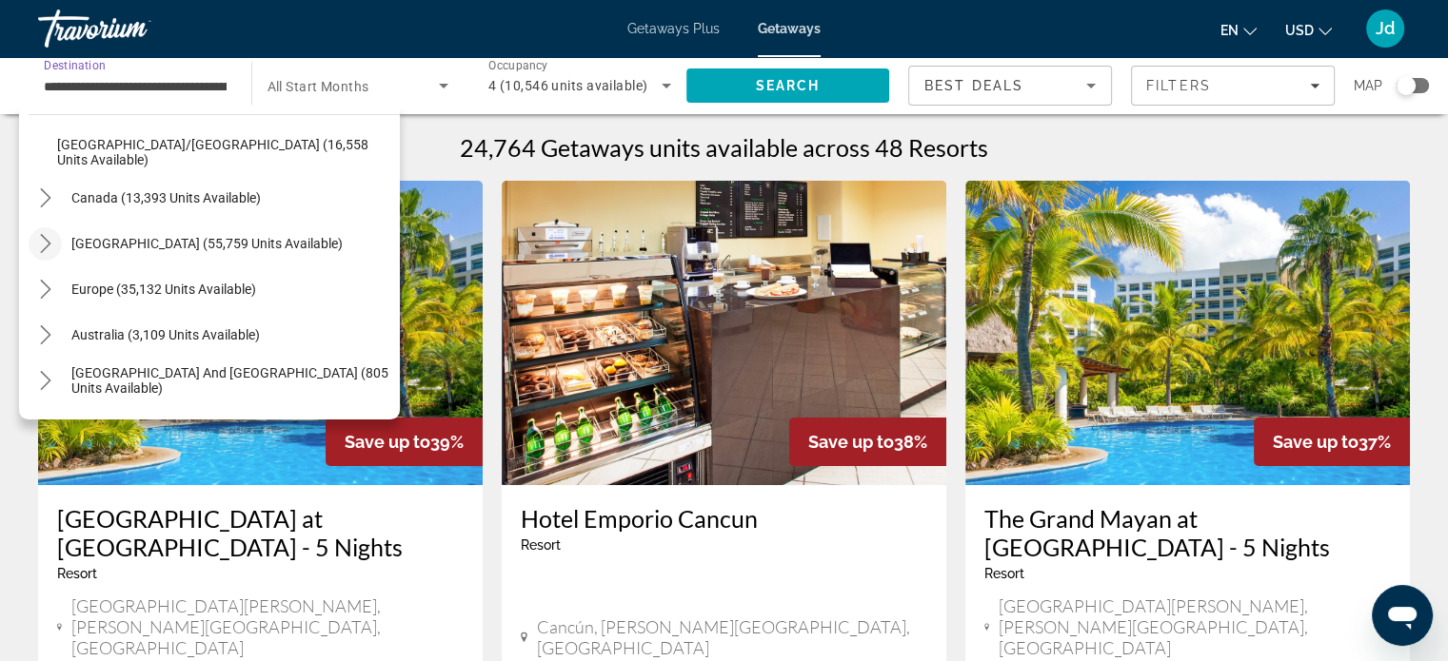
click at [49, 243] on icon "Toggle Caribbean & Atlantic Islands (55,759 units available) submenu" at bounding box center [45, 243] width 10 height 19
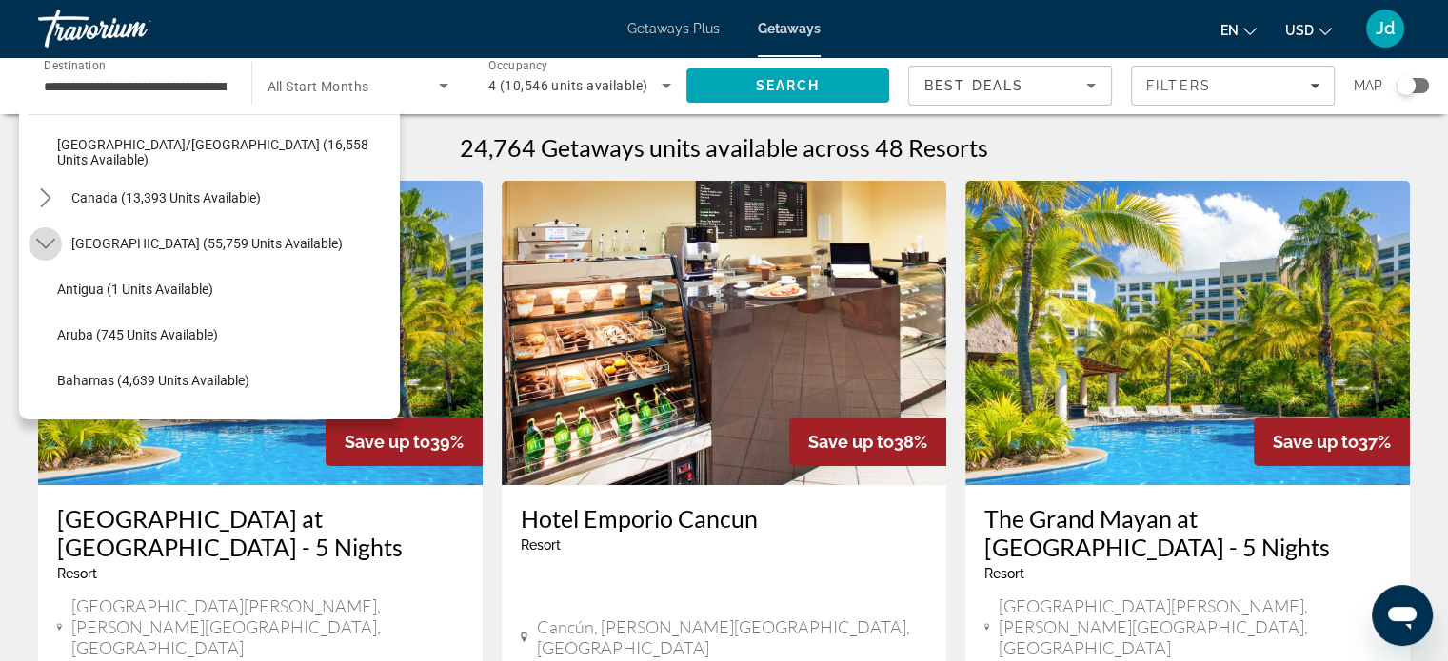
scroll to position [695, 0]
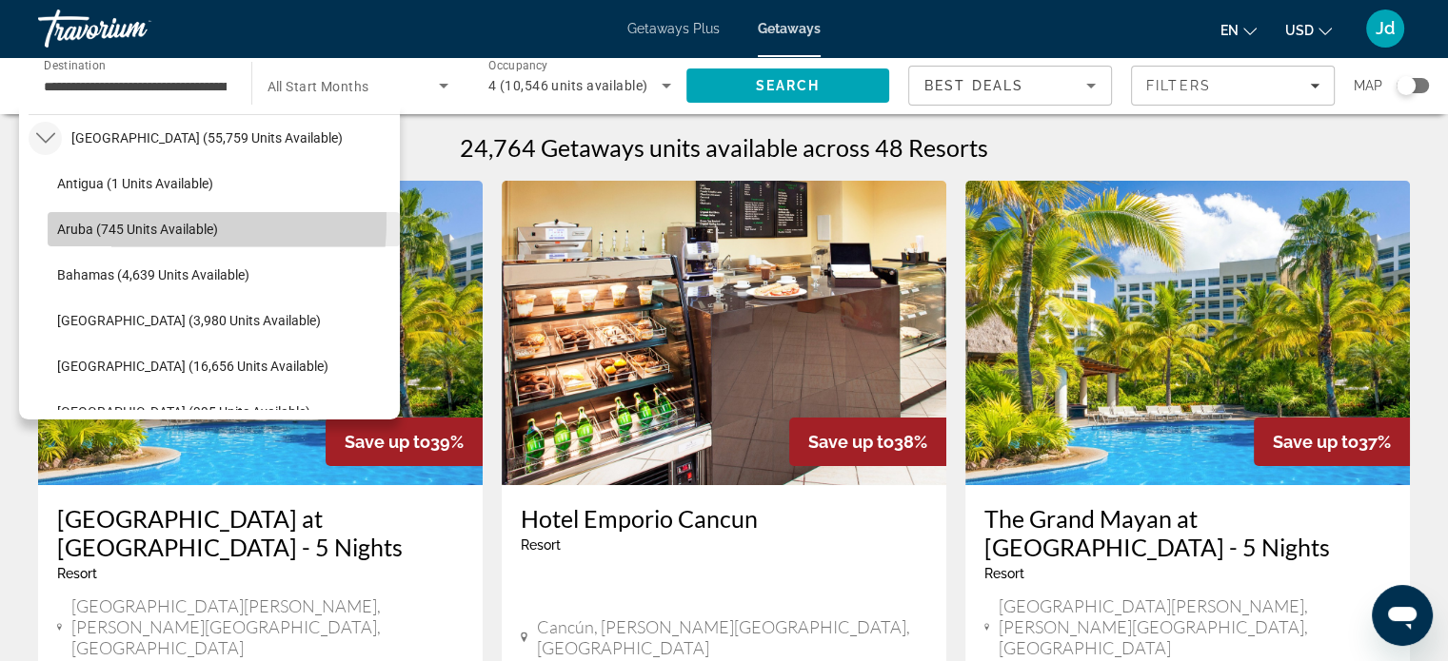
click at [128, 220] on span "Select destination: Aruba (745 units available)" at bounding box center [224, 230] width 352 height 46
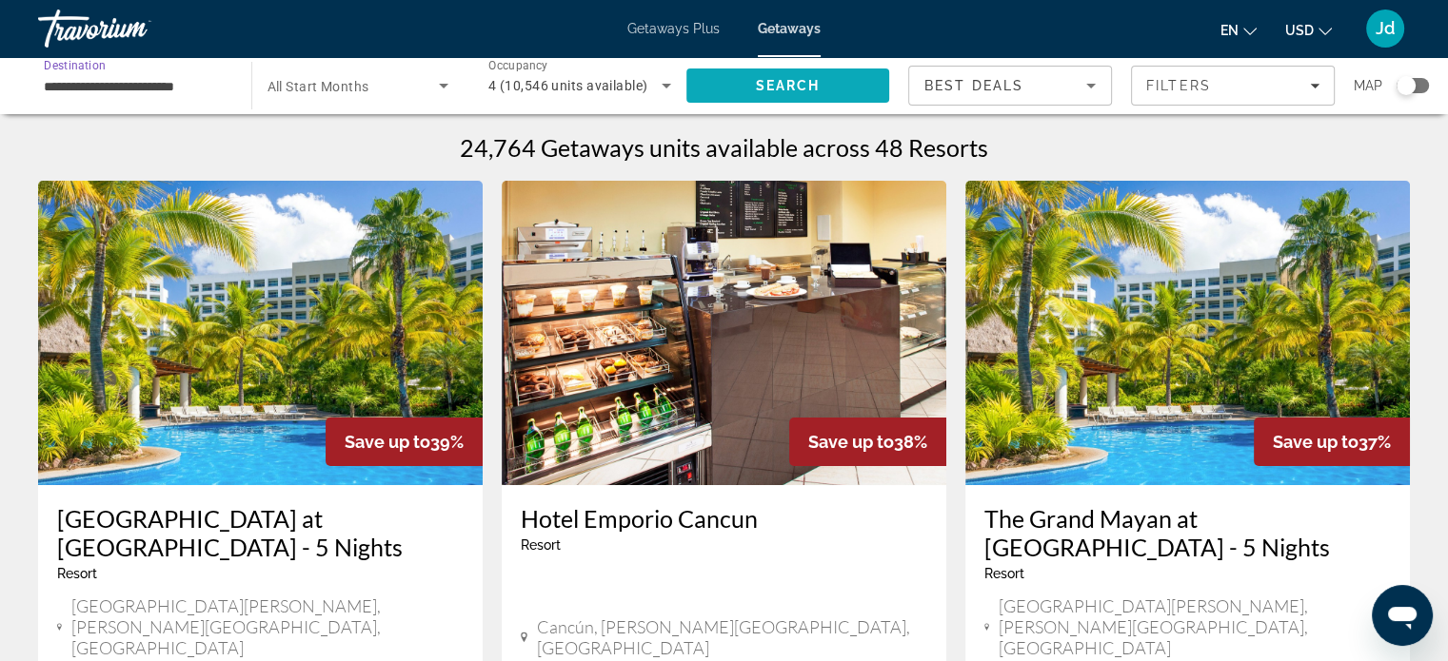
click at [767, 81] on span "Search" at bounding box center [787, 85] width 65 height 15
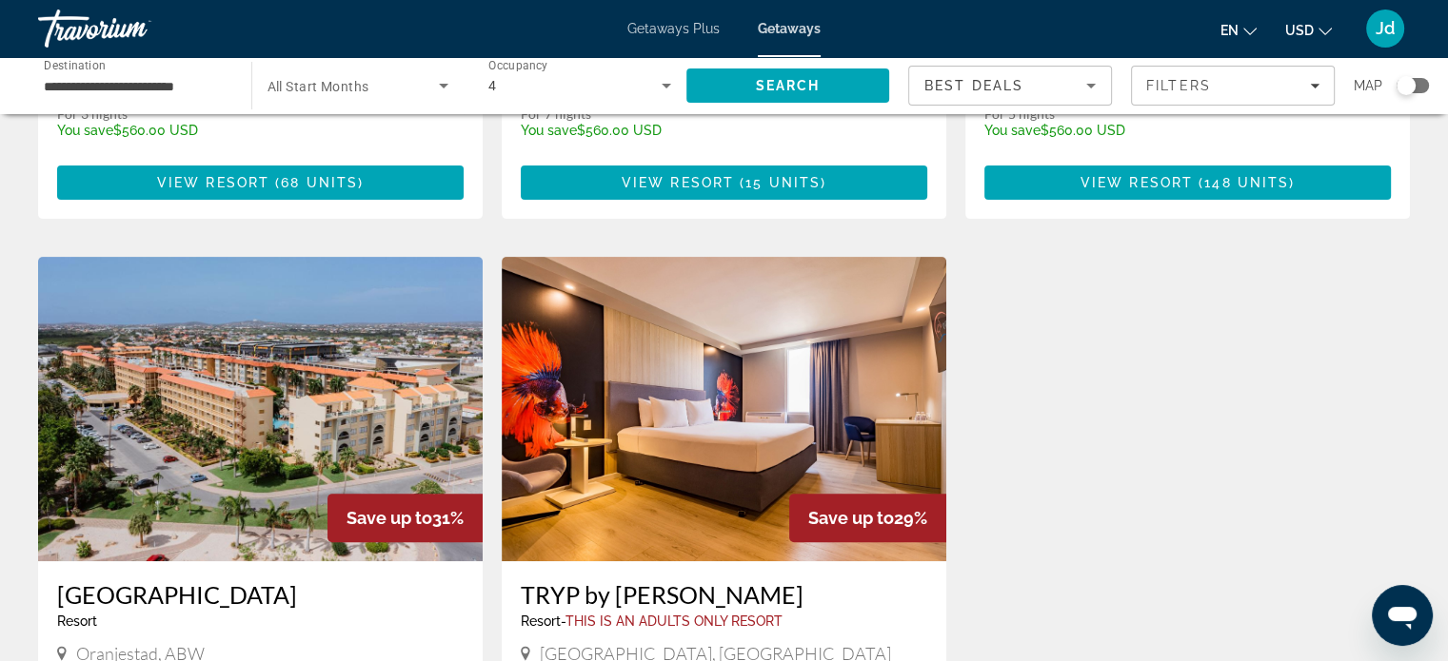
scroll to position [571, 0]
click at [167, 87] on input "**********" at bounding box center [135, 86] width 183 height 23
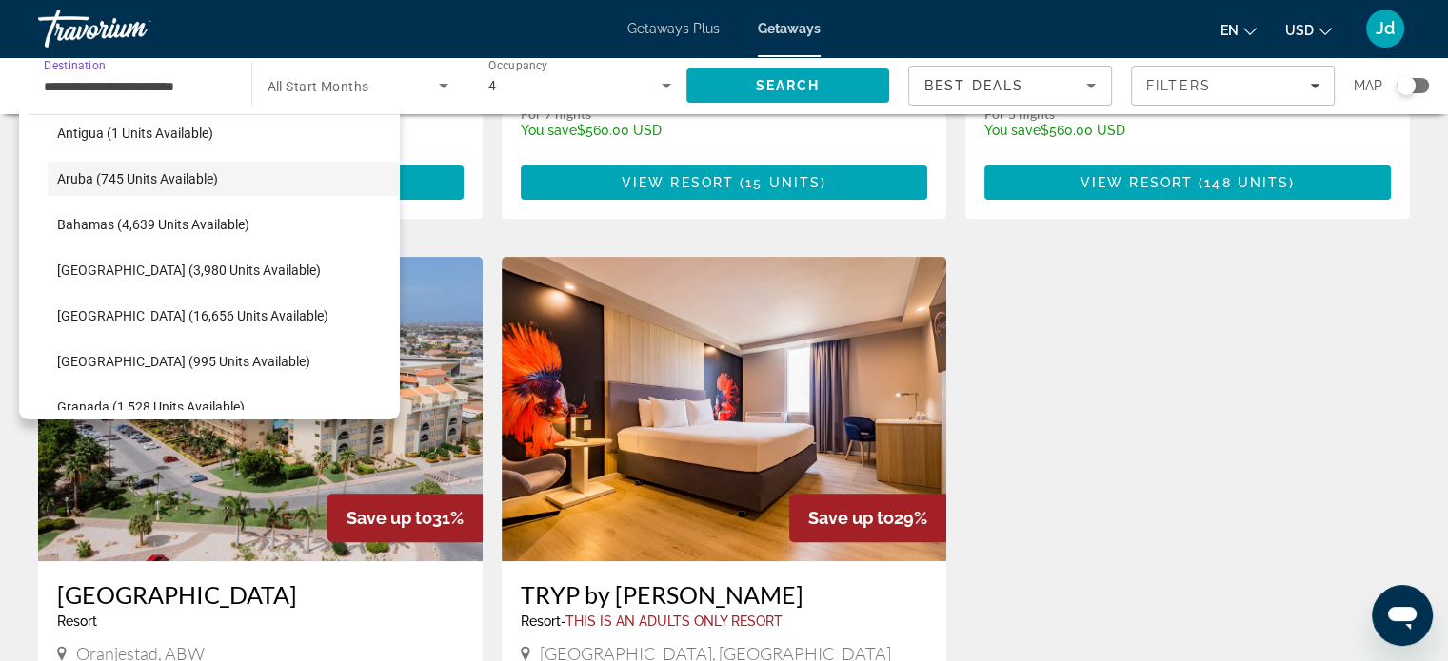
scroll to position [254, 0]
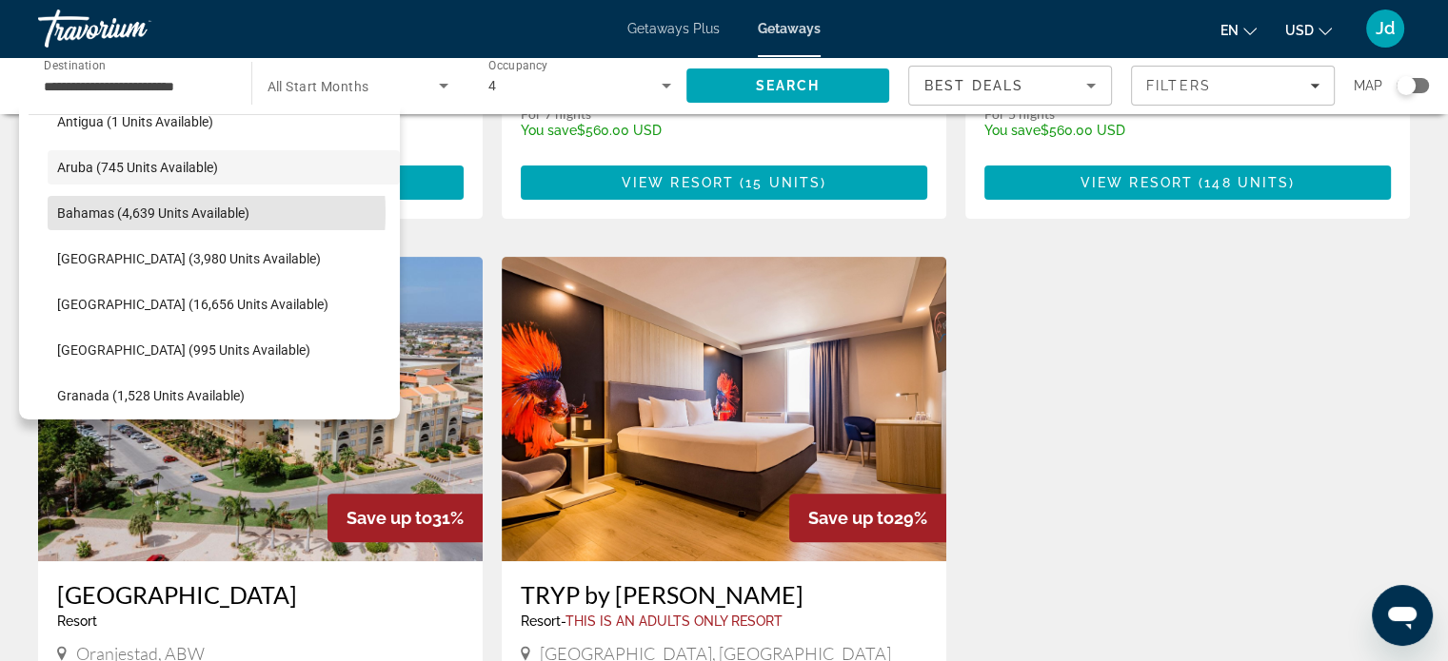
drag, startPoint x: 145, startPoint y: 212, endPoint x: 189, endPoint y: 211, distance: 44.7
click at [148, 212] on span "Bahamas (4,639 units available)" at bounding box center [153, 213] width 192 height 15
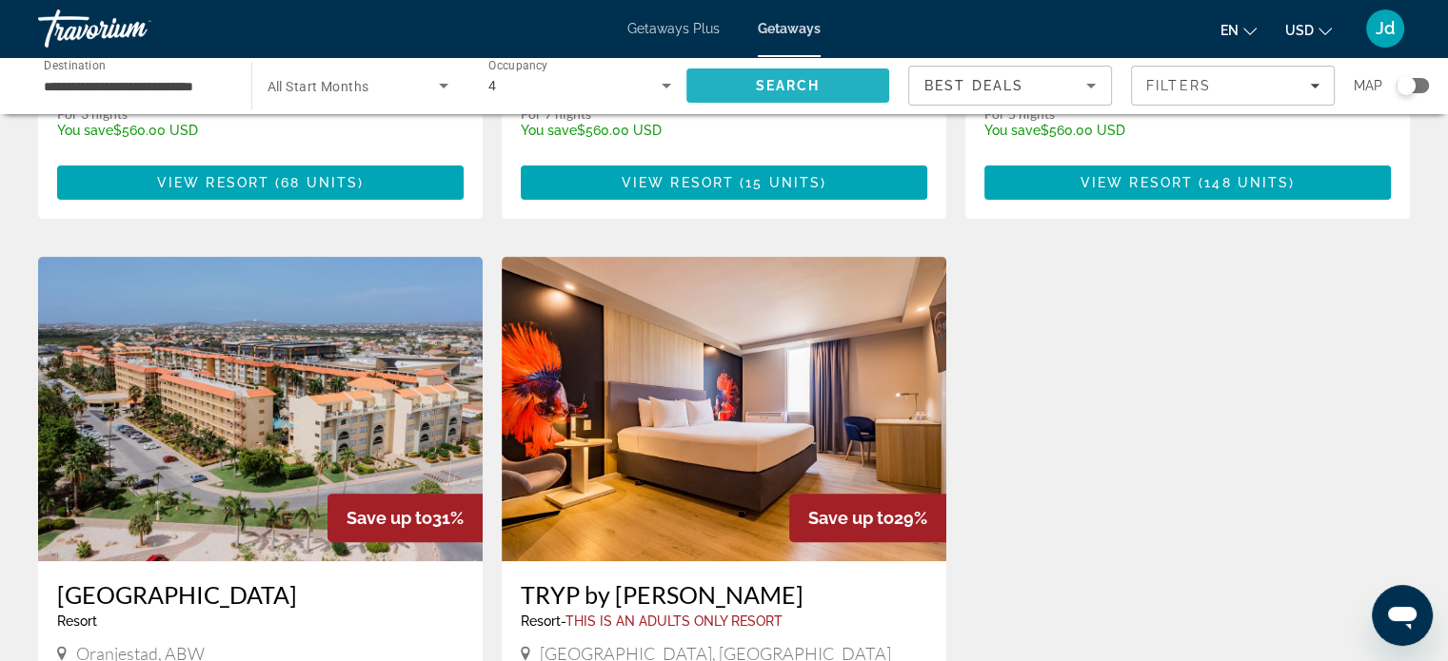
click at [759, 89] on span "Search" at bounding box center [787, 85] width 65 height 15
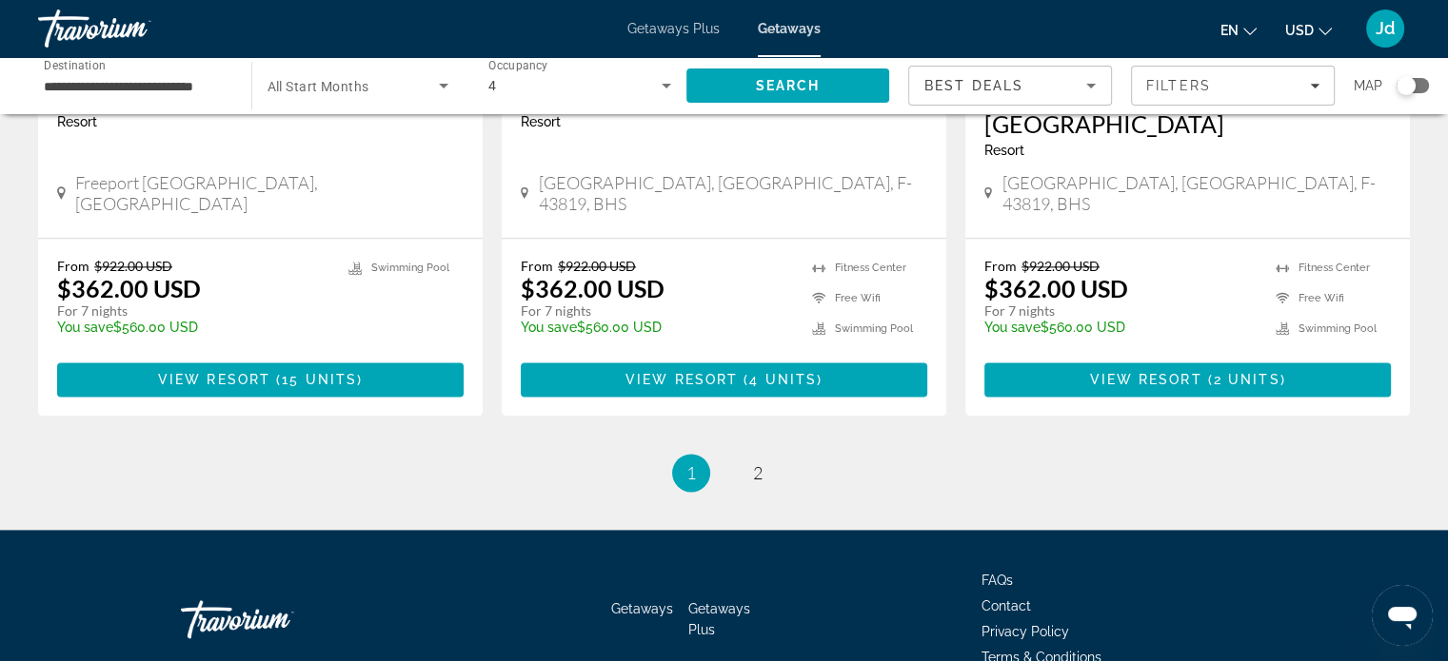
scroll to position [2444, 0]
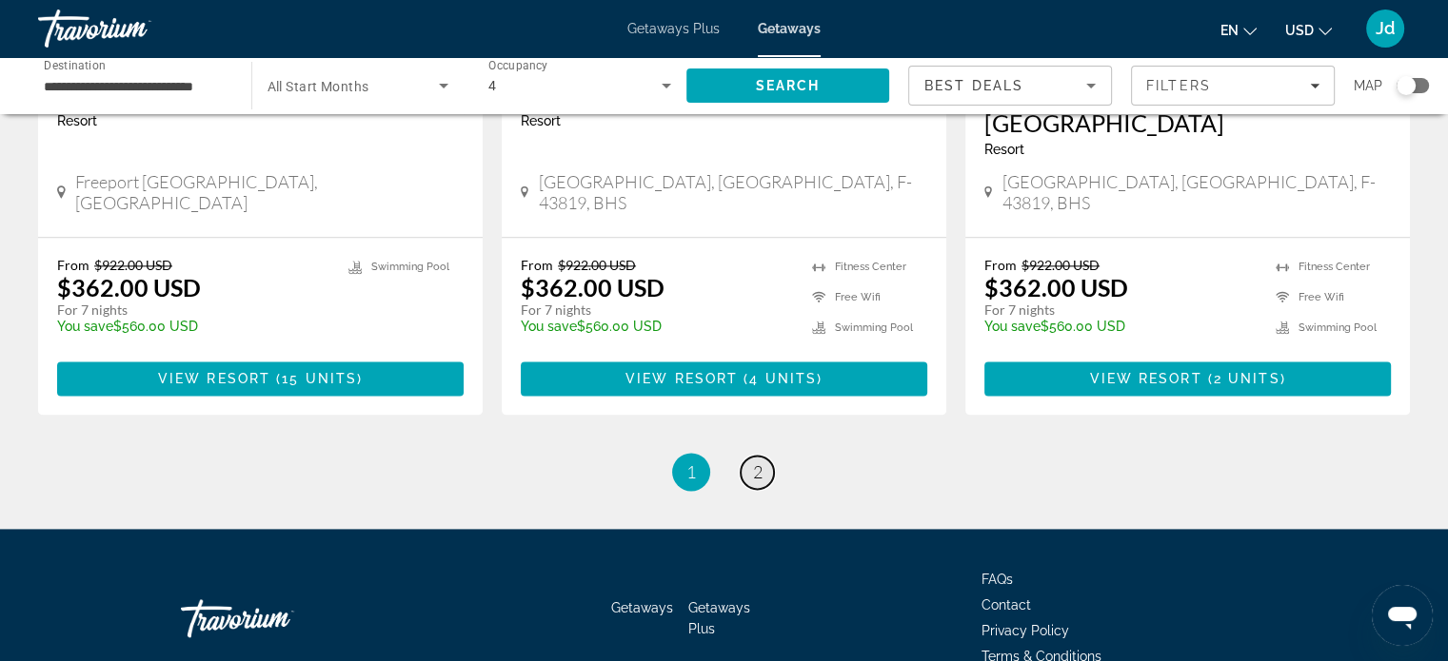
click at [757, 462] on span "2" at bounding box center [758, 472] width 10 height 21
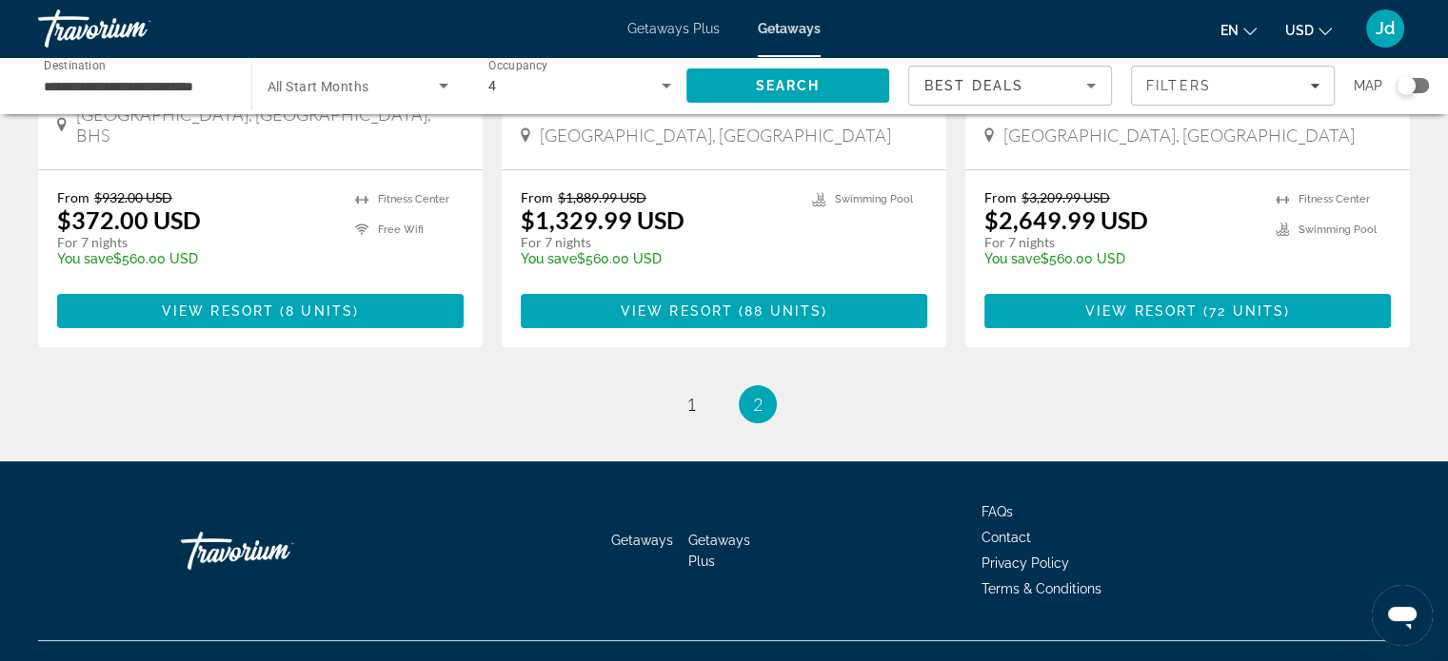
scroll to position [475, 0]
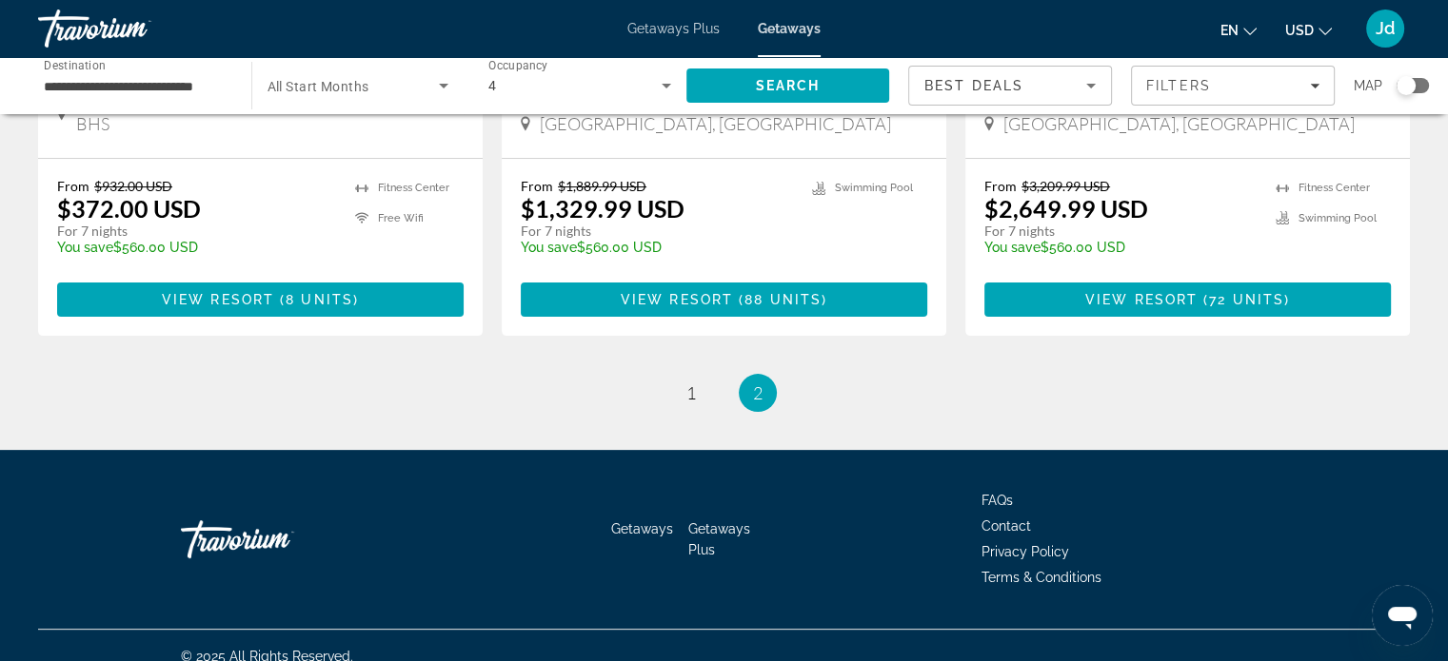
click at [169, 81] on input "**********" at bounding box center [135, 86] width 183 height 23
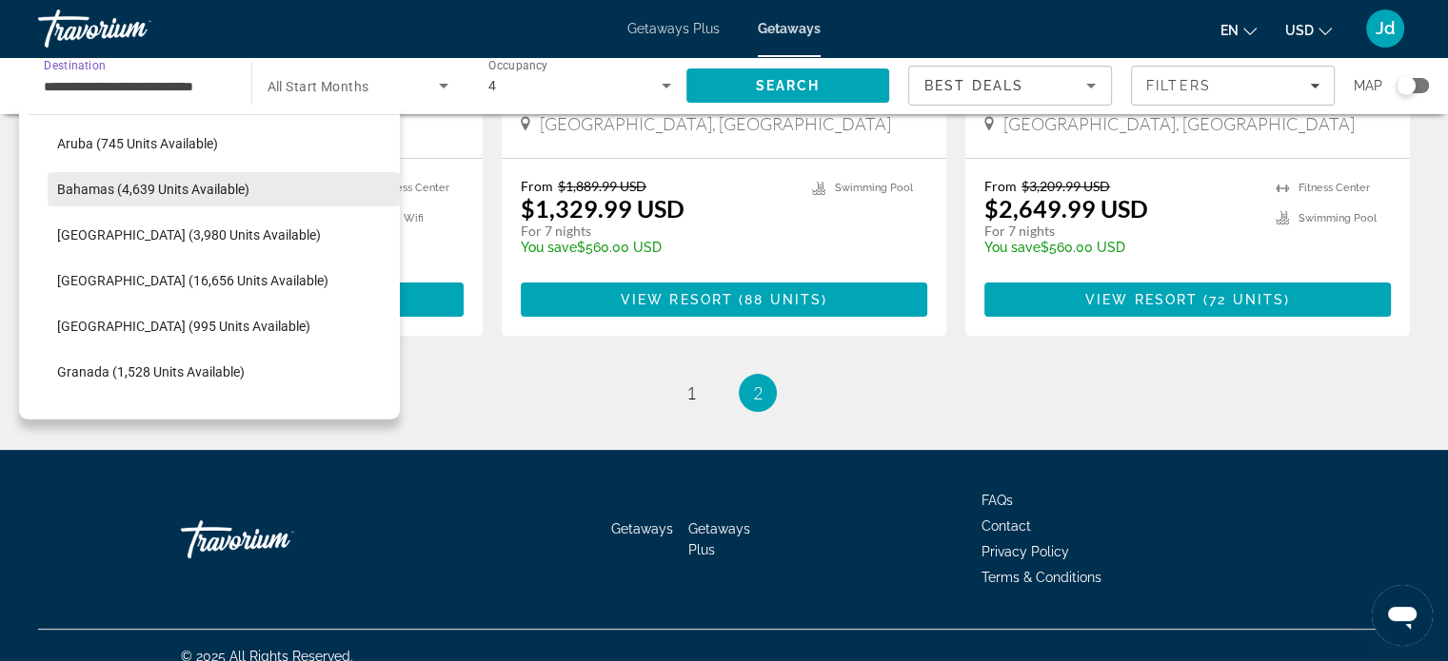
scroll to position [300, 0]
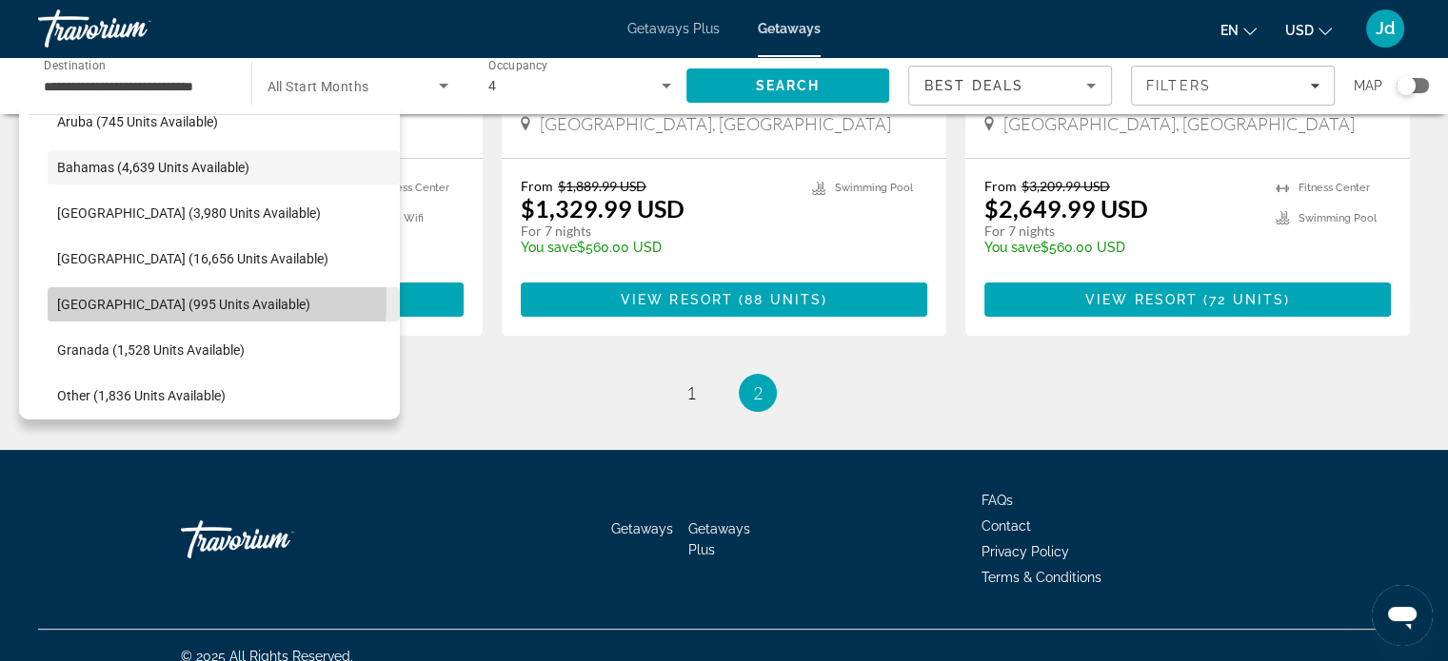
click at [160, 304] on span "[GEOGRAPHIC_DATA] (995 units available)" at bounding box center [183, 304] width 253 height 15
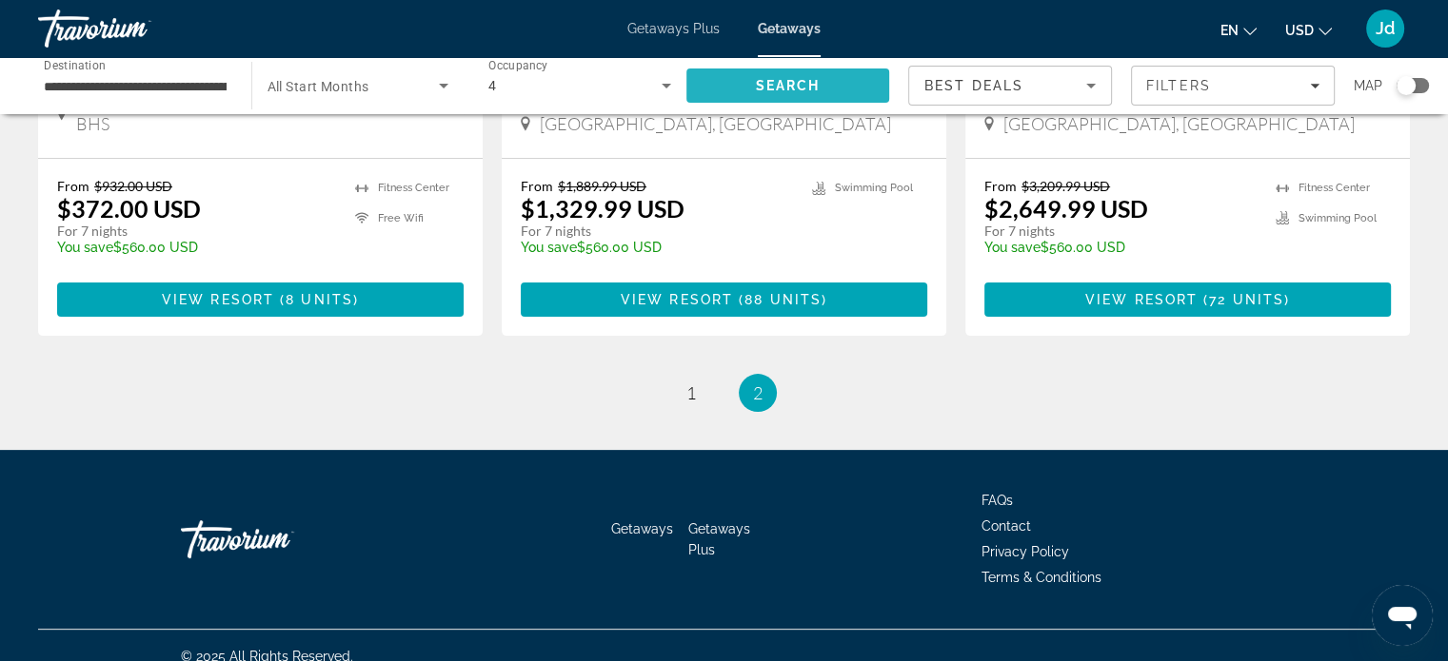
click at [780, 80] on span "Search" at bounding box center [787, 85] width 65 height 15
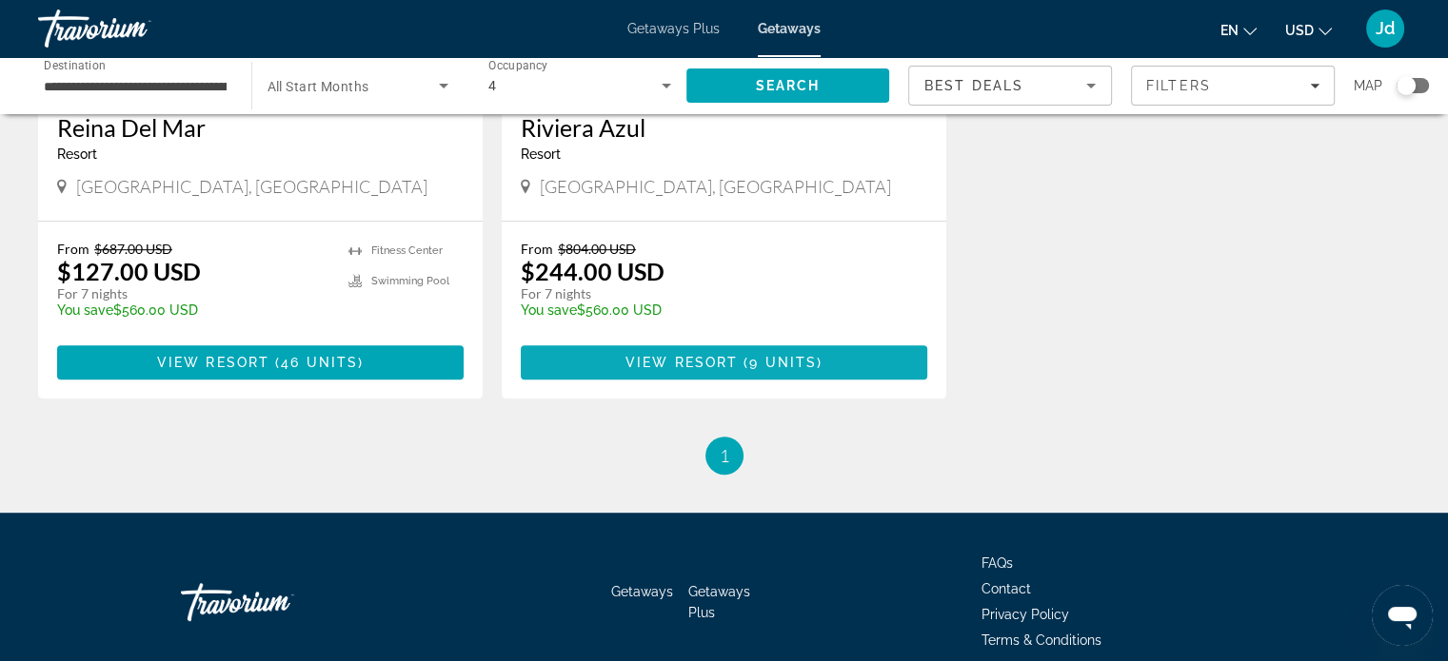
scroll to position [1122, 0]
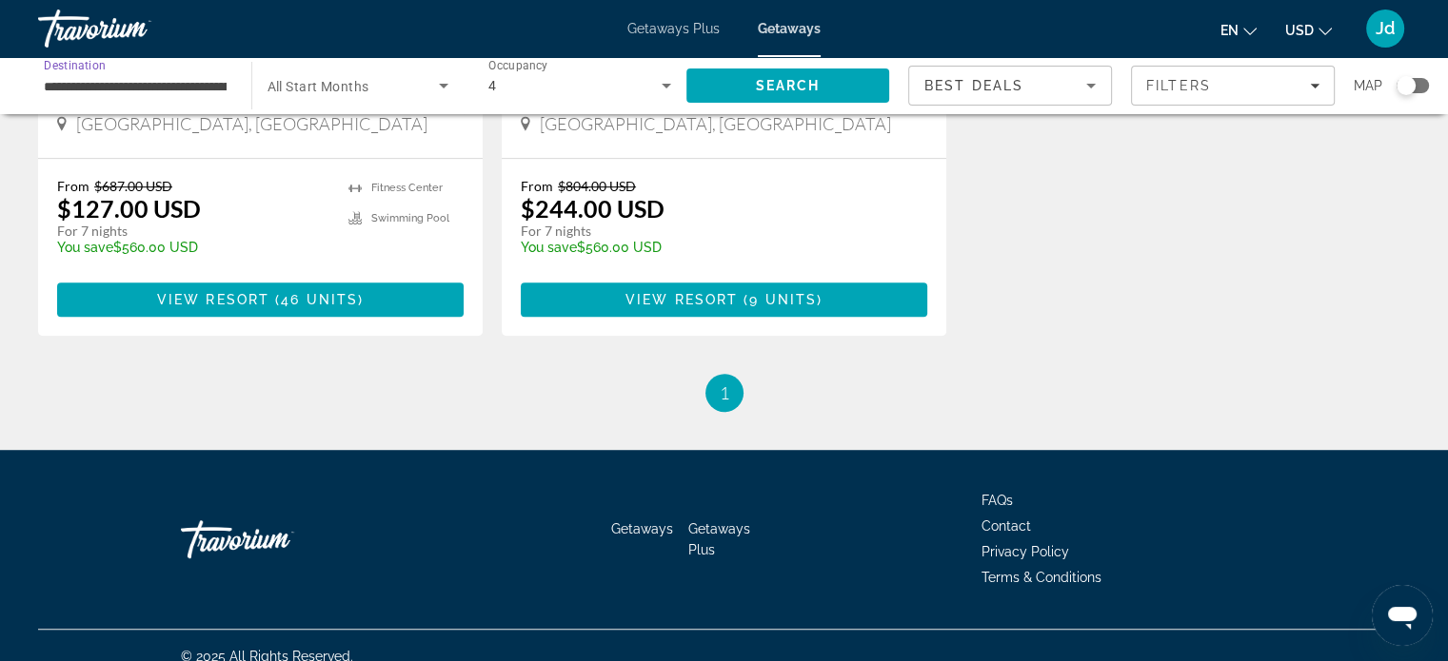
click at [152, 83] on input "**********" at bounding box center [135, 86] width 183 height 23
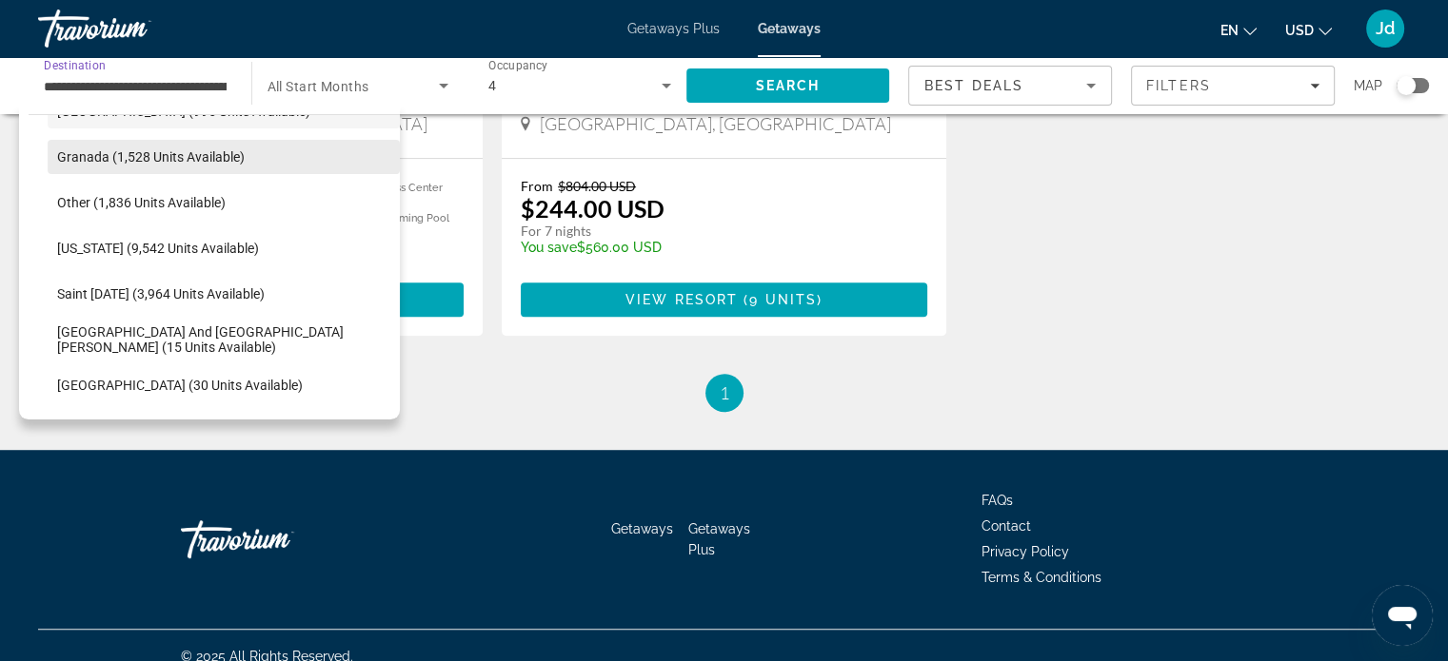
scroll to position [500, 0]
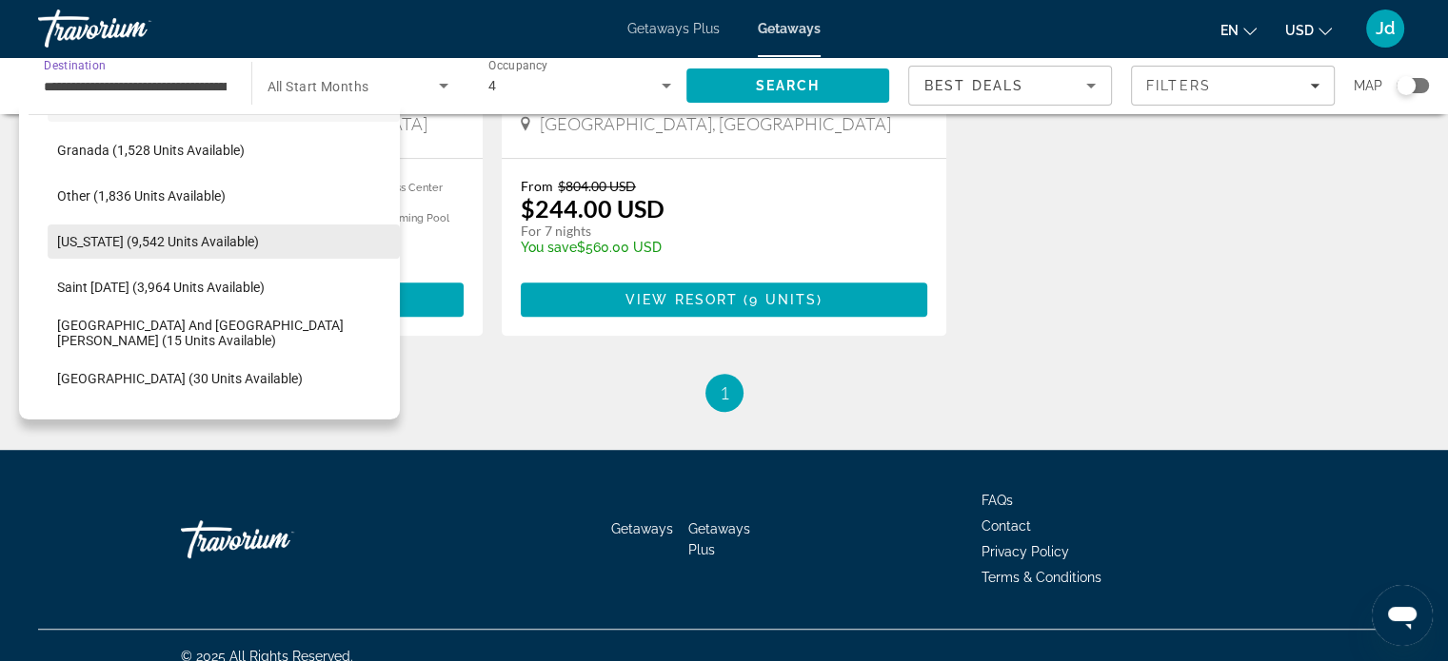
click at [127, 235] on span "[US_STATE] (9,542 units available)" at bounding box center [158, 241] width 202 height 15
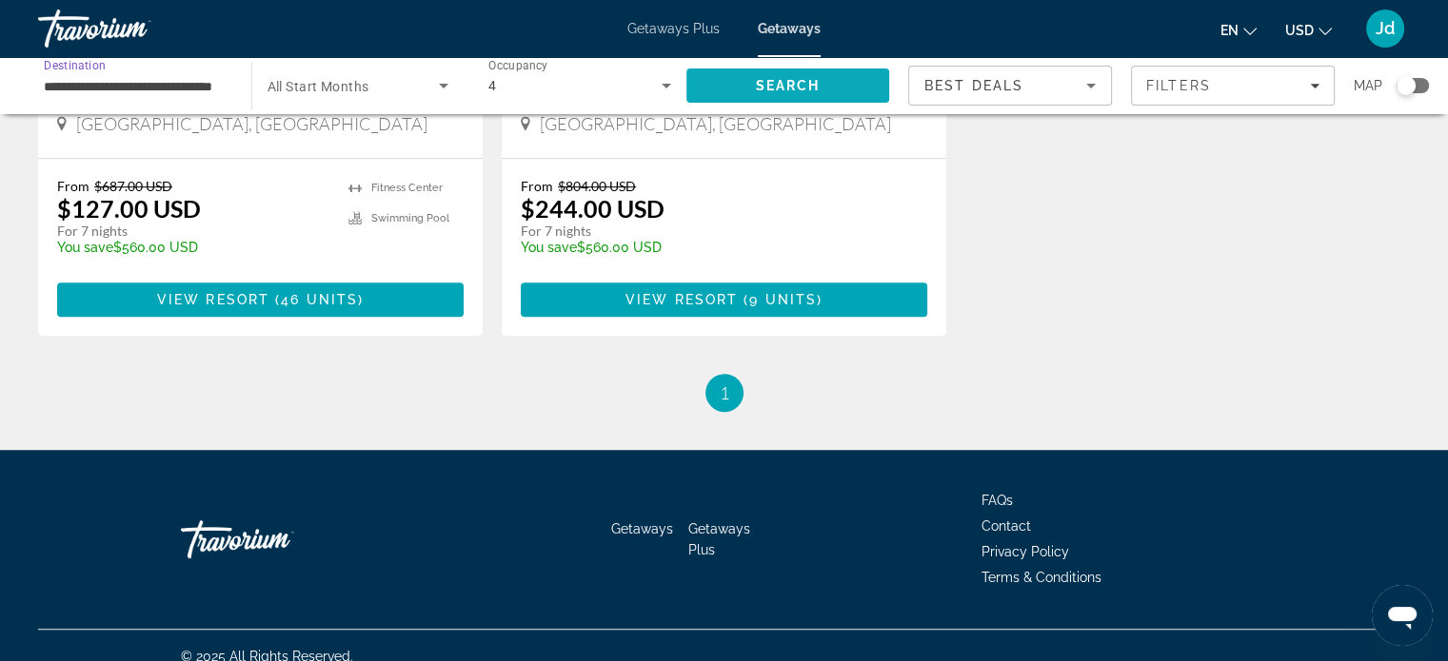
click at [750, 87] on span "Search" at bounding box center [788, 86] width 204 height 46
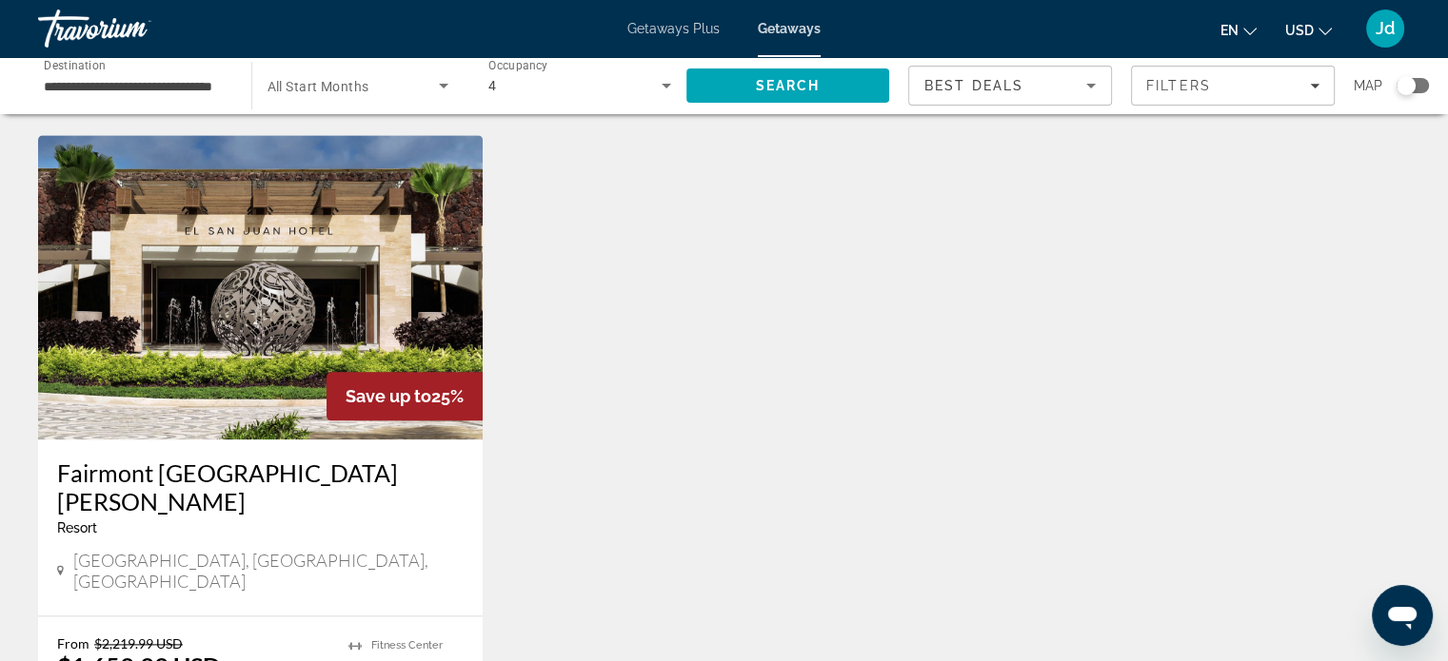
scroll to position [2216, 0]
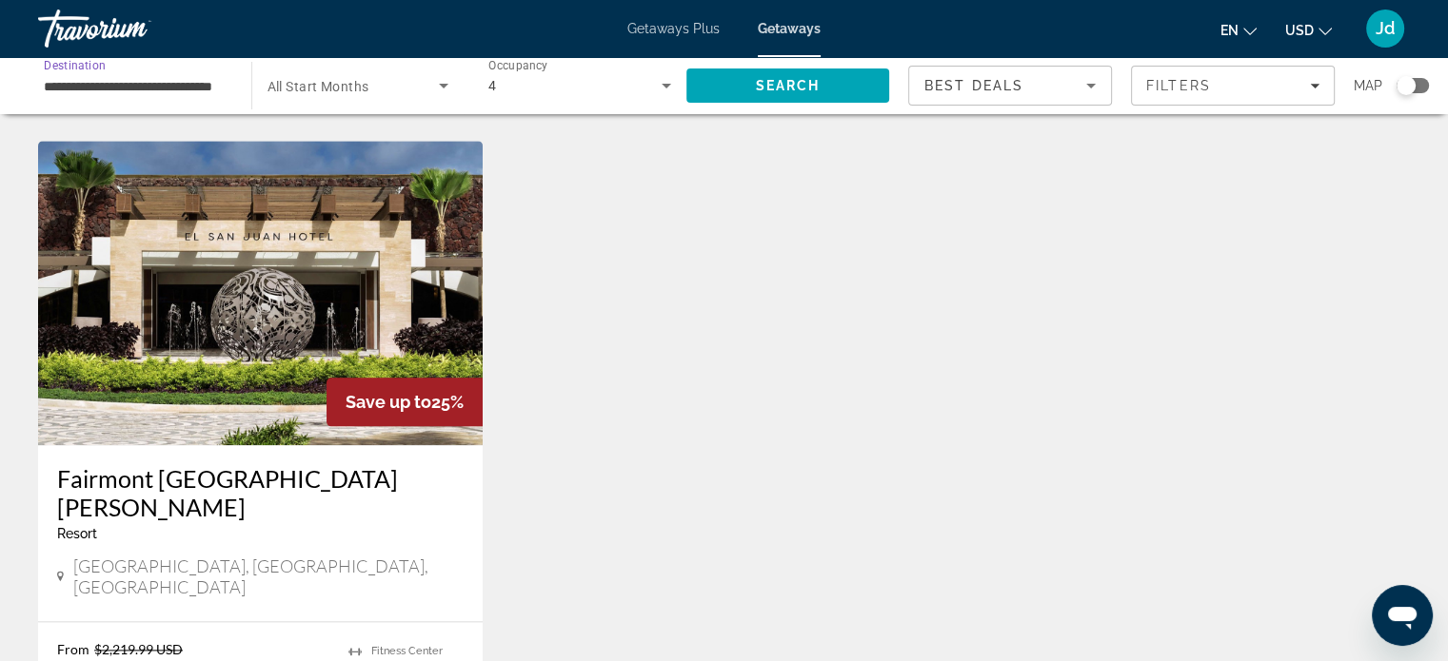
click at [160, 87] on input "**********" at bounding box center [135, 86] width 183 height 23
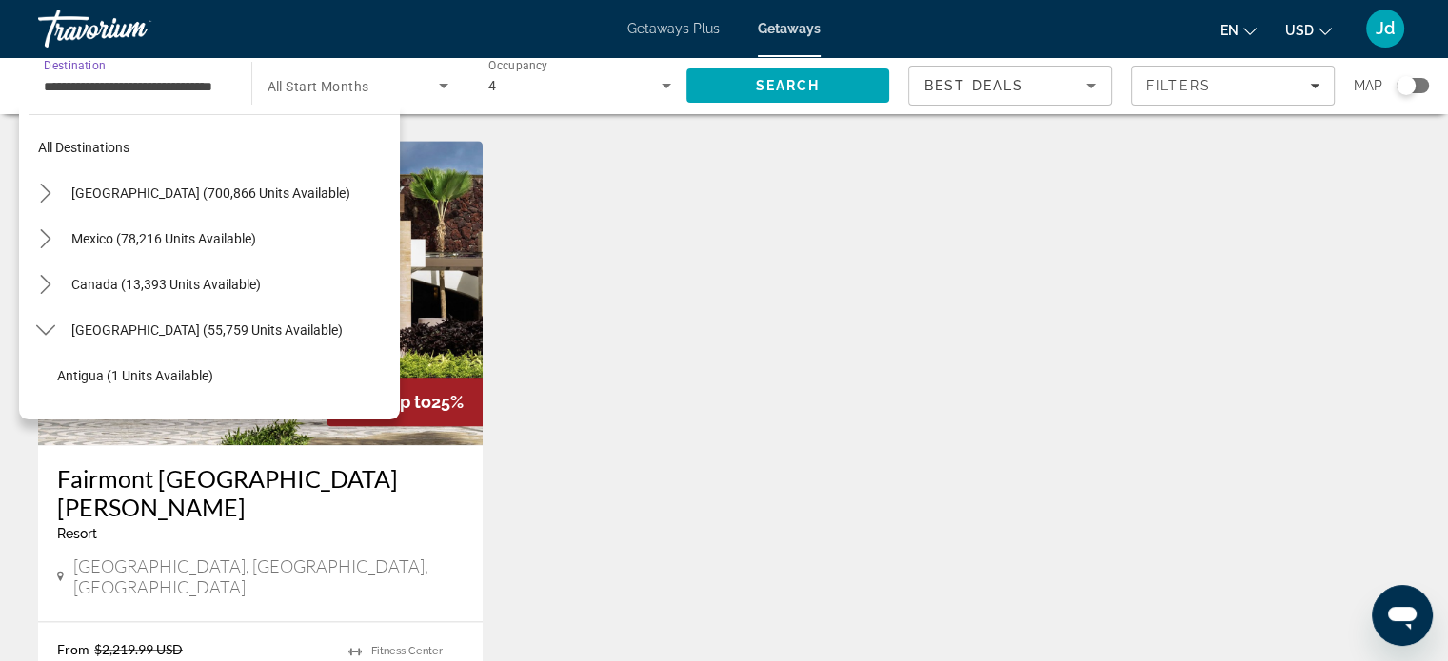
scroll to position [479, 0]
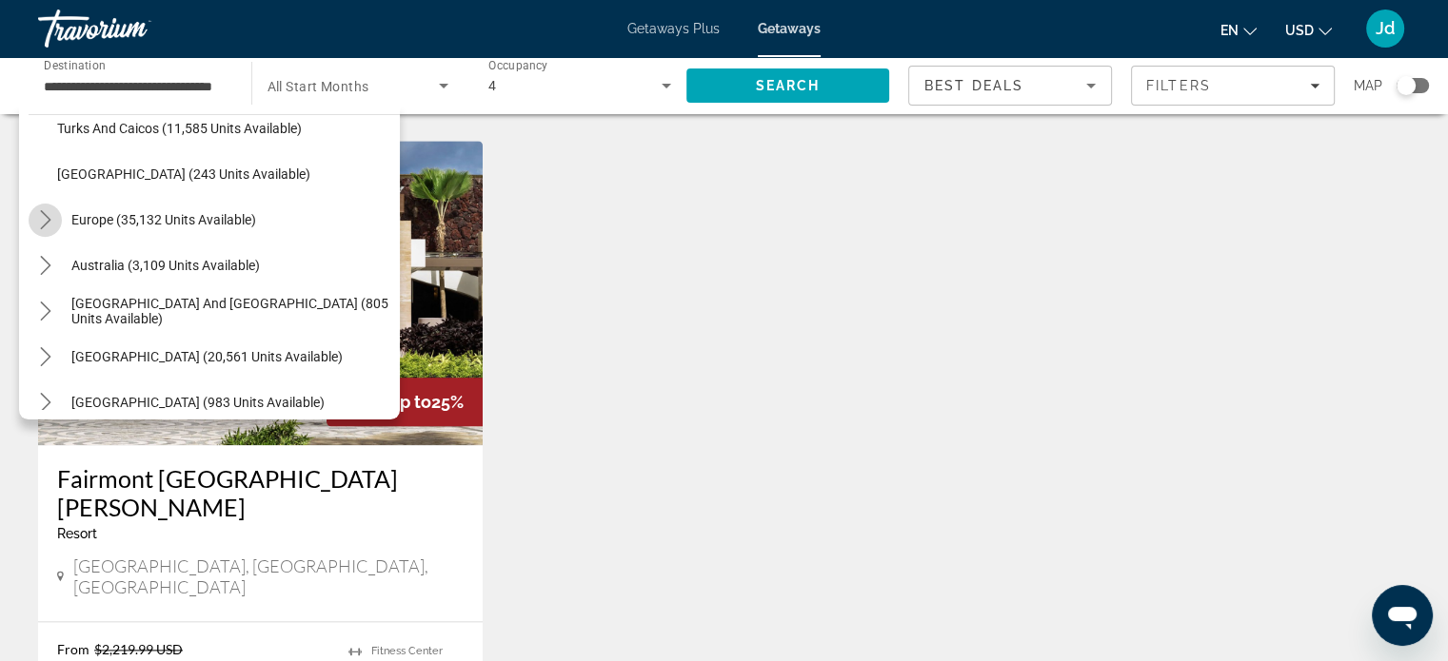
click at [46, 217] on icon "Toggle Europe (35,132 units available) submenu" at bounding box center [45, 219] width 19 height 19
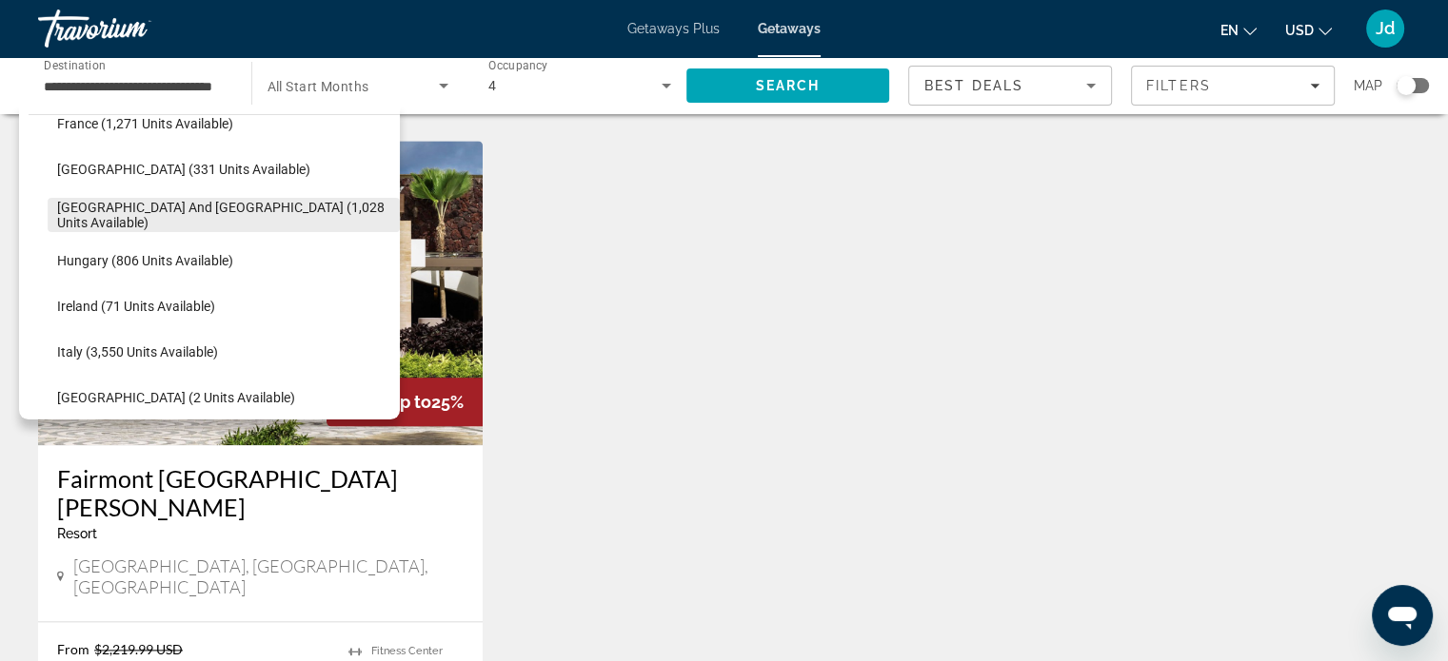
scroll to position [1226, 0]
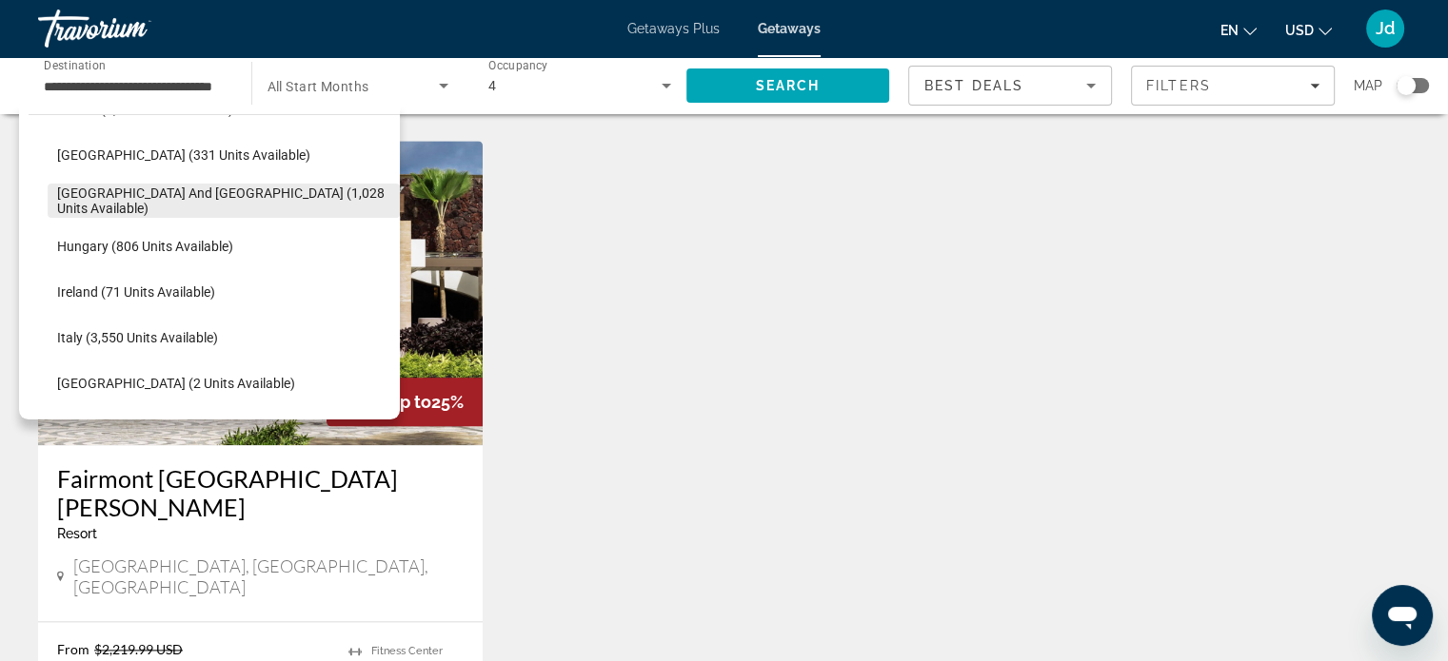
click at [218, 199] on span "[GEOGRAPHIC_DATA] and [GEOGRAPHIC_DATA] (1,028 units available)" at bounding box center [223, 201] width 333 height 30
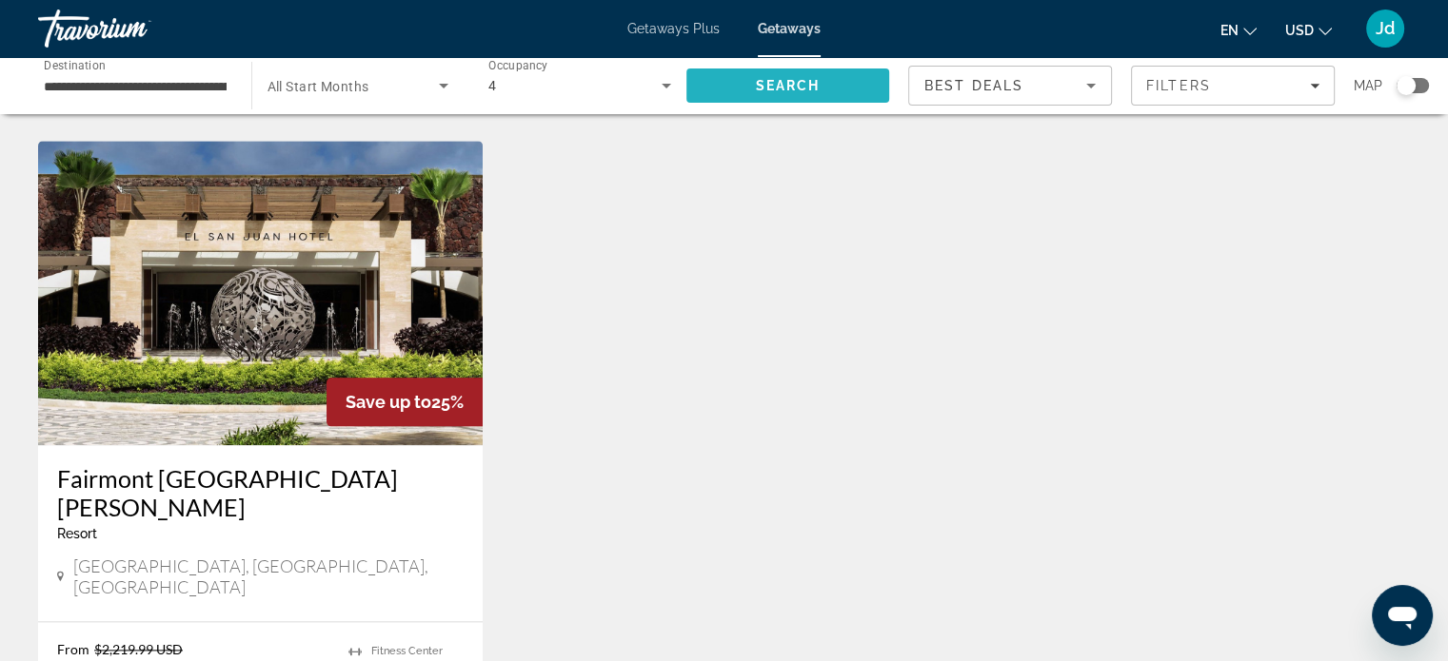
click at [789, 84] on span "Search" at bounding box center [787, 85] width 65 height 15
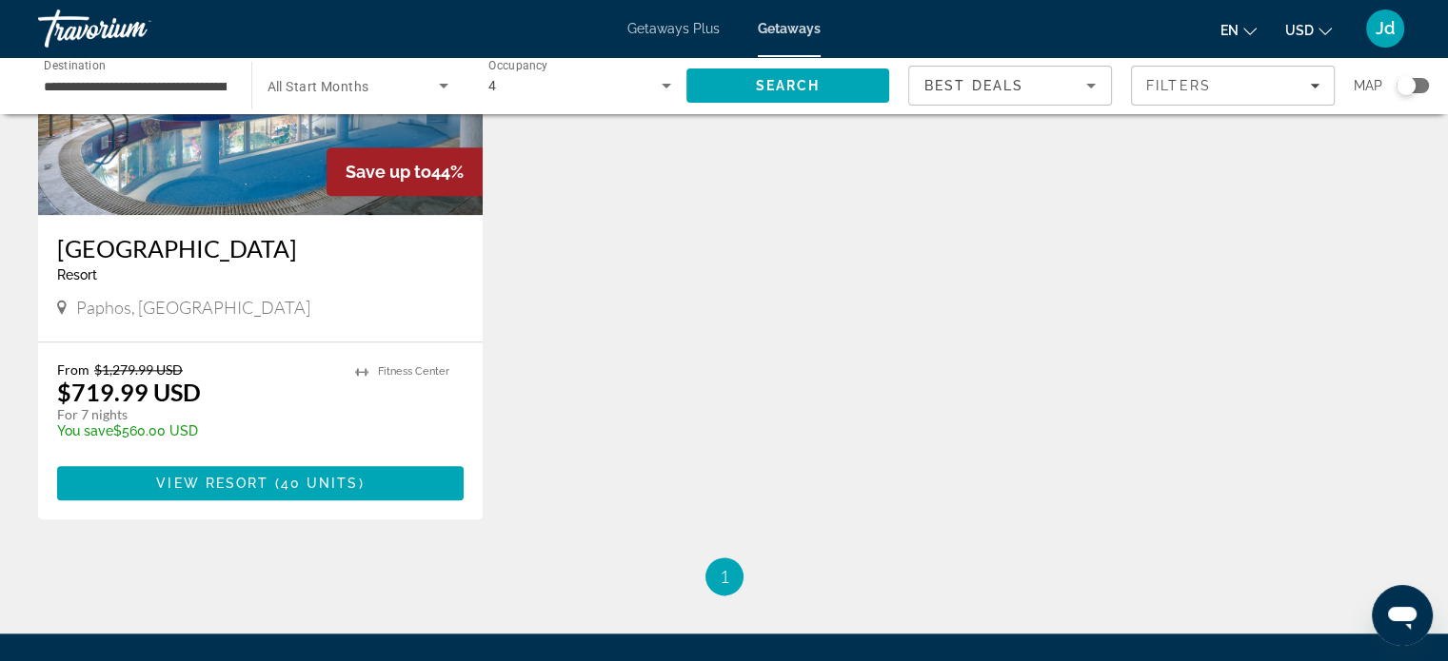
scroll to position [2220, 0]
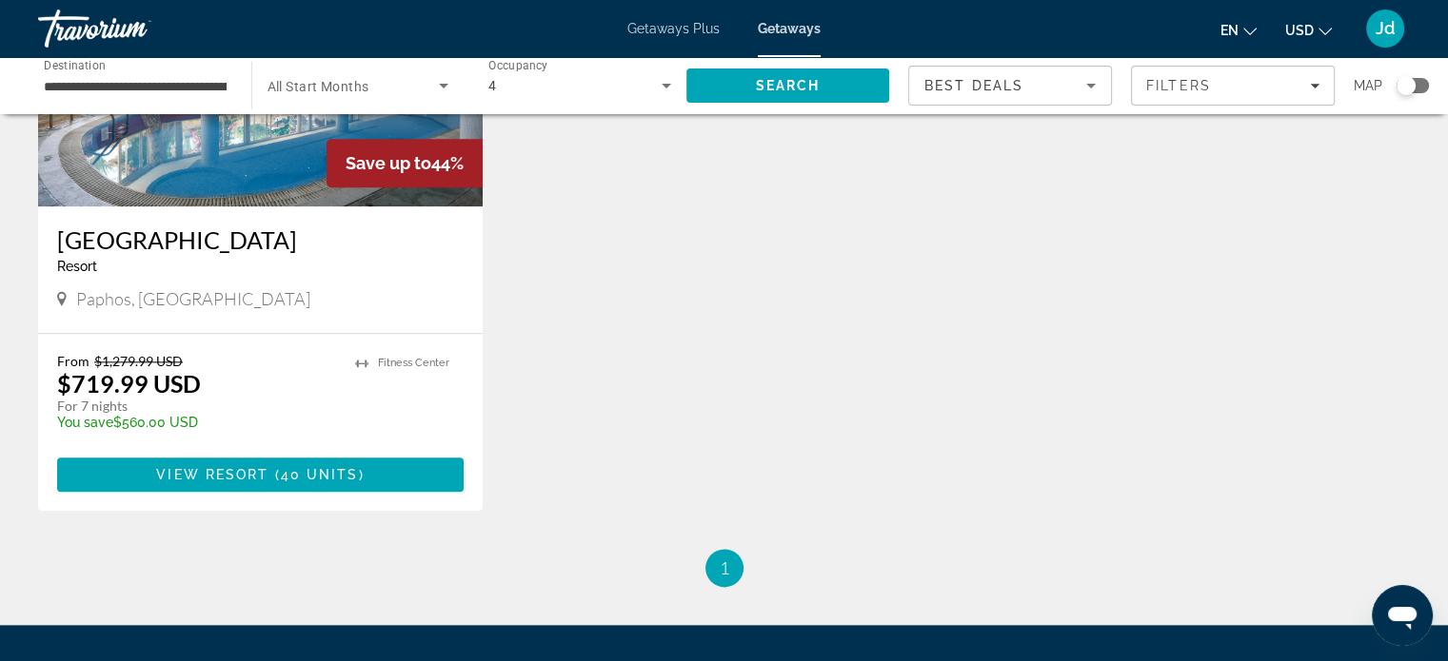
click at [107, 89] on input "**********" at bounding box center [135, 86] width 183 height 23
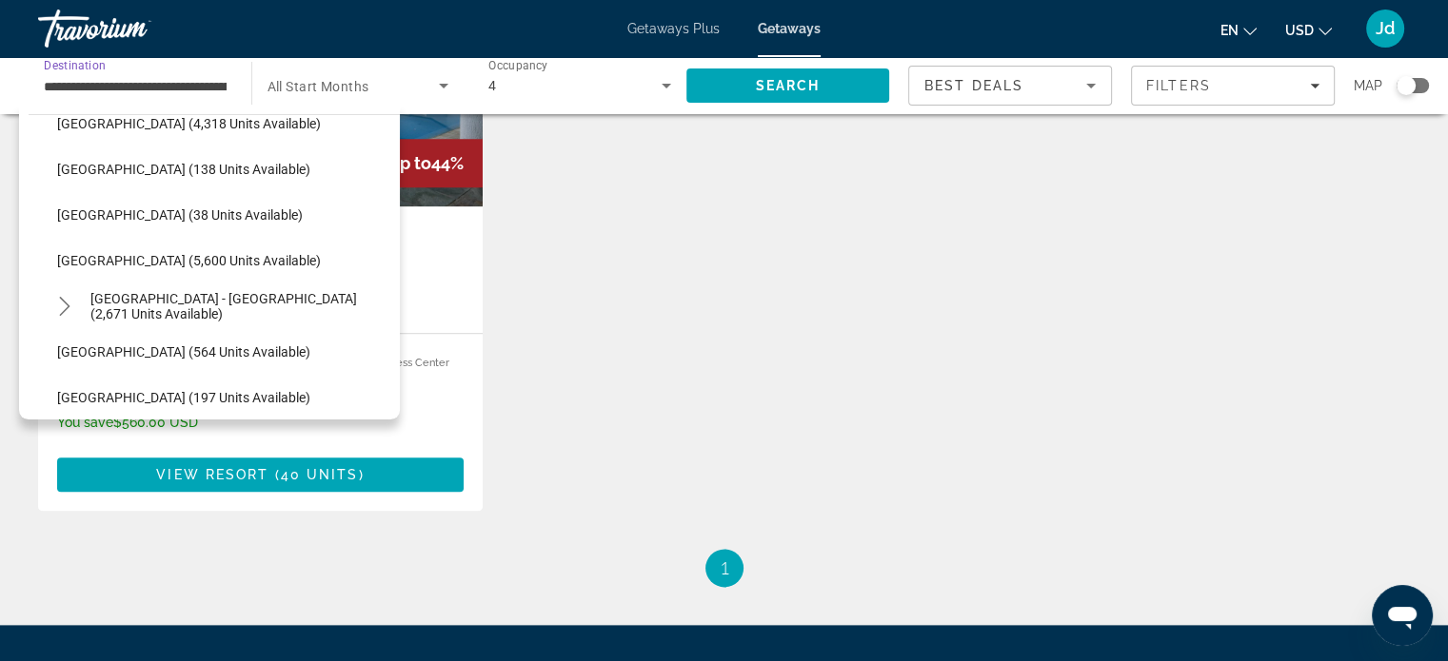
scroll to position [968, 0]
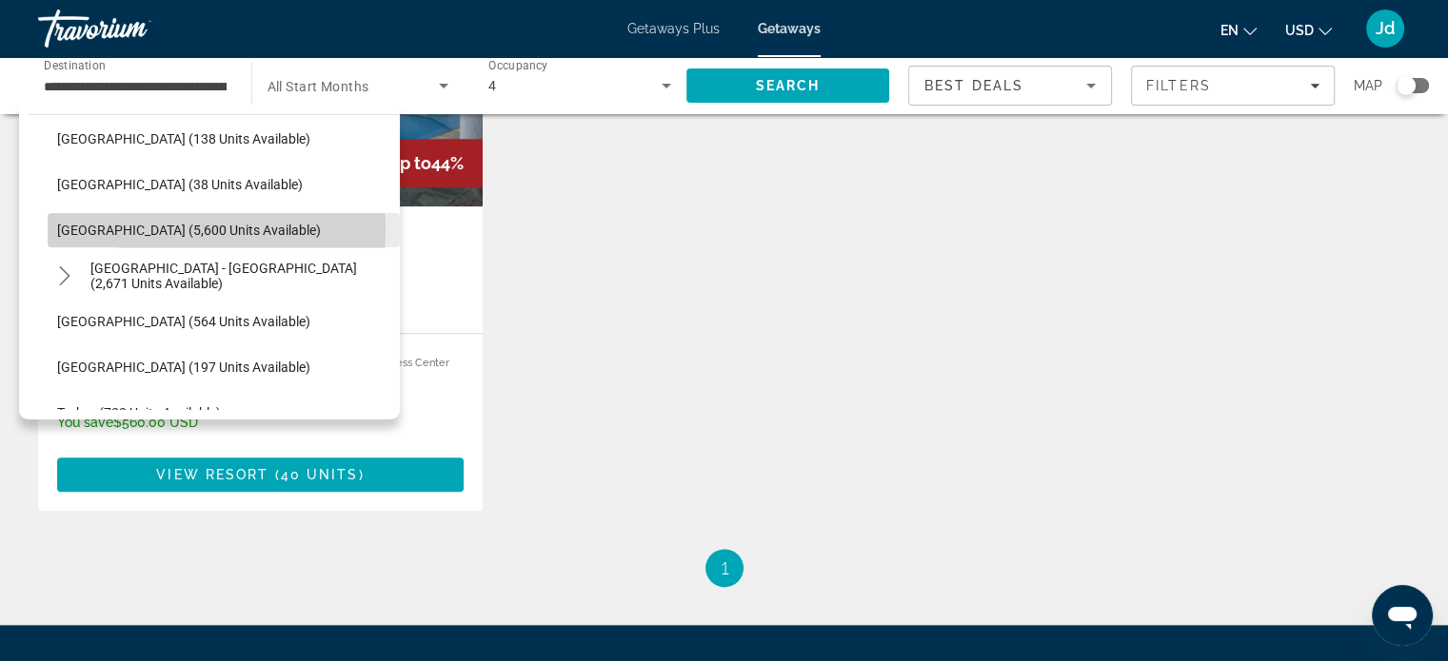
click at [130, 229] on span "[GEOGRAPHIC_DATA] (5,600 units available)" at bounding box center [189, 230] width 264 height 15
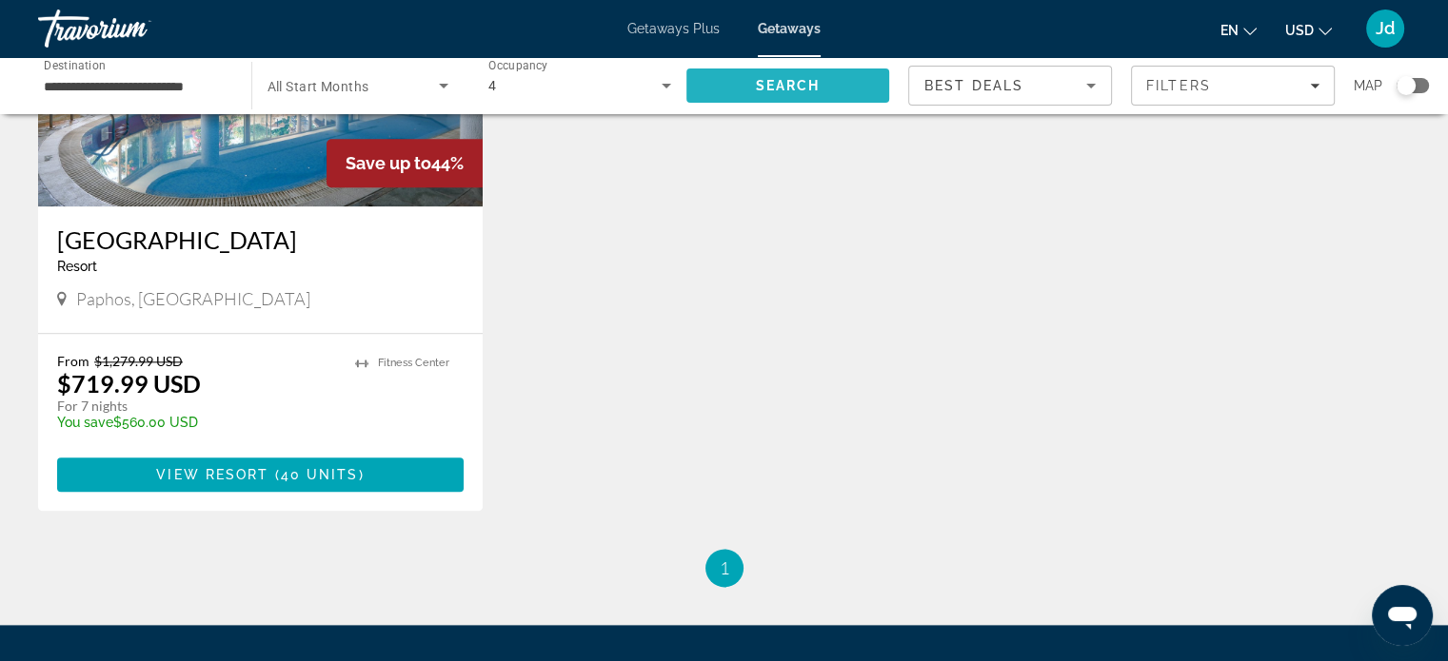
click at [745, 78] on span "Search" at bounding box center [788, 86] width 204 height 46
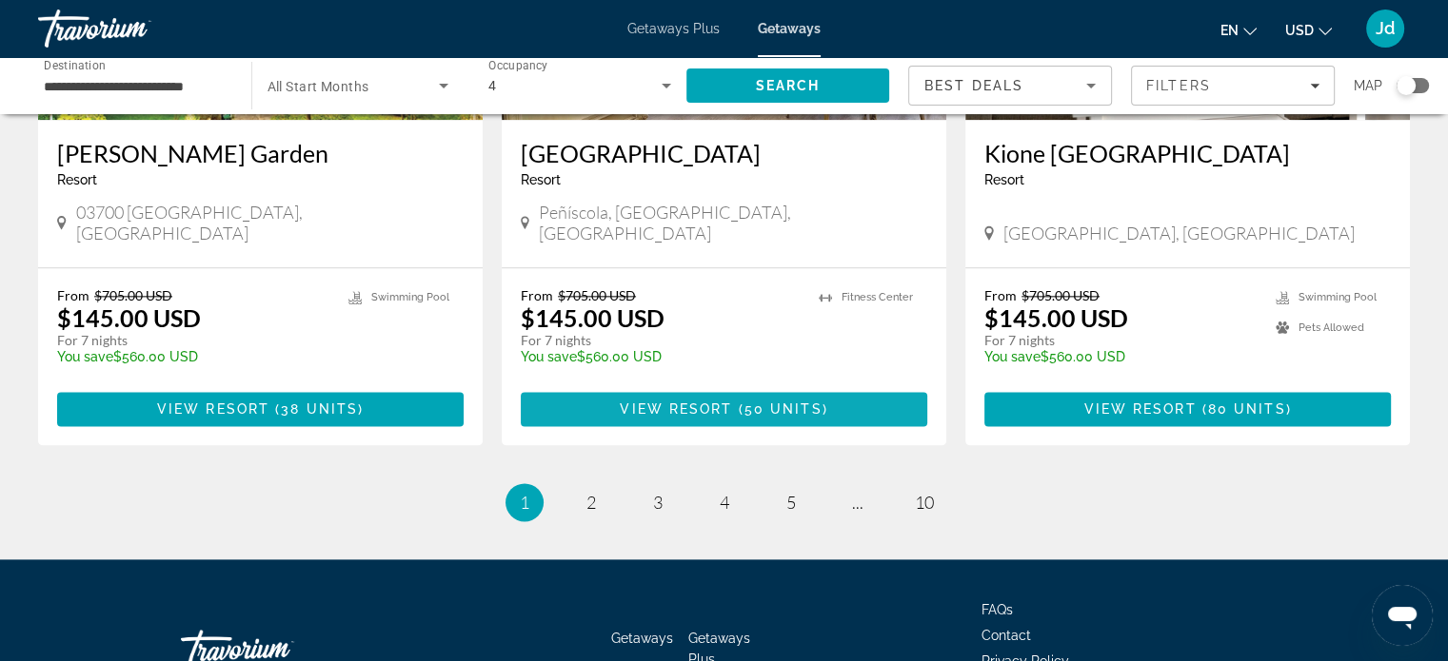
scroll to position [2444, 0]
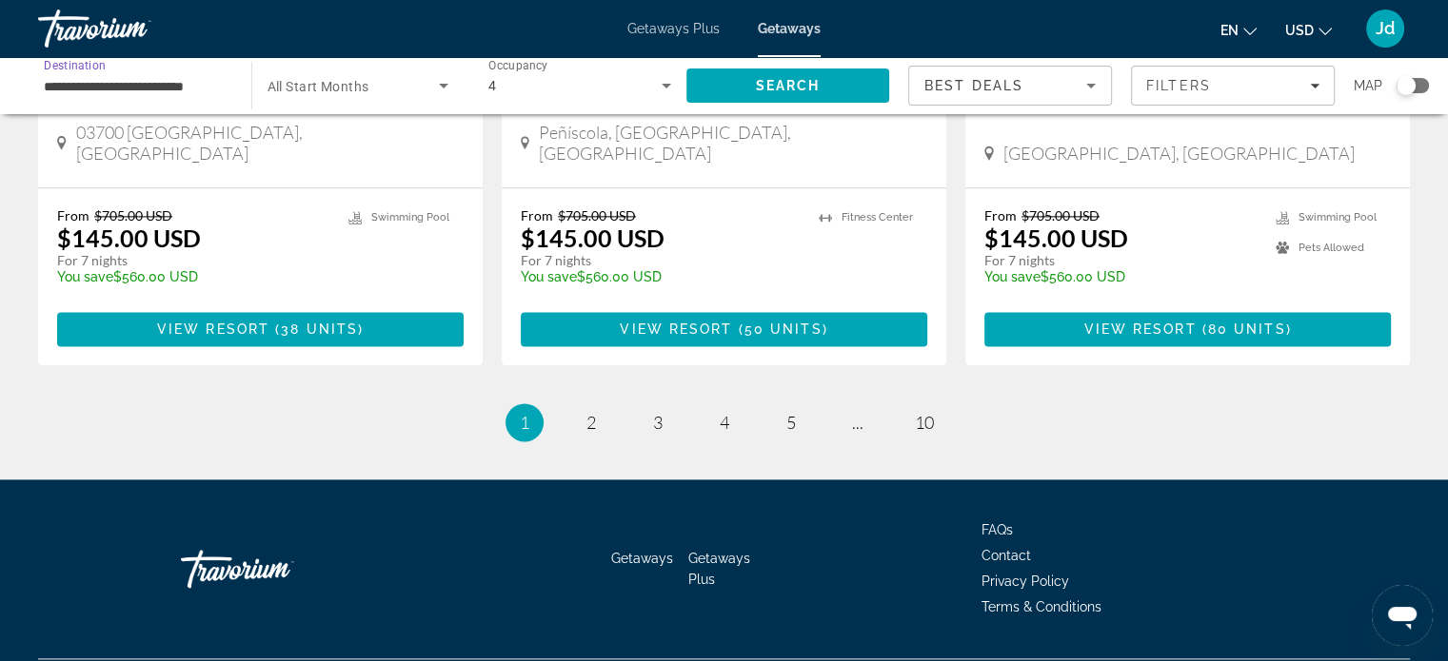
click at [142, 88] on input "**********" at bounding box center [135, 86] width 183 height 23
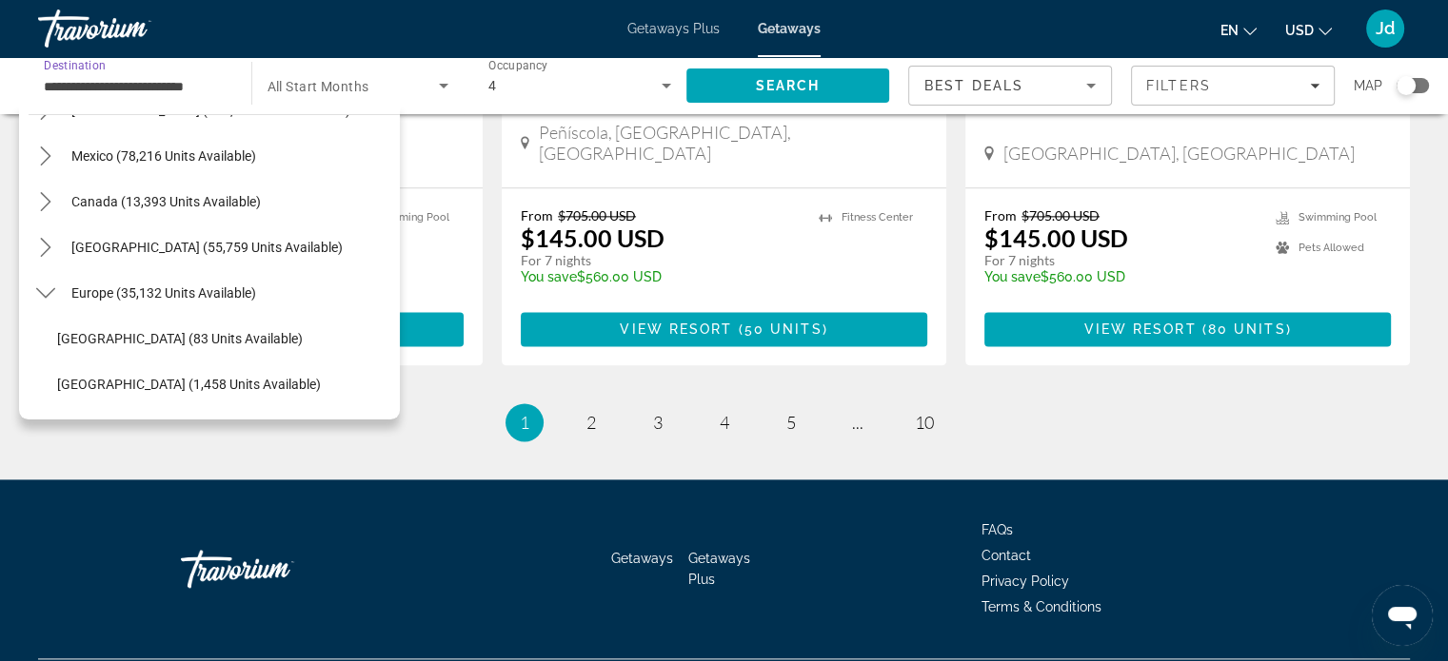
scroll to position [0, 0]
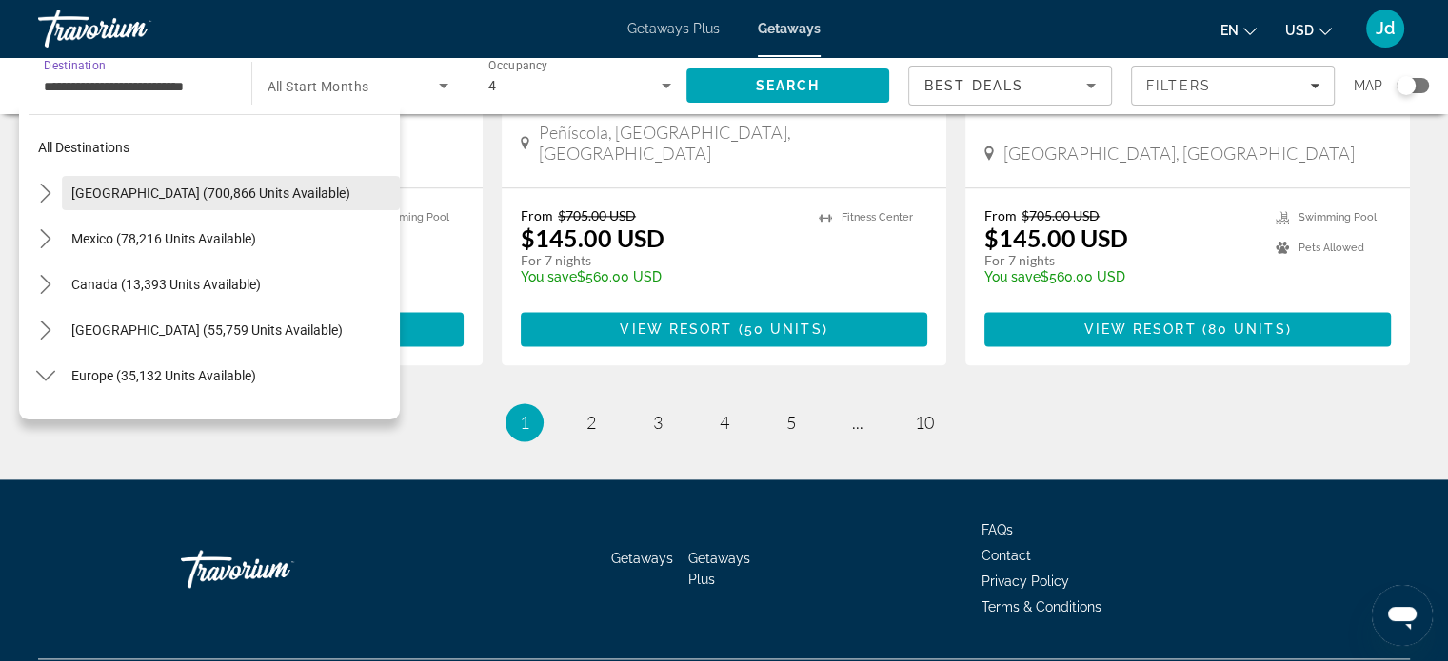
click at [118, 195] on span "[GEOGRAPHIC_DATA] (700,866 units available)" at bounding box center [210, 193] width 279 height 15
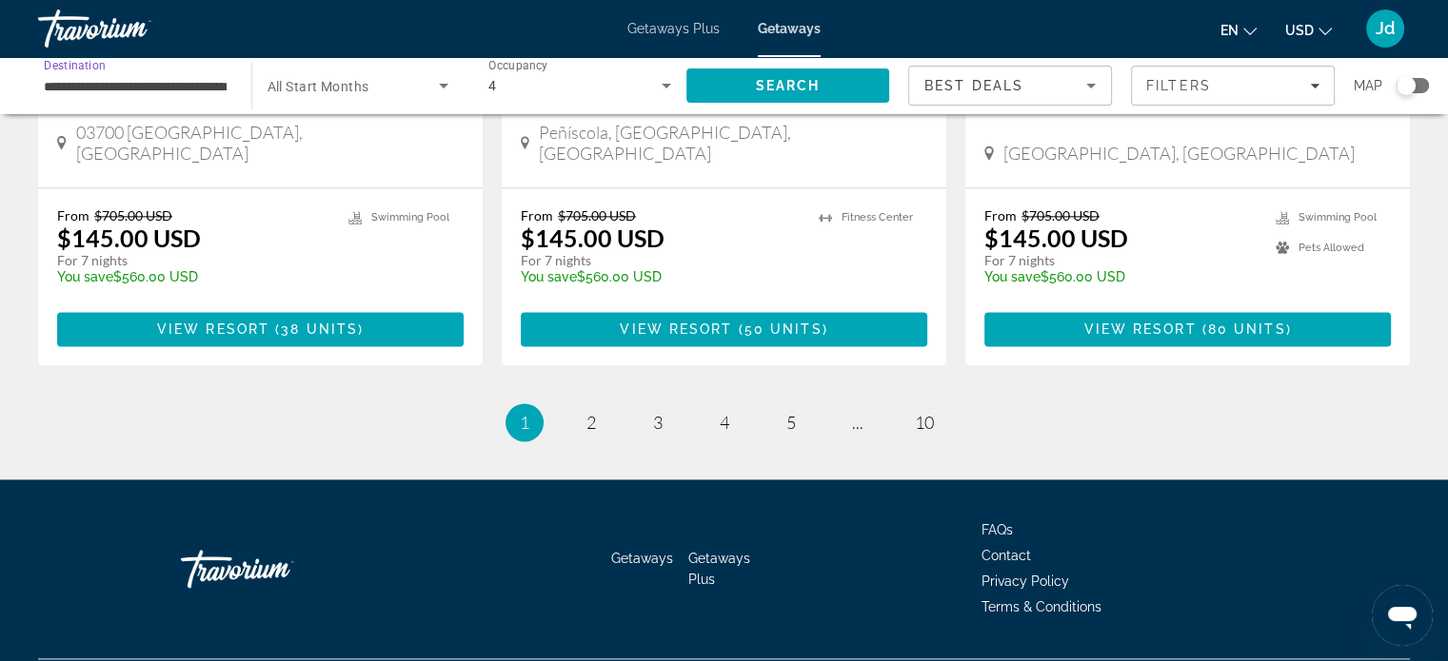
click at [190, 76] on input "**********" at bounding box center [135, 86] width 183 height 23
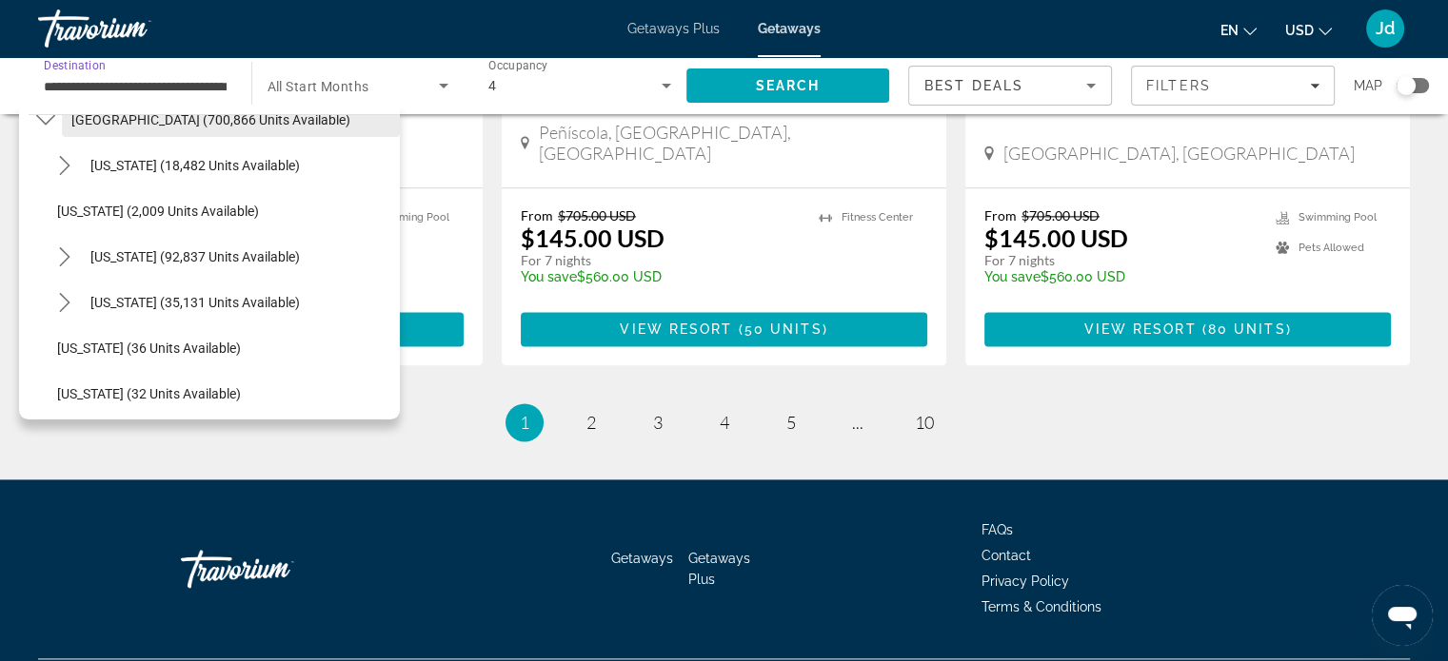
scroll to position [95, 0]
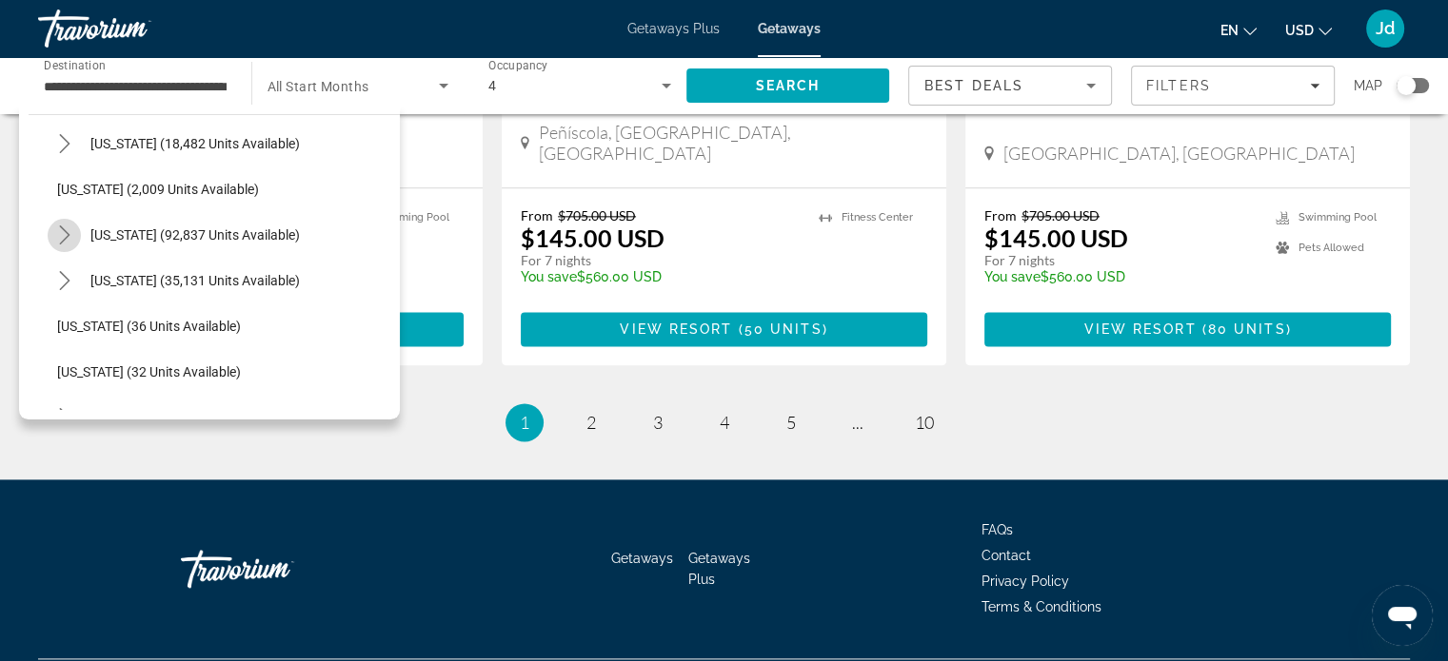
click at [66, 235] on icon "Toggle California (92,837 units available) submenu" at bounding box center [64, 235] width 19 height 19
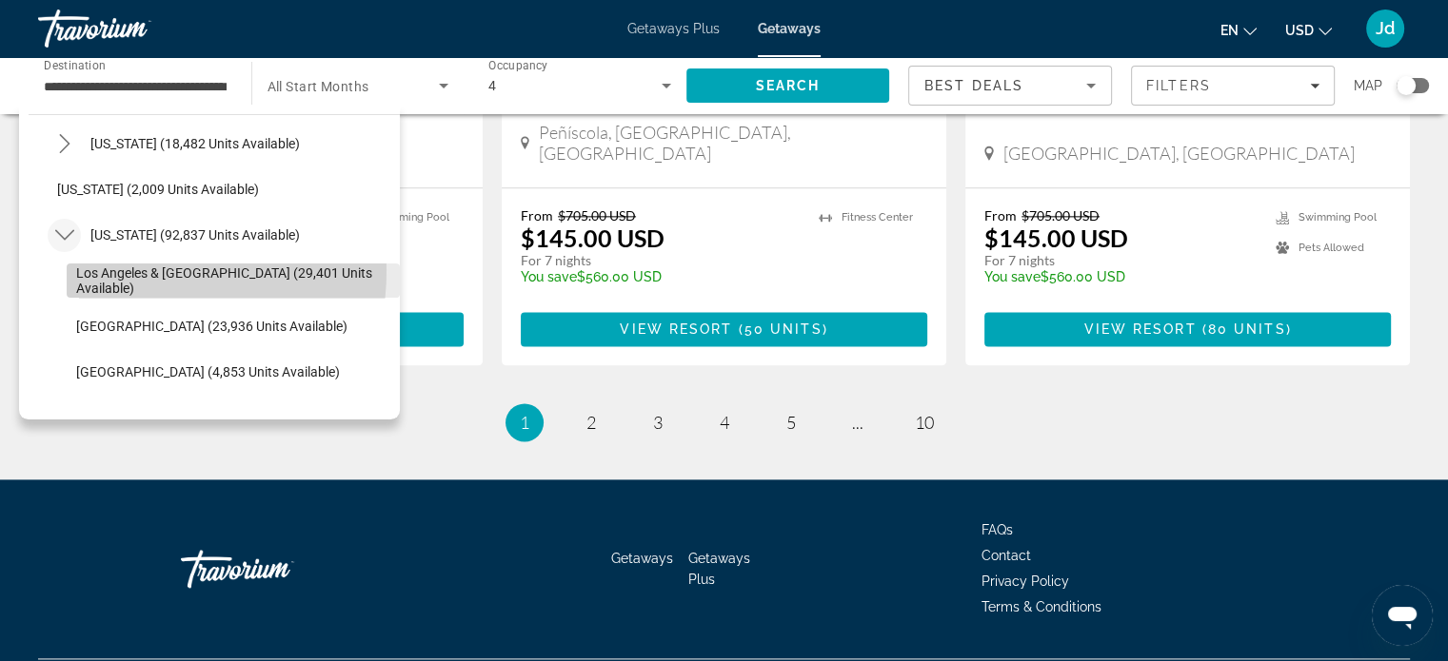
click at [111, 270] on span "Select destination: Los Angeles & Anaheim (29,401 units available)" at bounding box center [233, 281] width 333 height 46
type input "**********"
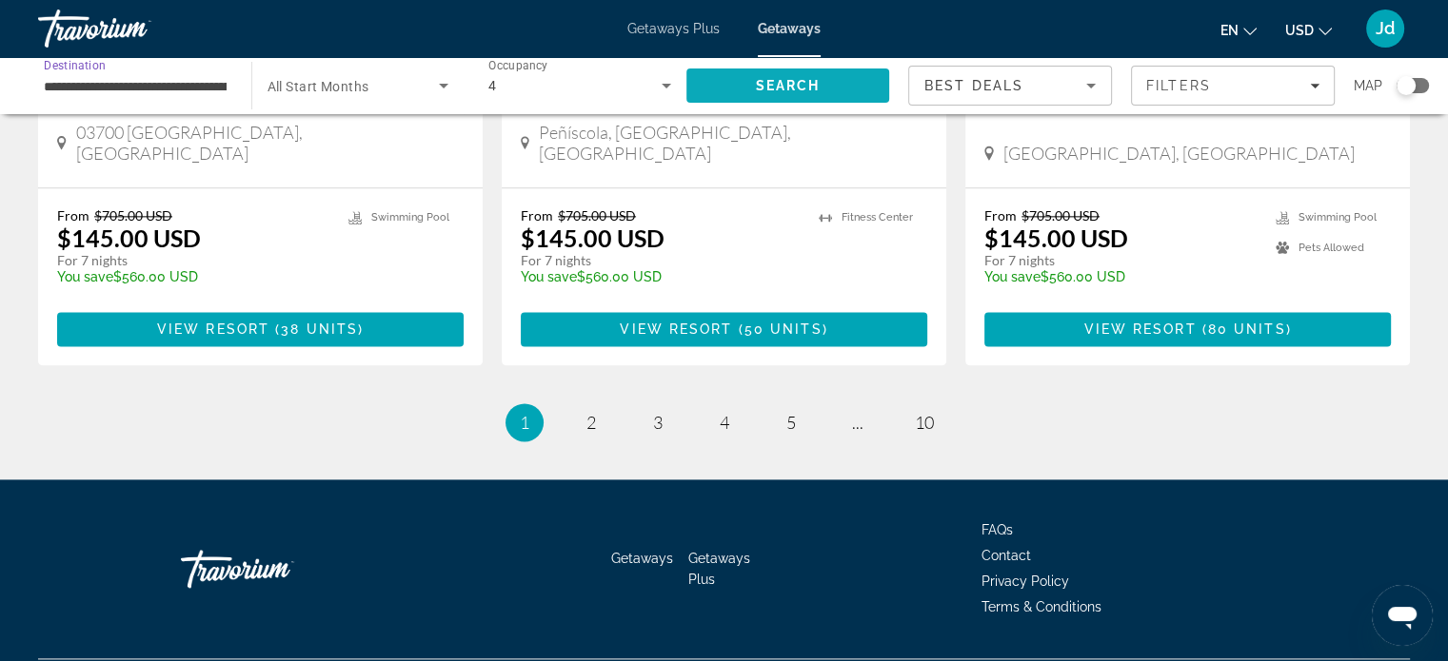
click at [798, 73] on span "Search" at bounding box center [788, 86] width 204 height 46
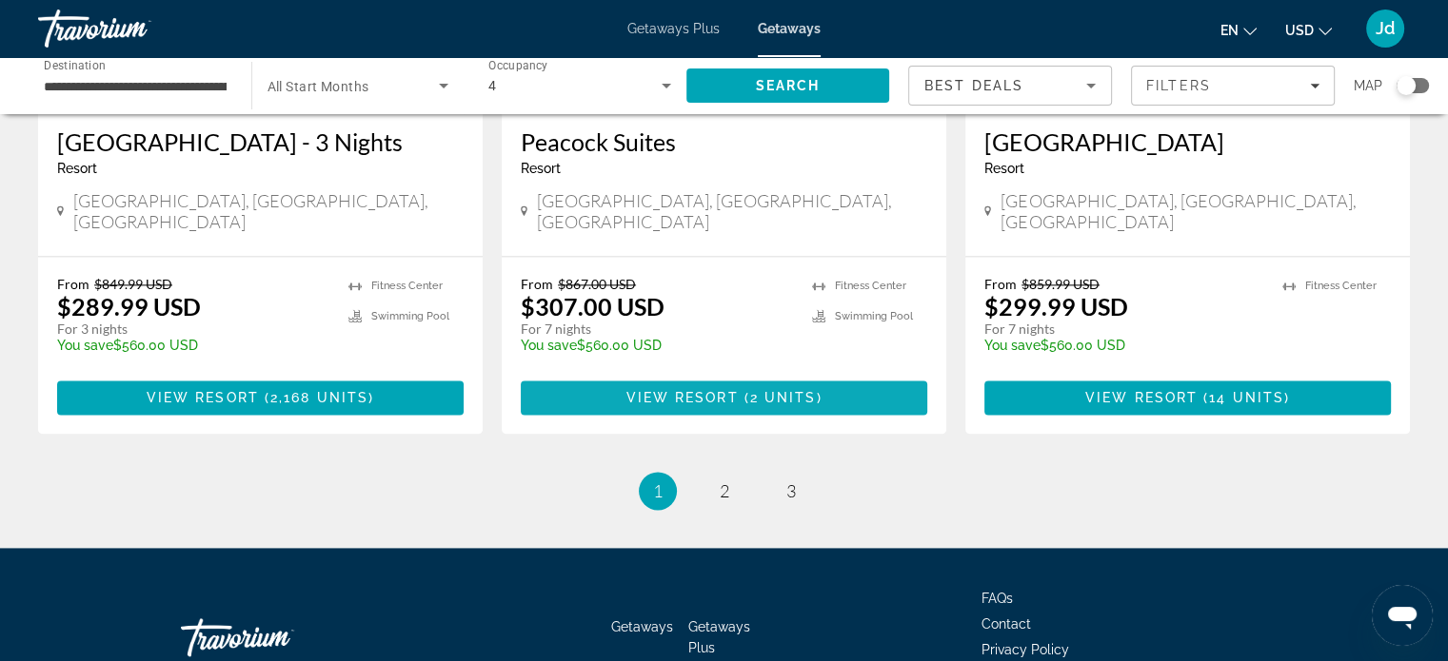
scroll to position [2531, 0]
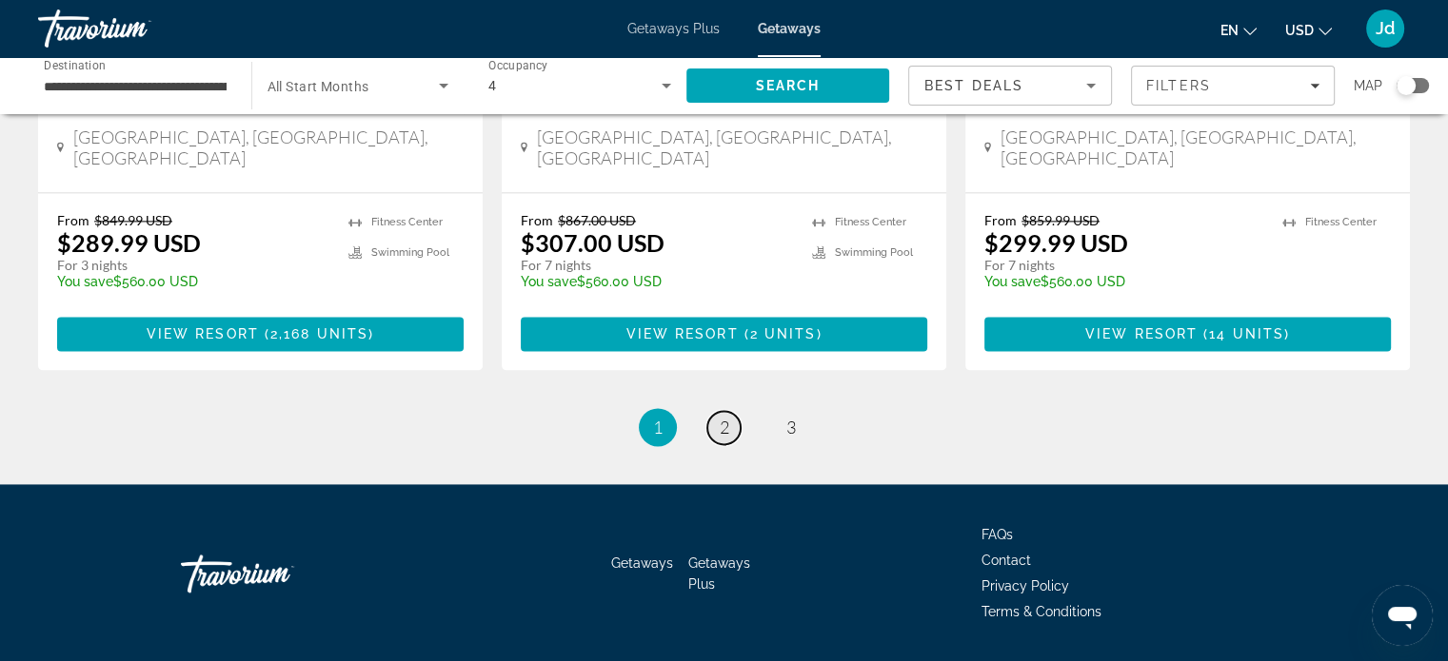
click at [727, 417] on span "2" at bounding box center [724, 427] width 10 height 21
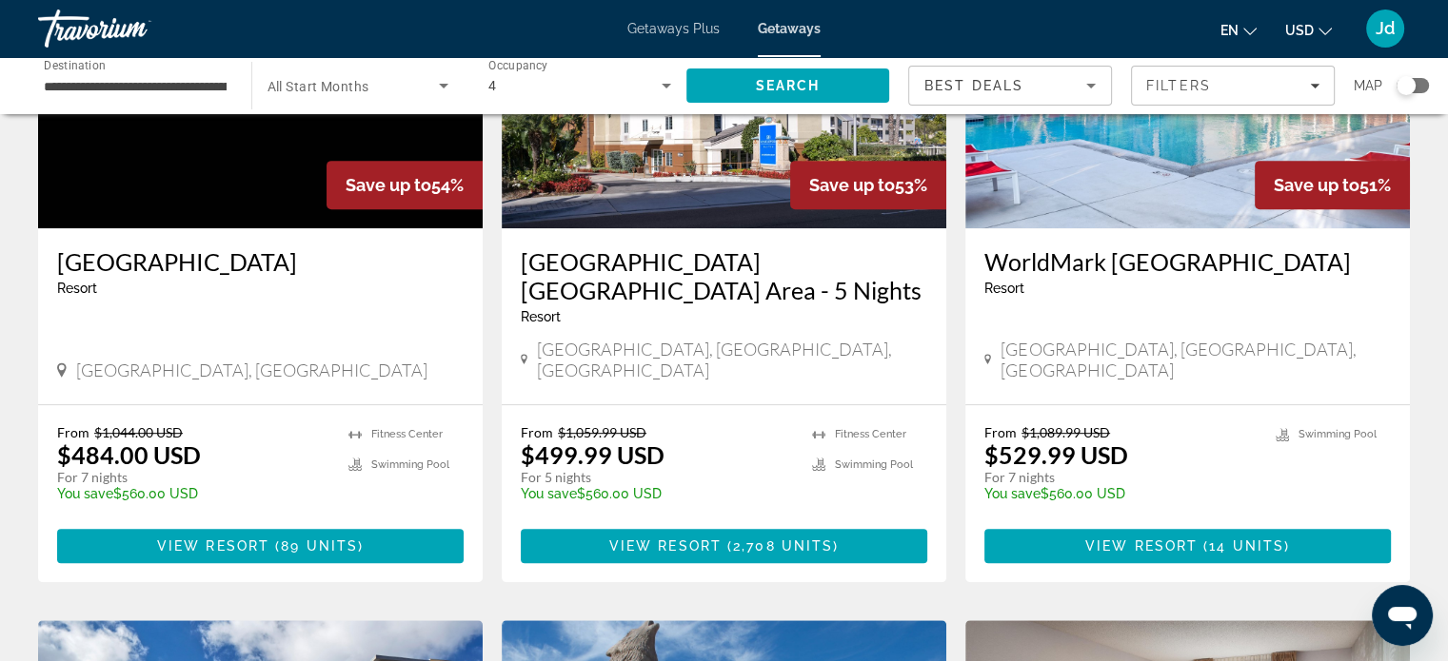
scroll to position [983, 0]
